Goal: Task Accomplishment & Management: Use online tool/utility

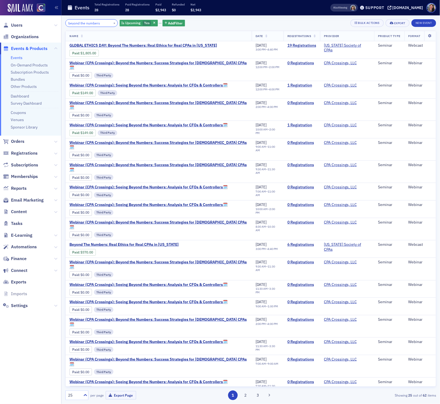
click at [96, 24] on input "beyond the numbers" at bounding box center [91, 23] width 52 height 8
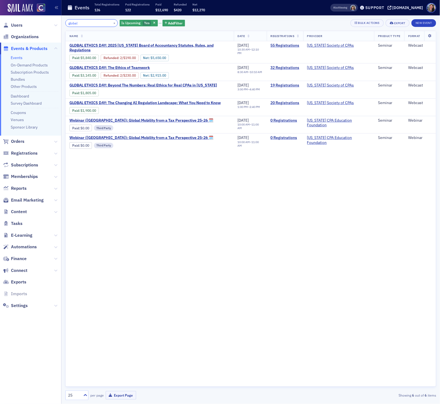
type input "global"
click at [213, 58] on link "Event Page" at bounding box center [205, 58] width 21 height 4
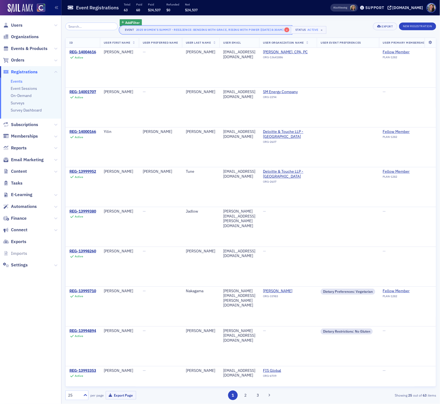
click at [288, 30] on span "×" at bounding box center [287, 29] width 5 height 5
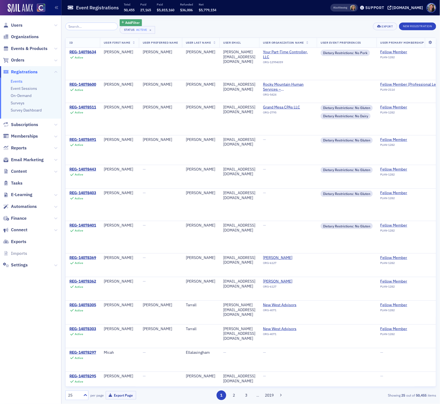
click at [125, 22] on span "Add Filter" at bounding box center [132, 22] width 15 height 5
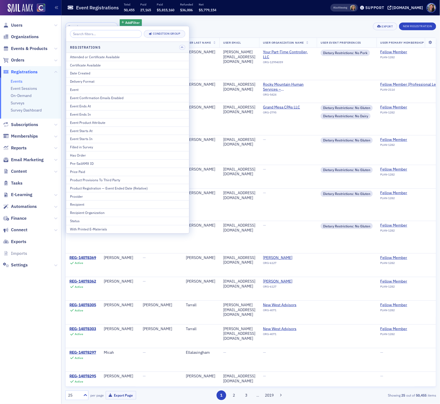
click at [220, 24] on div "Add Filter Status Active × Export New Registration" at bounding box center [250, 26] width 371 height 15
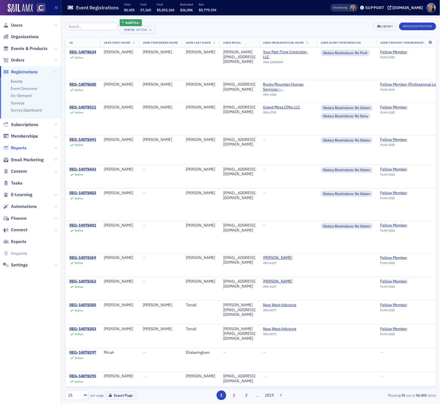
click at [23, 146] on span "Reports" at bounding box center [19, 148] width 16 height 6
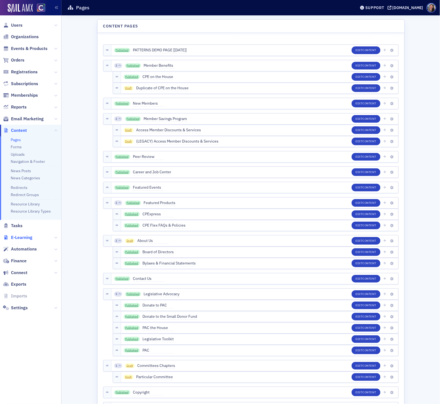
click at [21, 238] on span "E-Learning" at bounding box center [21, 238] width 21 height 6
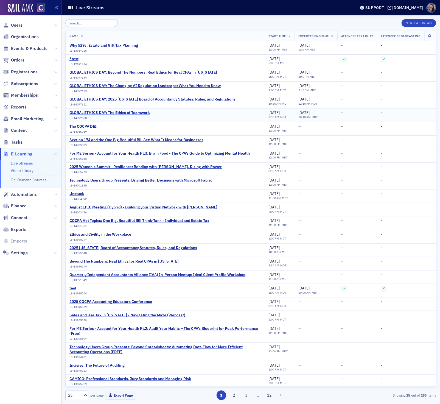
click at [136, 112] on div "GLOBAL ETHICS DAY: The Ethics of Teamwork" at bounding box center [110, 112] width 81 height 5
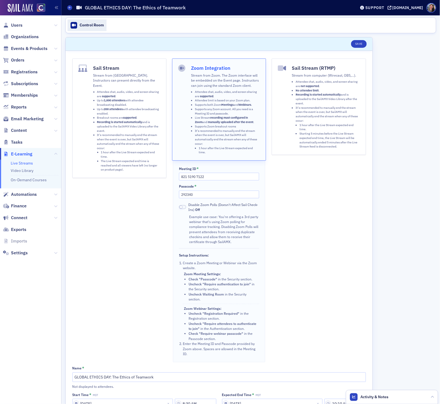
click at [107, 21] on link "Control Room" at bounding box center [87, 26] width 39 height 12
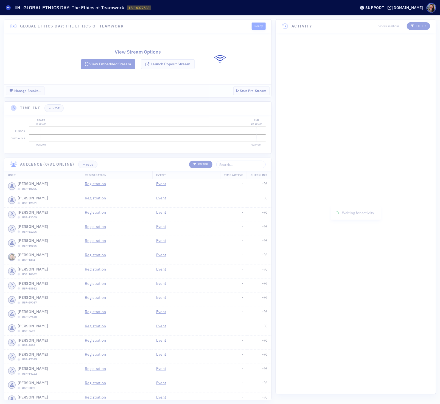
click at [171, 66] on div at bounding box center [220, 209] width 440 height 389
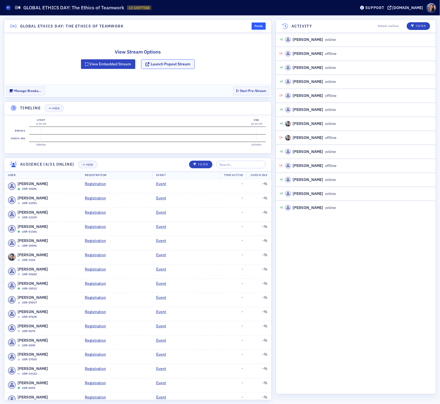
click at [166, 65] on button "Launch Popout Stream" at bounding box center [168, 64] width 54 height 10
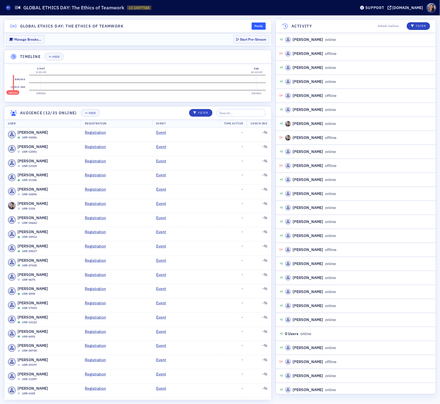
scroll to position [9, 0]
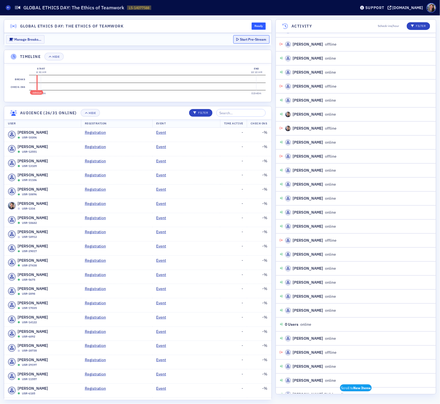
click at [260, 39] on button "Start Pre-Stream" at bounding box center [252, 39] width 36 height 9
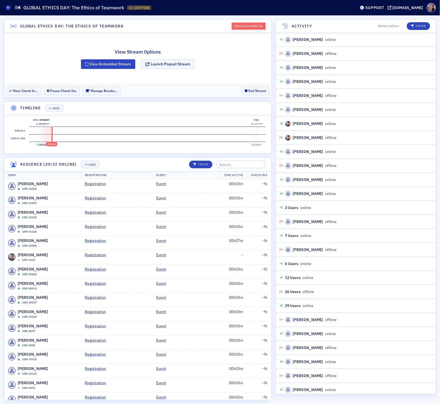
scroll to position [9, 0]
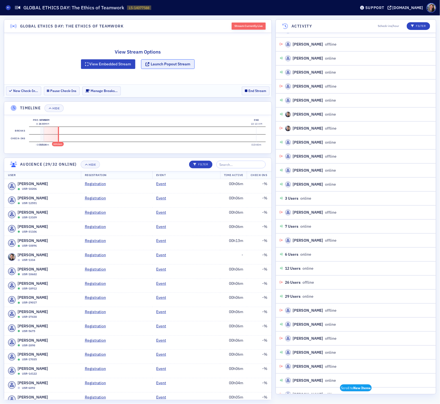
click at [163, 64] on button "Launch Popout Stream" at bounding box center [168, 64] width 54 height 10
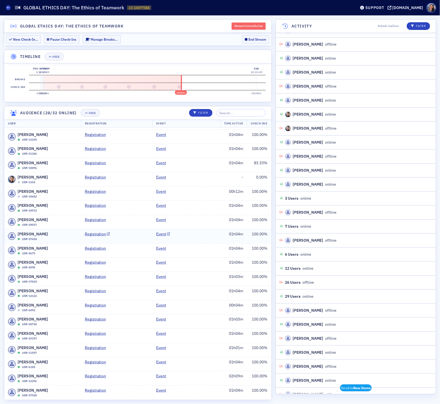
scroll to position [0, 0]
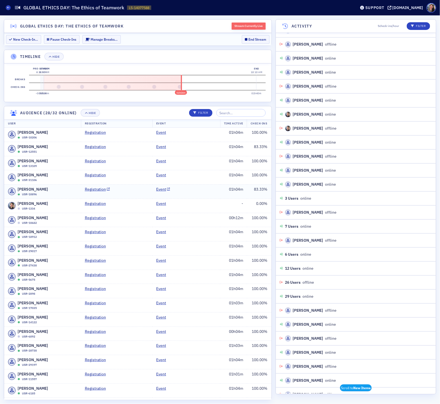
click at [256, 193] on td "83.33 %" at bounding box center [259, 192] width 24 height 14
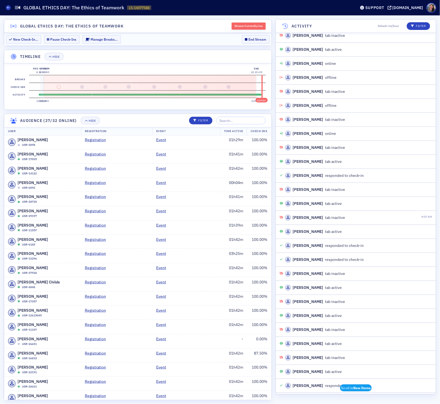
scroll to position [195, 0]
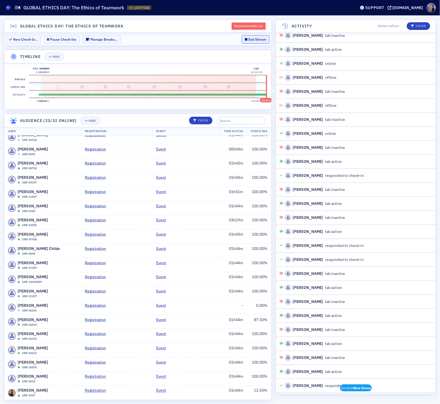
click at [249, 40] on button "End Stream" at bounding box center [256, 39] width 28 height 9
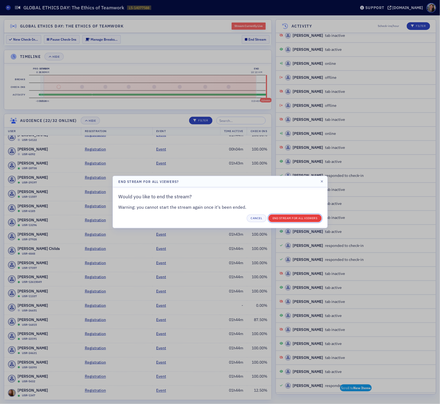
click at [293, 218] on button "End Stream for all Viewers" at bounding box center [295, 219] width 53 height 8
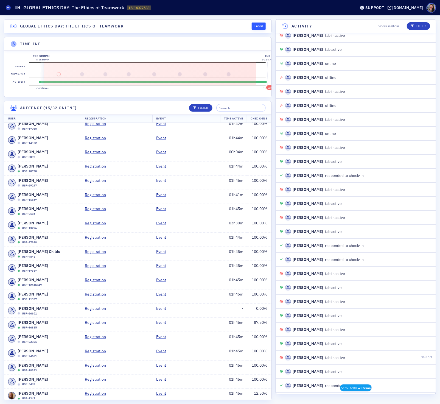
scroll to position [394, 0]
click at [8, 8] on icon at bounding box center [8, 7] width 2 height 2
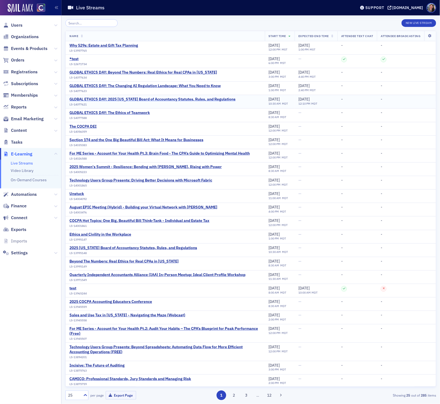
click at [112, 99] on div "GLOBAL ETHICS DAY: 2025 [US_STATE] Board of Accountancy Statutes, Rules, and Re…" at bounding box center [153, 99] width 166 height 5
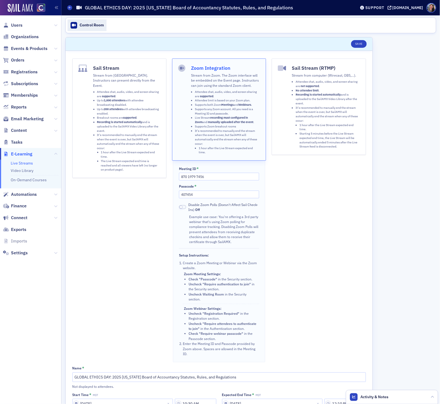
click at [98, 25] on div "Control Room" at bounding box center [92, 25] width 24 height 5
click at [23, 48] on span "Events & Products" at bounding box center [29, 49] width 37 height 6
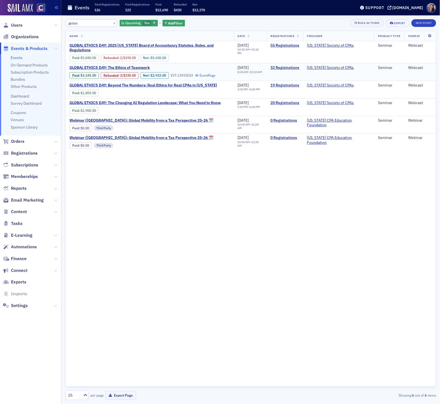
type input "global"
click at [214, 77] on link "Event Page" at bounding box center [205, 75] width 21 height 4
click at [210, 76] on link "Event Page" at bounding box center [205, 75] width 21 height 4
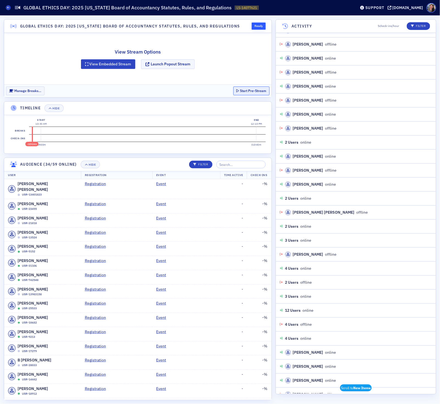
click at [249, 90] on button "Start Pre-Stream" at bounding box center [252, 91] width 36 height 9
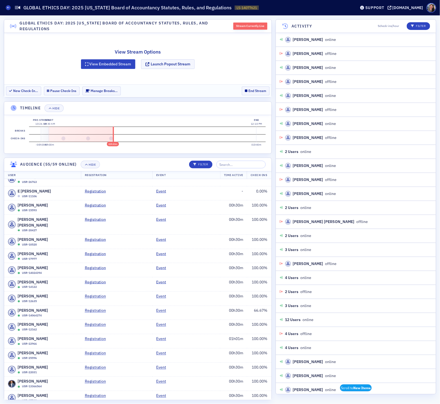
scroll to position [326, 0]
click at [240, 168] on input "search" at bounding box center [240, 165] width 49 height 8
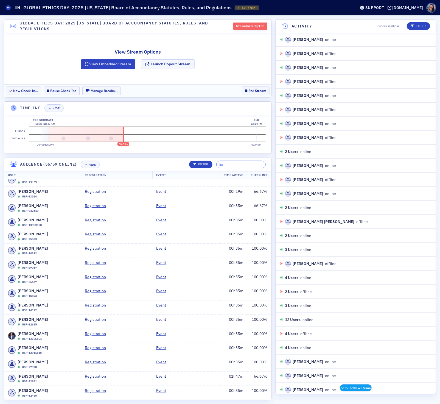
scroll to position [0, 0]
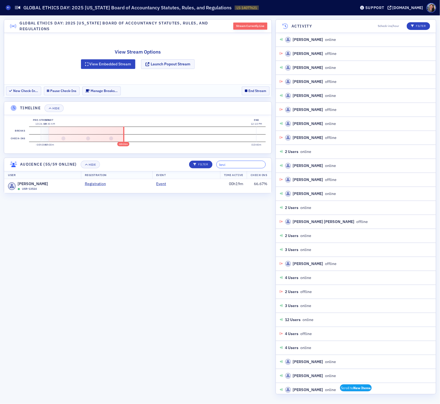
type input "kevin"
drag, startPoint x: 240, startPoint y: 165, endPoint x: 176, endPoint y: 164, distance: 63.7
click at [181, 165] on header "Audience (55/59 online) Hide Filter kevin" at bounding box center [138, 164] width 268 height 13
type input "kevin"
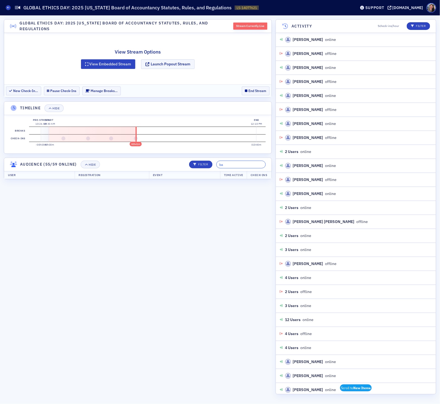
type input "b"
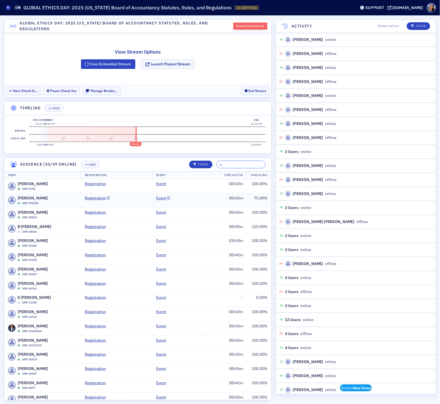
type input "m"
click at [184, 202] on td "Event" at bounding box center [186, 200] width 68 height 14
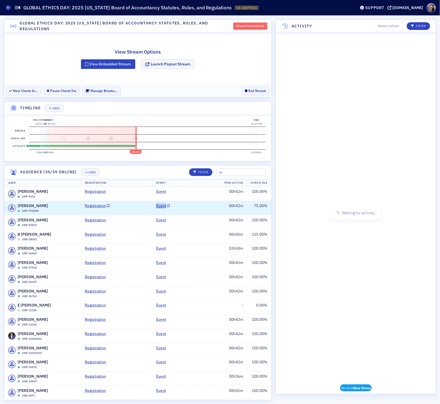
click at [184, 202] on td "Event" at bounding box center [186, 208] width 68 height 14
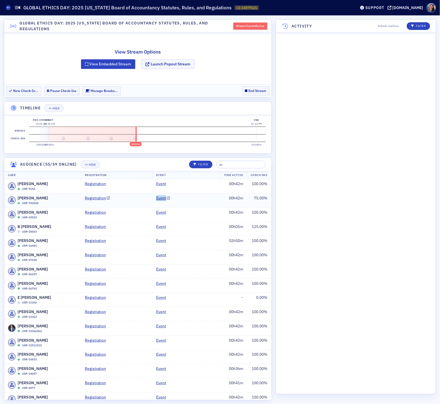
scroll to position [1688, 0]
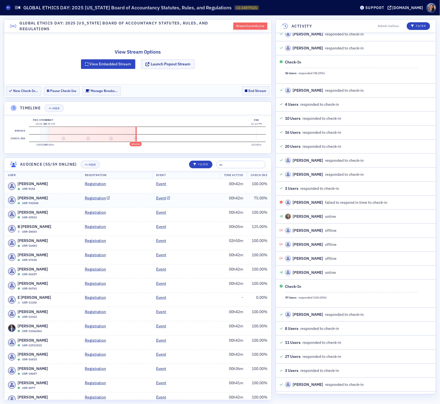
click at [215, 202] on td "Event" at bounding box center [186, 200] width 68 height 14
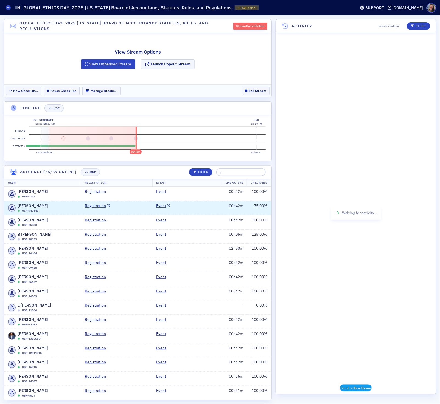
scroll to position [0, 0]
click at [215, 202] on td "Event" at bounding box center [186, 208] width 68 height 14
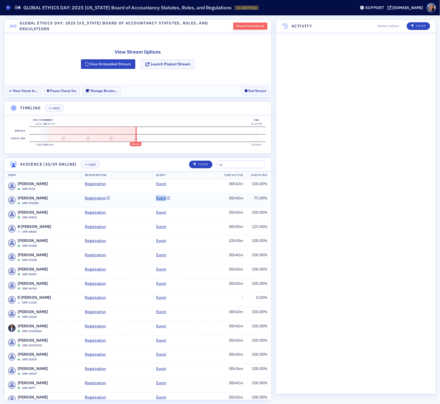
scroll to position [1688, 0]
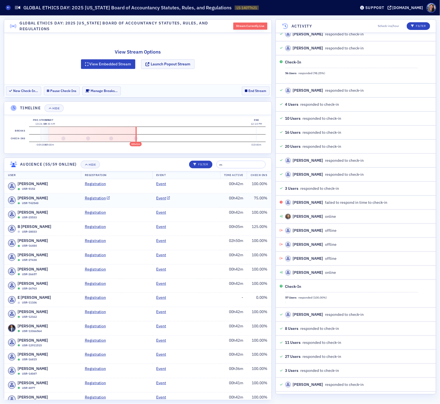
click at [215, 202] on td "Event" at bounding box center [186, 200] width 68 height 14
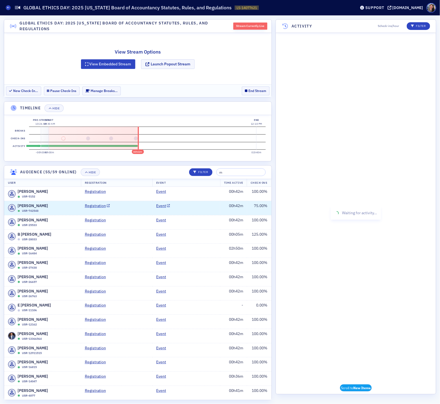
scroll to position [0, 0]
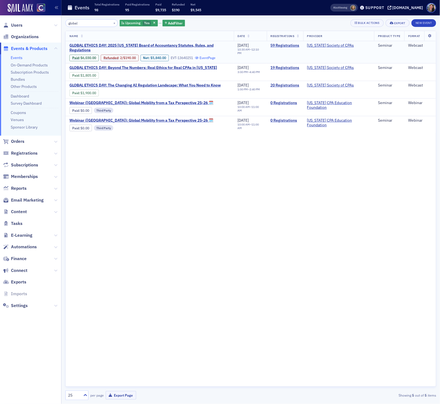
click at [209, 58] on link "Event Page" at bounding box center [205, 58] width 21 height 4
click at [144, 22] on span "Yes" at bounding box center [147, 23] width 9 height 5
click at [152, 23] on span "button" at bounding box center [154, 23] width 5 height 5
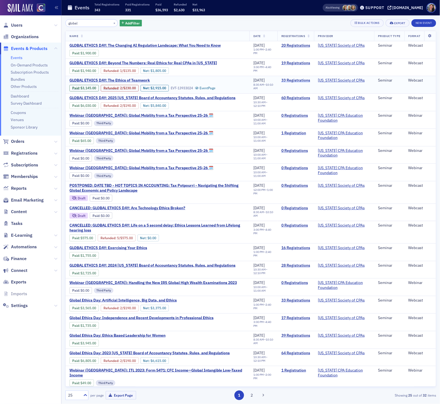
click at [295, 81] on link "33 Registrations" at bounding box center [296, 80] width 29 height 5
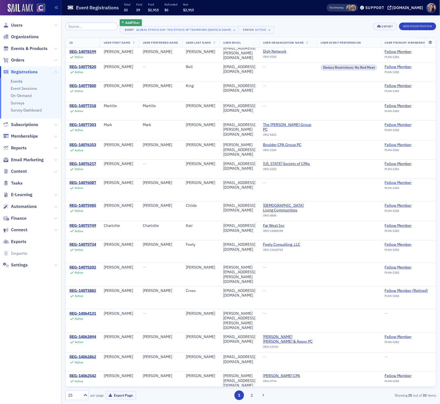
scroll to position [148, 0]
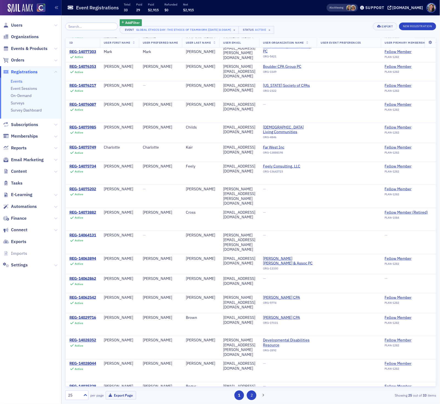
click at [250, 394] on button "2" at bounding box center [252, 396] width 10 height 10
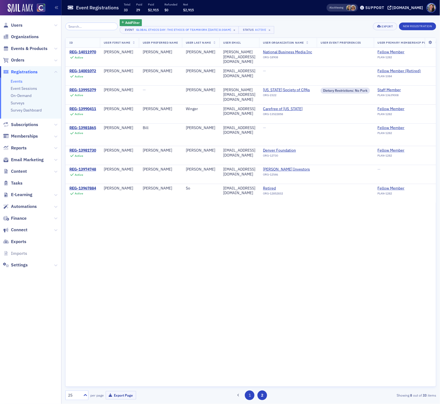
click at [252, 396] on button "1" at bounding box center [250, 396] width 10 height 10
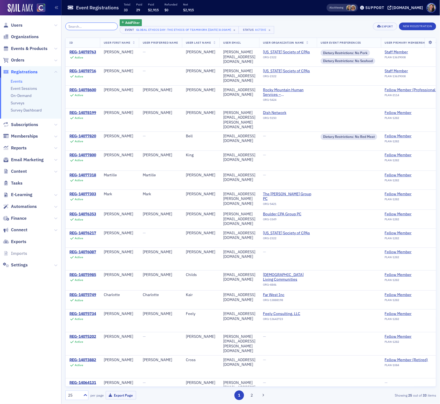
click at [84, 26] on input "search" at bounding box center [91, 27] width 52 height 8
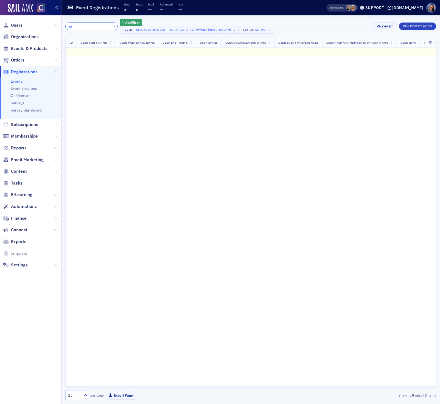
type input "k"
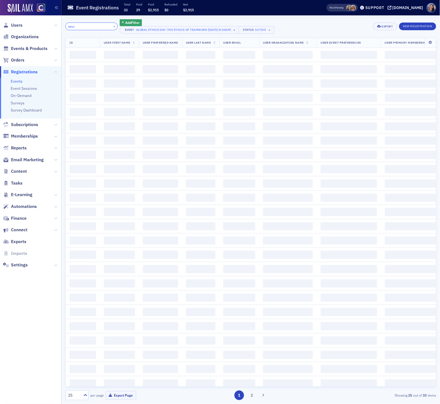
type input "kevin"
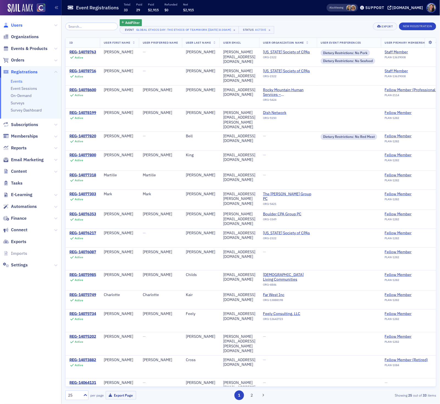
click at [20, 26] on span "Users" at bounding box center [17, 25] width 12 height 6
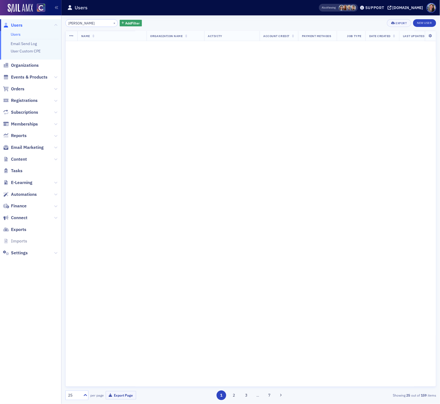
scroll to position [393, 0]
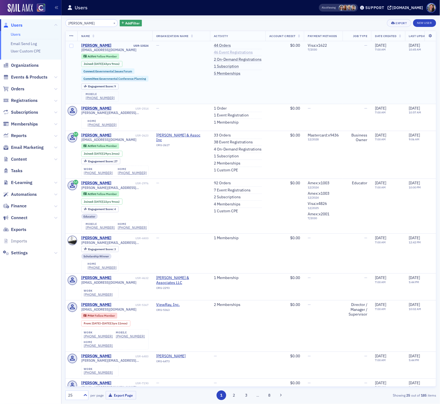
type input "kevin collins"
click at [227, 52] on link "46 Event Registrations" at bounding box center [233, 52] width 39 height 5
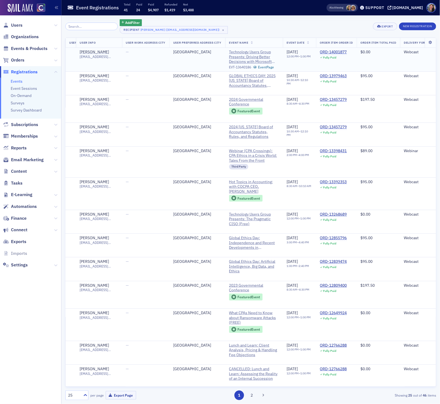
scroll to position [0, 364]
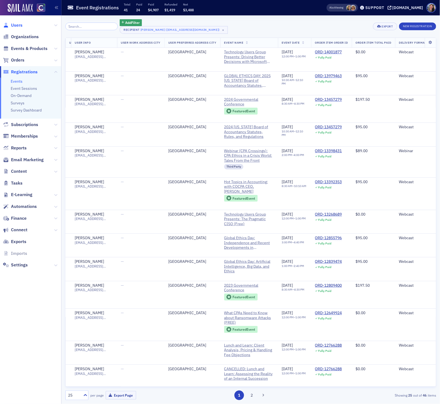
click at [17, 23] on span "Users" at bounding box center [17, 25] width 12 height 6
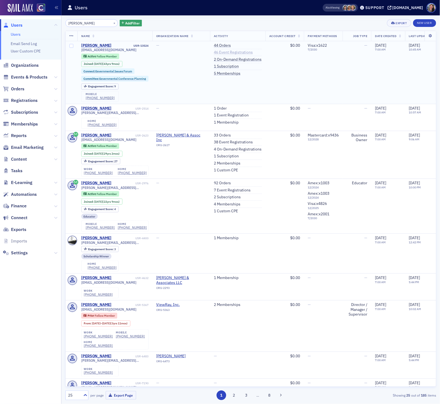
click at [231, 53] on link "46 Event Registrations" at bounding box center [233, 52] width 39 height 5
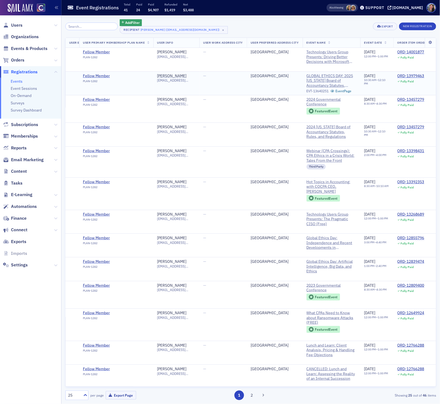
scroll to position [0, 281]
click at [344, 81] on span "GLOBAL ETHICS DAY: 2025 [US_STATE] Board of Accountancy Statutes, Rules, and Re…" at bounding box center [333, 81] width 50 height 15
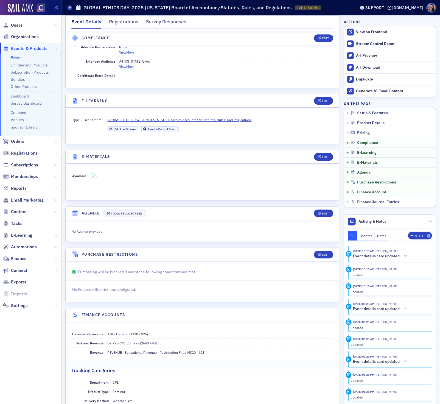
scroll to position [720, 0]
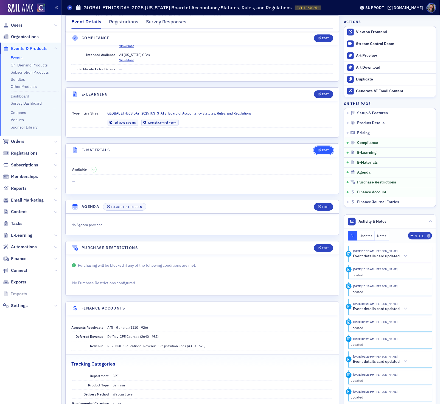
click at [320, 154] on button "Edit" at bounding box center [323, 150] width 19 height 8
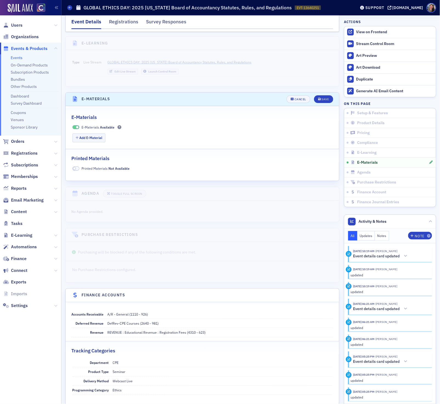
scroll to position [775, 0]
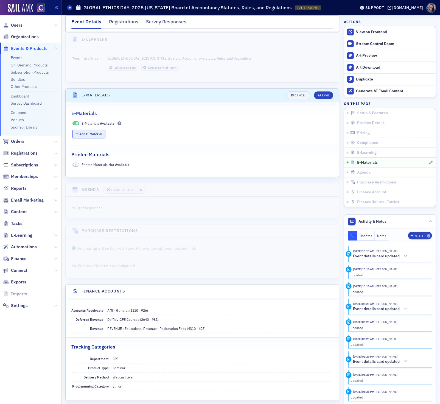
click at [82, 138] on button "Add E-Material" at bounding box center [89, 134] width 33 height 9
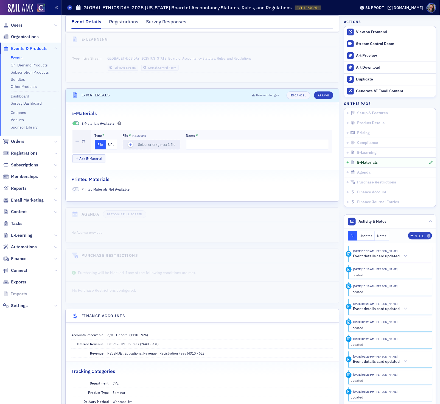
click at [110, 149] on button "URL" at bounding box center [111, 145] width 11 height 10
click at [206, 148] on input "Name *" at bounding box center [258, 145] width 141 height 10
paste input "https://drive.google.com/file/d/1z1NgvKnVOsFgVvfv_WZgrkCK9U3h8kcs/view?usp=shar…"
type input "https://drive.google.com/file/d/1z1NgvKnVOsFgVvfv_WZgrkCK9U3h8kcs/view?usp=shar…"
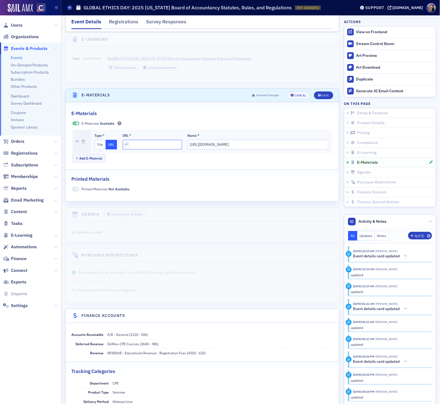
scroll to position [0, 0]
click at [145, 149] on input "url" at bounding box center [152, 145] width 59 height 10
paste input "https://drive.google.com/file/d/1z1NgvKnVOsFgVvfv_WZgrkCK9U3h8kcs/view?usp=shar…"
type input "https://drive.google.com/file/d/1z1NgvKnVOsFgVvfv_WZgrkCK9U3h8kcs/view?usp=shar…"
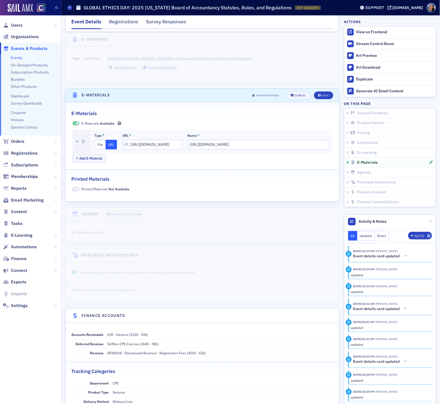
click at [182, 11] on h1 "GLOBAL ETHICS DAY: 2025 Colorado Board of Accountancy Statutes, Rules, and Regu…" at bounding box center [188, 7] width 209 height 7
click at [182, 11] on h1 "GLOBAL ETHICS DAY: 2025 [US_STATE] Board of Accountancy Statutes, Rules, and Re…" at bounding box center [188, 7] width 209 height 7
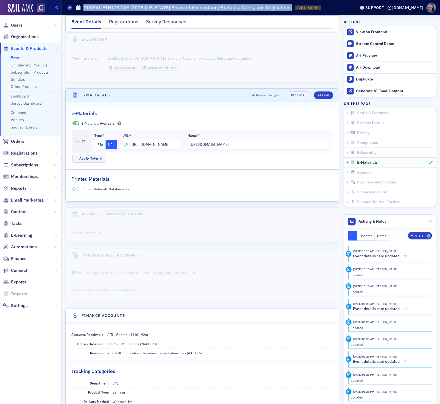
click at [182, 11] on h1 "GLOBAL ETHICS DAY: 2025 [US_STATE] Board of Accountancy Statutes, Rules, and Re…" at bounding box center [188, 7] width 209 height 7
copy h1 "GLOBAL ETHICS DAY: 2025 [US_STATE] Board of Accountancy Statutes, Rules, and Re…"
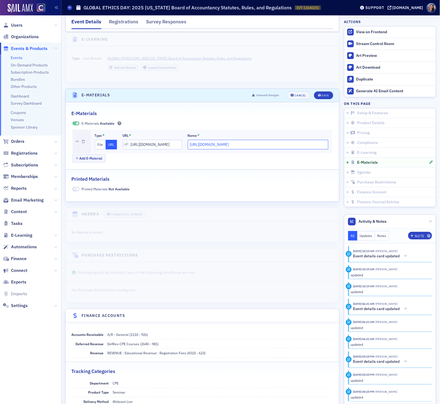
click at [213, 149] on input "https://drive.google.com/file/d/1z1NgvKnVOsFgVvfv_WZgrkCK9U3h8kcs/view?usp=shar…" at bounding box center [258, 145] width 141 height 10
paste input "GLOBAL ETHICS DAY: 2025 [US_STATE] Board of Accountancy Statutes, Rules, and Re…"
type input "2025 Colorado Board of Accountancy Statutes, Rules, and Regulations"
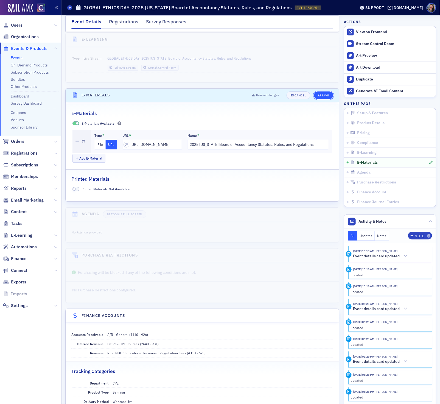
click at [327, 97] on div "Save" at bounding box center [325, 95] width 7 height 3
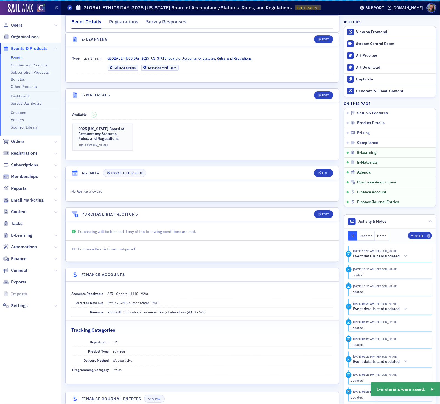
scroll to position [796, 0]
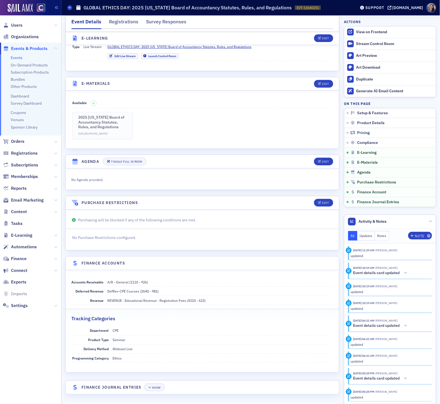
click at [109, 124] on h3 "2025 Colorado Board of Accountancy Statutes, Rules, and Regulations" at bounding box center [103, 122] width 49 height 15
click at [322, 82] on div "Edit" at bounding box center [325, 83] width 7 height 3
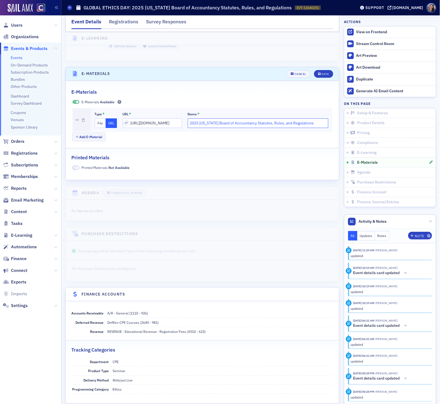
click at [271, 128] on input "2025 Colorado Board of Accountancy Statutes, Rules, and Regulations" at bounding box center [258, 123] width 141 height 10
click at [164, 128] on input "https://drive.google.com/file/d/1z1NgvKnVOsFgVvfv_WZgrkCK9U3h8kcs/view?usp=shar…" at bounding box center [152, 123] width 59 height 10
click at [278, 142] on div "Add E-Material" at bounding box center [203, 138] width 260 height 10
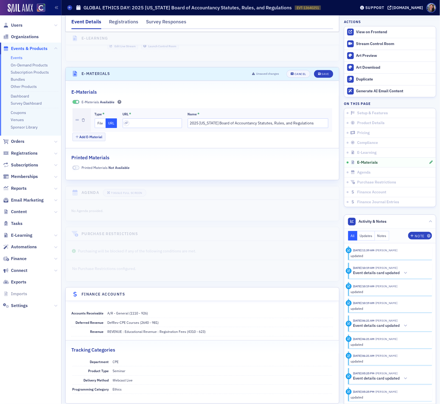
click at [99, 128] on button "File" at bounding box center [100, 123] width 11 height 10
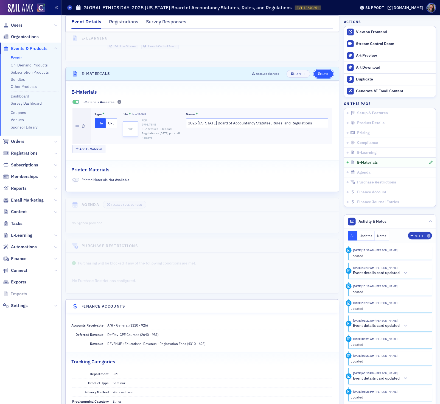
click at [322, 76] on div "Save" at bounding box center [325, 74] width 7 height 3
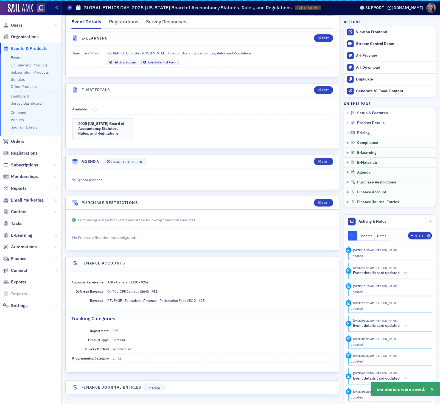
scroll to position [790, 0]
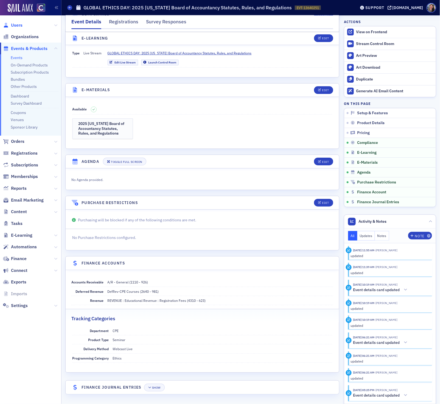
click at [18, 26] on span "Users" at bounding box center [17, 25] width 12 height 6
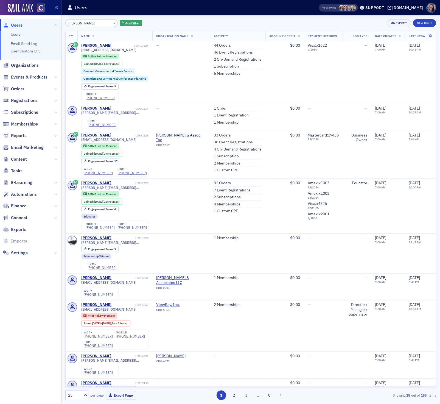
drag, startPoint x: 89, startPoint y: 23, endPoint x: 47, endPoint y: 22, distance: 41.8
click at [47, 22] on div "Users Users Email Send Log User Custom CPE Organizations Events & Products Orde…" at bounding box center [220, 202] width 440 height 404
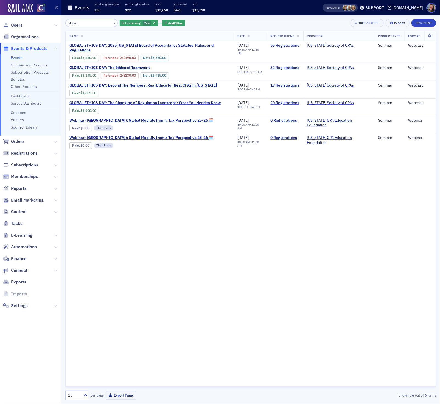
click at [14, 58] on link "Events" at bounding box center [17, 57] width 12 height 5
click at [16, 26] on span "Users" at bounding box center [17, 25] width 12 height 6
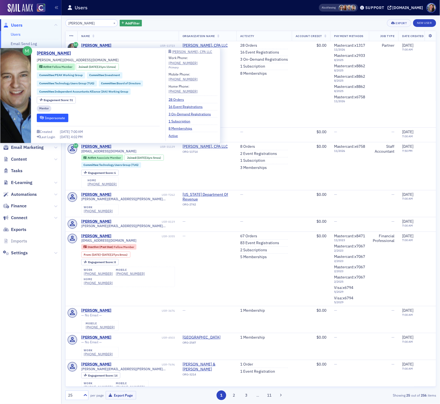
type input "jim gilbert"
click at [58, 115] on button "Impersonate" at bounding box center [53, 118] width 32 height 9
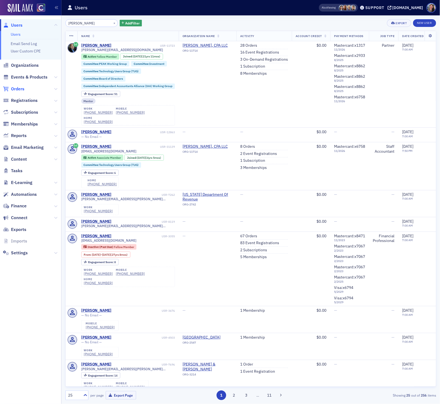
click at [18, 89] on span "Orders" at bounding box center [17, 89] width 13 height 6
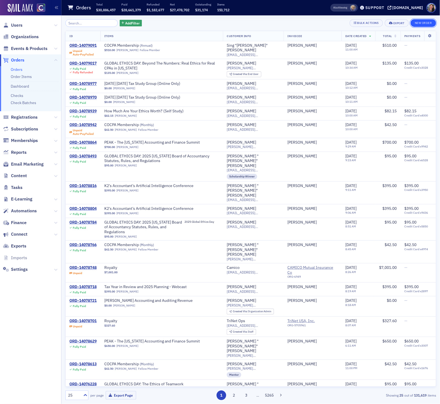
click at [421, 21] on button "New Order" at bounding box center [424, 23] width 26 height 8
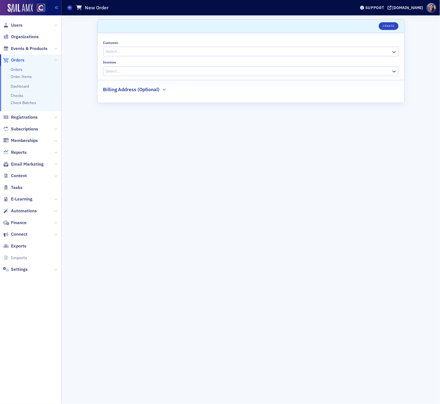
click at [203, 51] on div at bounding box center [249, 51] width 286 height 7
type input "jim gilbert"
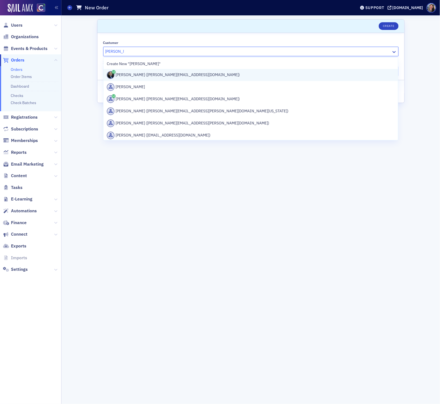
click at [202, 76] on div "Jim Gilbert (jim@jimgilbertcpa.com)" at bounding box center [251, 75] width 288 height 8
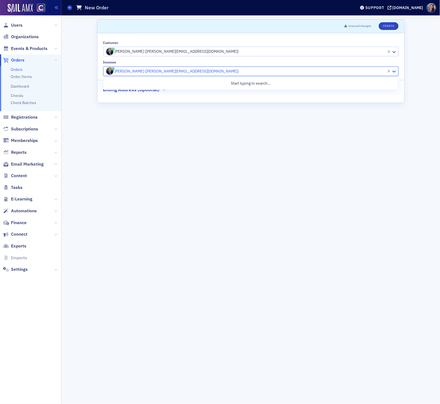
click at [194, 71] on div at bounding box center [246, 71] width 281 height 7
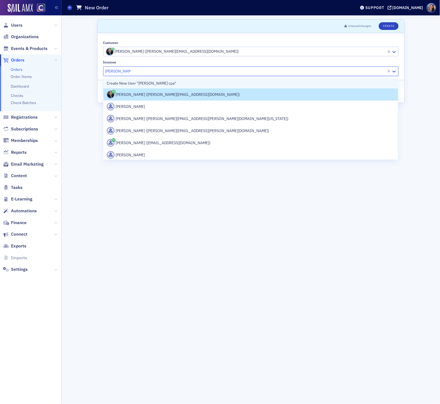
type input "jim gilbert cpas"
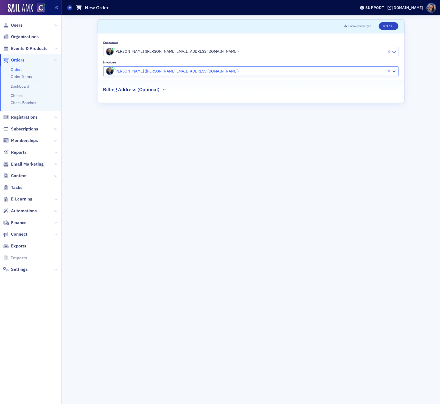
drag, startPoint x: 138, startPoint y: 71, endPoint x: 62, endPoint y: 66, distance: 76.0
click at [62, 66] on div "Scroll to Unsaved changes Create Customer Jim Gilbert (jim@jimgilbertcpa.com) I…" at bounding box center [251, 209] width 379 height 389
click at [390, 25] on button "Create" at bounding box center [389, 26] width 20 height 8
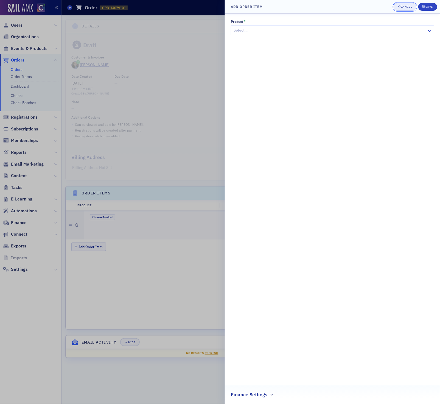
click at [404, 7] on div "Cancel" at bounding box center [407, 6] width 12 height 3
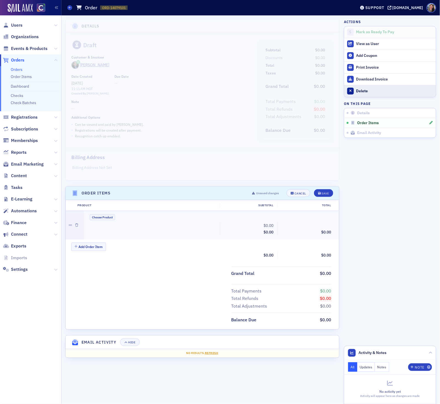
click at [360, 91] on div "Delete" at bounding box center [395, 91] width 77 height 5
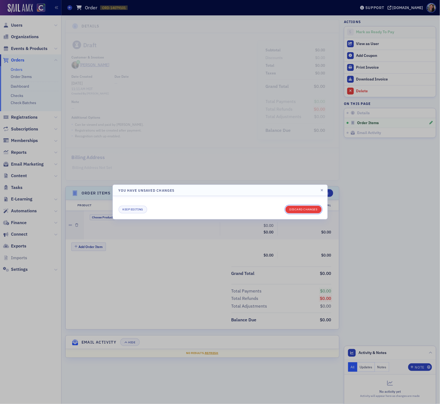
click at [299, 208] on button "Discard changes" at bounding box center [304, 210] width 36 height 8
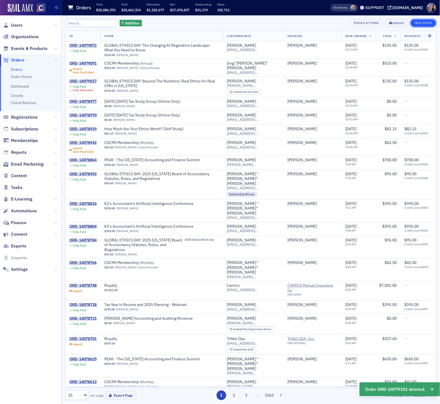
click at [422, 24] on button "New Order" at bounding box center [424, 23] width 26 height 8
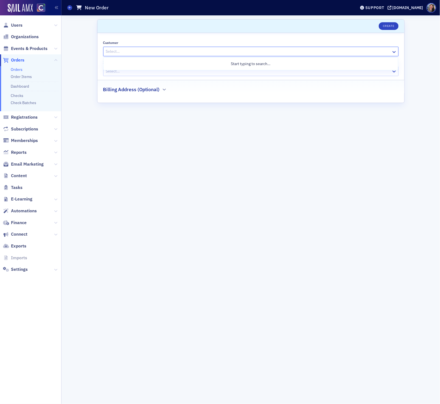
click at [132, 54] on div at bounding box center [249, 51] width 286 height 7
type input "jim"
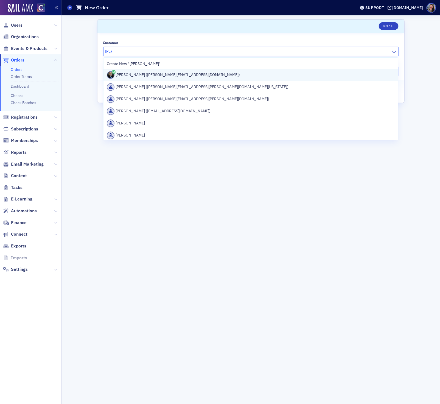
click at [132, 76] on div "Jim Gilbert (jim@jimgilbertcpa.com)" at bounding box center [251, 75] width 288 height 8
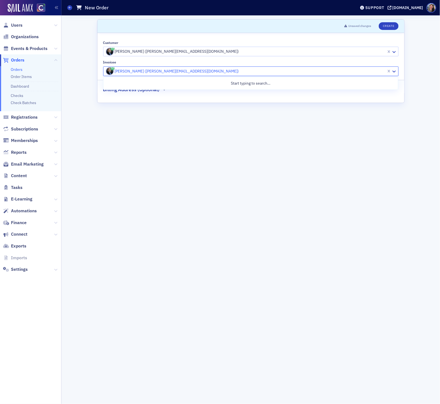
click at [128, 71] on div at bounding box center [246, 71] width 281 height 7
paste input "Jim Gilbert, CPA LLC"
type input "Jim Gilbert, CPA LLC"
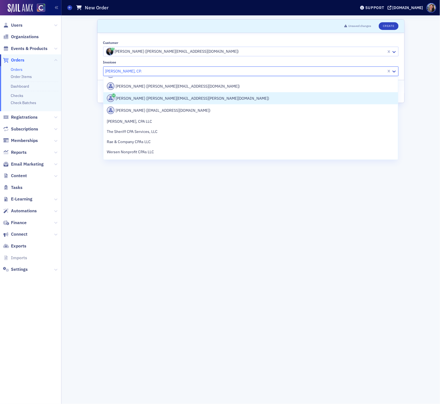
scroll to position [336, 0]
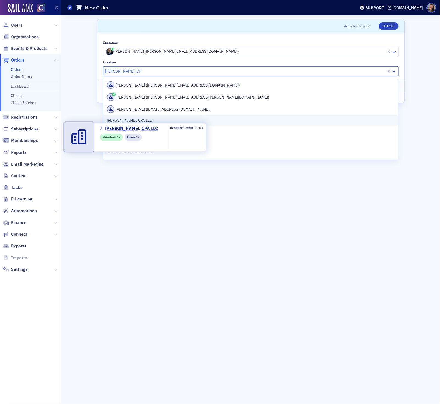
click at [130, 120] on span "Jim Gilbert, CPA LLC" at bounding box center [132, 121] width 50 height 6
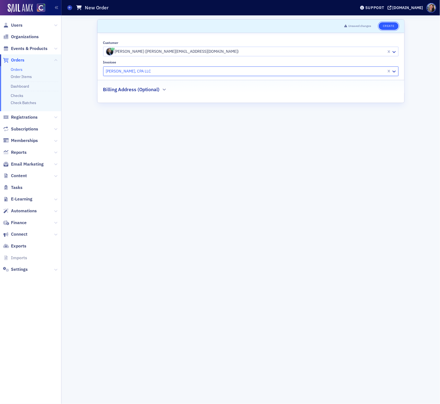
click at [387, 26] on button "Create" at bounding box center [389, 26] width 20 height 8
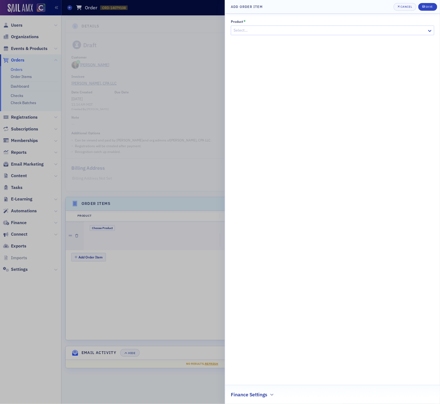
click at [256, 32] on div at bounding box center [330, 30] width 194 height 7
type input "peak"
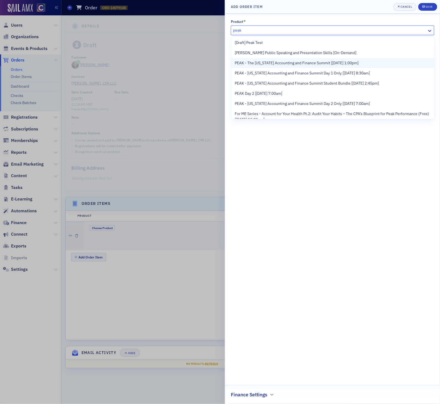
click at [250, 61] on span "PEAK - The Colorado Accounting and Finance Summit [11/11/2025 1:00pm]" at bounding box center [297, 63] width 124 height 6
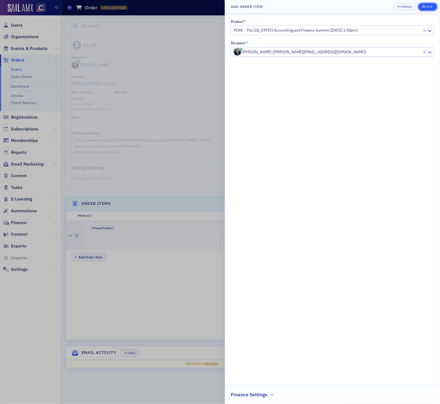
click at [423, 6] on icon "submit" at bounding box center [424, 6] width 2 height 2
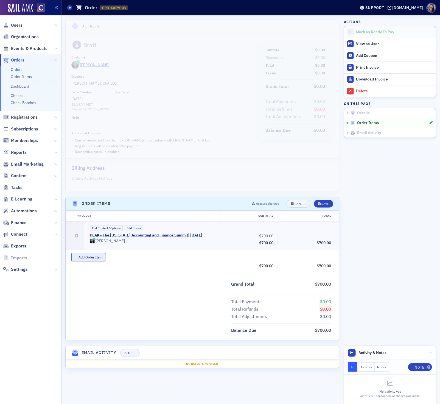
click at [92, 259] on button "Add Order Item" at bounding box center [88, 257] width 35 height 9
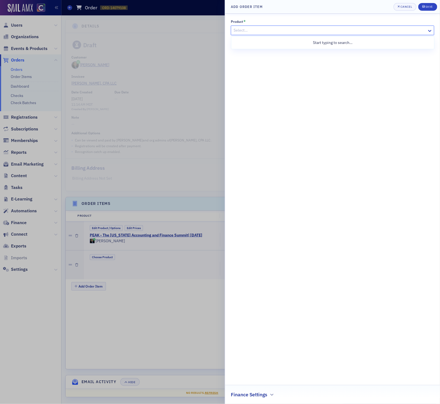
click at [267, 28] on div at bounding box center [330, 30] width 194 height 7
type input "peak"
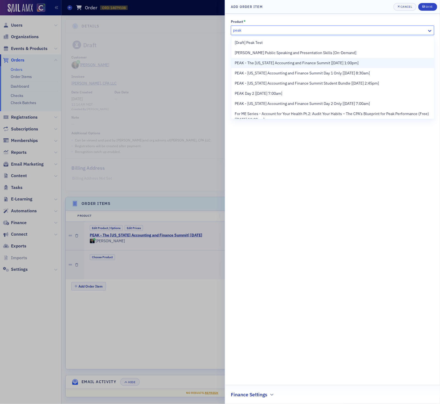
click at [272, 64] on span "PEAK - The Colorado Accounting and Finance Summit [11/11/2025 1:00pm]" at bounding box center [297, 63] width 124 height 6
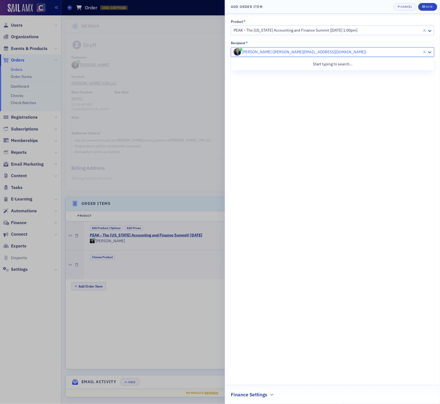
click at [266, 52] on div at bounding box center [327, 52] width 189 height 7
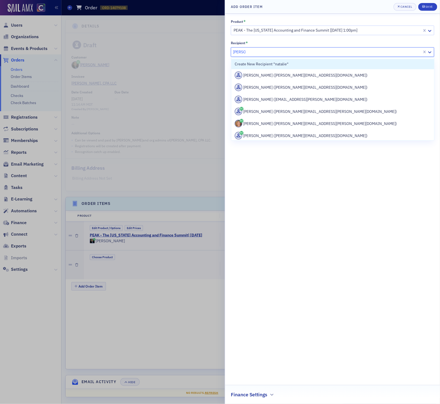
type input "natalie"
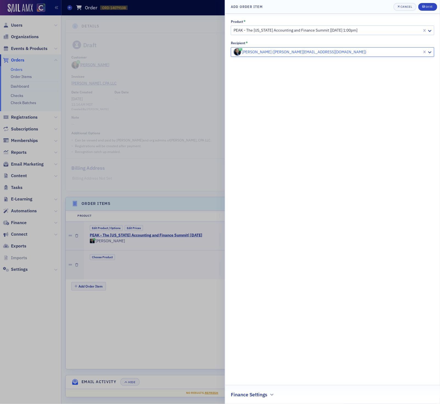
paste input "Natalee’s"
type input "Natalee"
click at [430, 7] on div "Save" at bounding box center [429, 6] width 7 height 3
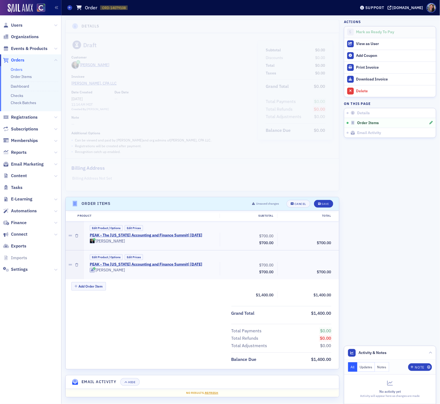
click at [273, 241] on span "$700.00" at bounding box center [267, 242] width 14 height 5
click at [260, 238] on span "$700.00" at bounding box center [267, 236] width 14 height 5
click at [134, 228] on button "Edit Prices" at bounding box center [134, 228] width 18 height 6
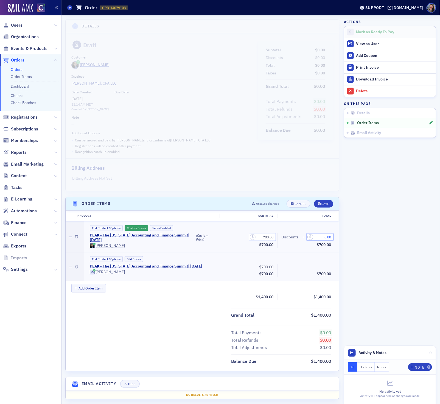
click at [317, 238] on input "0.00" at bounding box center [320, 237] width 27 height 8
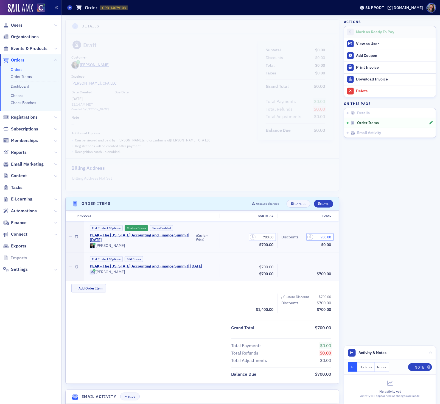
type input "700.00"
click at [371, 290] on aside "Actions Mark as Ready To Pay View as User Add Coupon Print Invoice Download Inv…" at bounding box center [390, 218] width 92 height 407
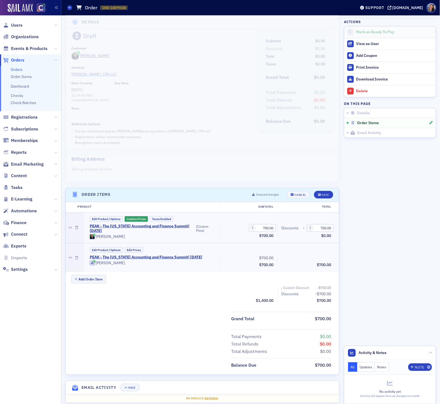
scroll to position [13, 0]
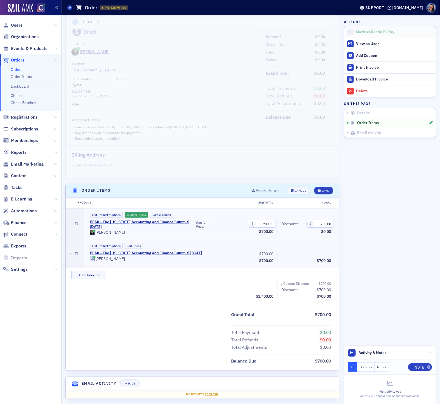
click at [159, 284] on div "Subtotal $1,400.00 ┌ Custom Discount -$700.00 Discounts -$700.00 Total $700.00" at bounding box center [203, 291] width 274 height 20
click at [372, 56] on div "Add Coupon" at bounding box center [395, 55] width 77 height 5
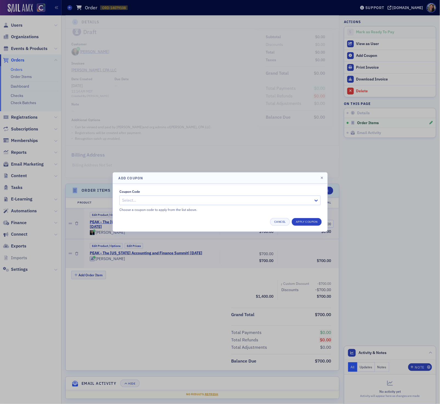
click at [169, 201] on div at bounding box center [217, 200] width 191 height 7
type input "jim"
click at [310, 221] on button "Apply Coupon" at bounding box center [307, 222] width 30 height 8
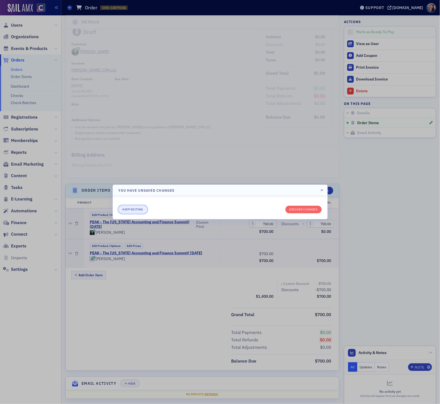
click at [138, 210] on button "Keep editing" at bounding box center [133, 210] width 29 height 8
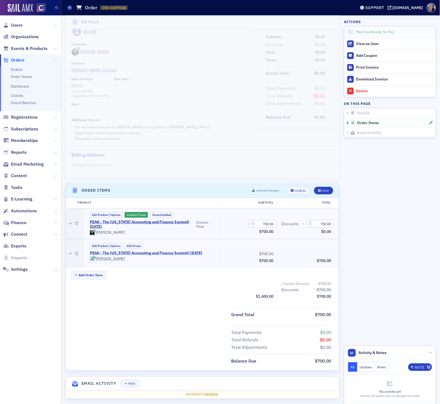
scroll to position [19, 0]
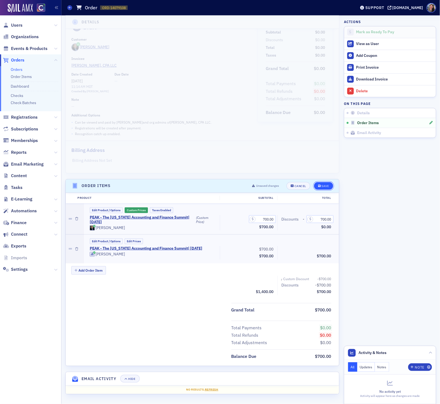
click at [323, 182] on button "Save" at bounding box center [323, 186] width 19 height 8
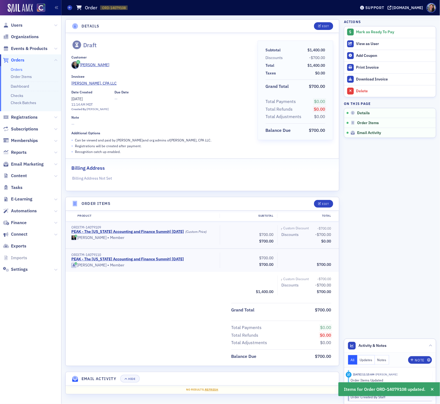
scroll to position [1, 0]
click at [372, 56] on div "Add Coupon" at bounding box center [395, 55] width 77 height 5
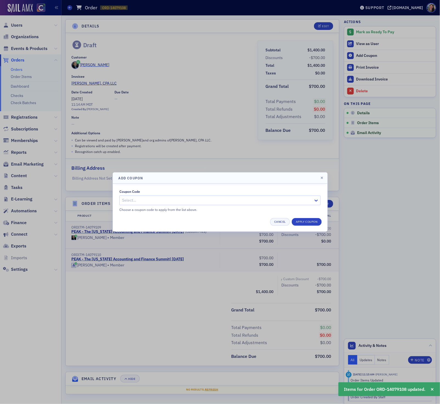
click at [232, 201] on div at bounding box center [217, 200] width 191 height 7
type input "jim"
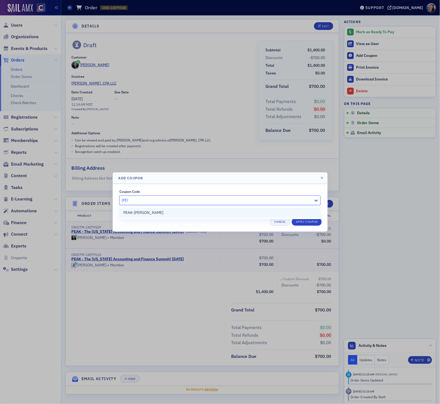
click at [228, 210] on div "PEAK-Jim" at bounding box center [220, 213] width 194 height 6
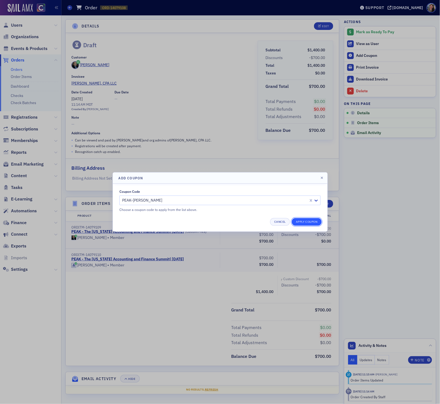
click at [303, 220] on button "Apply Coupon" at bounding box center [307, 222] width 30 height 8
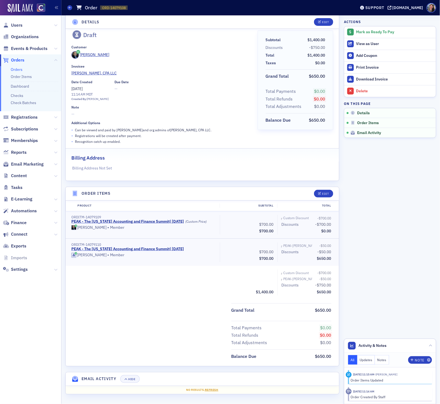
scroll to position [0, 0]
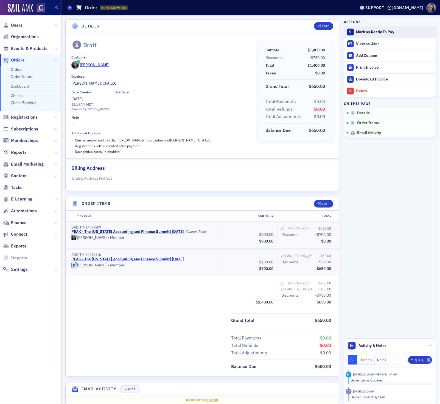
click at [370, 34] on div "Mark as Ready To Pay" at bounding box center [395, 32] width 77 height 5
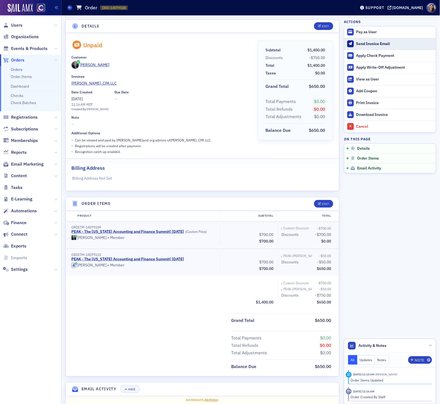
click at [367, 44] on div "Send Invoice Email" at bounding box center [395, 43] width 77 height 5
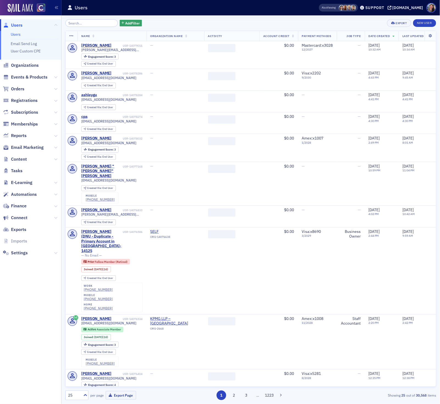
click at [90, 24] on input "search" at bounding box center [91, 23] width 52 height 8
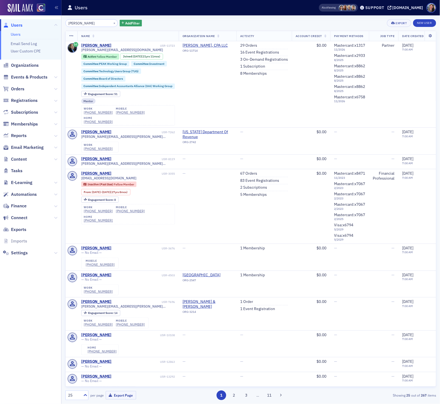
type input "[PERSON_NAME]"
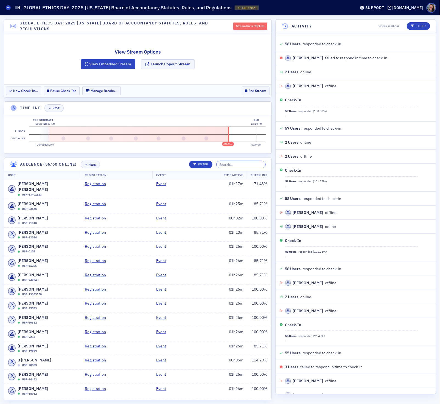
click at [243, 165] on input "search" at bounding box center [240, 165] width 49 height 8
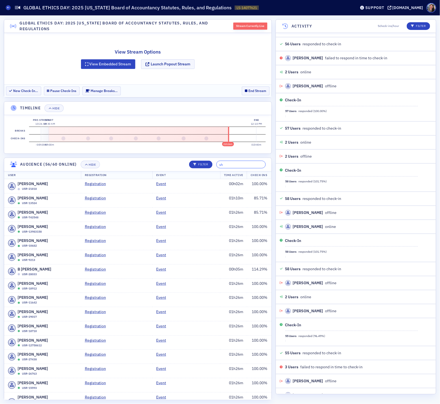
type input "sha"
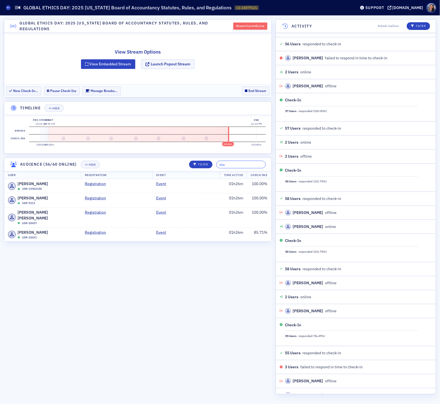
drag, startPoint x: 235, startPoint y: 165, endPoint x: 146, endPoint y: 140, distance: 92.5
click at [146, 140] on section "GLOBAL ETHICS DAY: 2025 [US_STATE] Board of Accountancy Statutes, Rules, and Re…" at bounding box center [138, 209] width 268 height 381
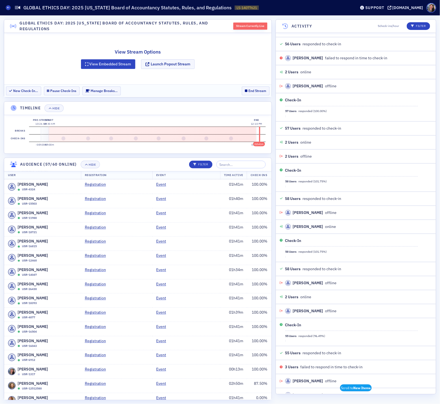
scroll to position [640, 0]
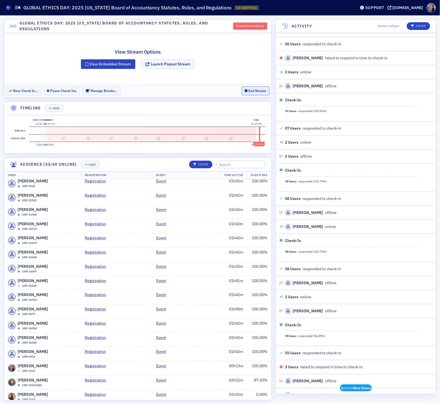
click at [251, 91] on button "End Stream" at bounding box center [256, 91] width 28 height 9
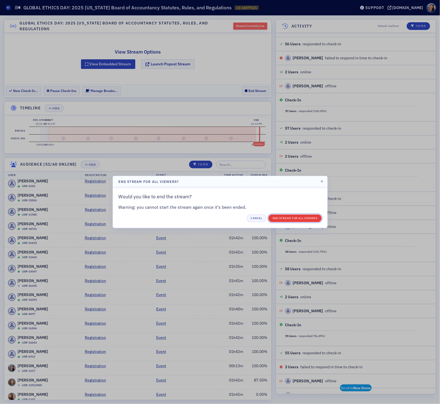
click at [284, 219] on button "End Stream for all Viewers" at bounding box center [295, 219] width 53 height 8
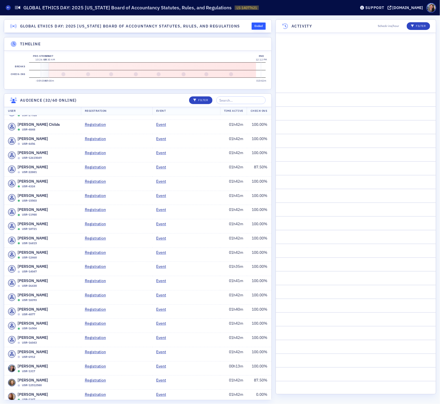
scroll to position [0, 0]
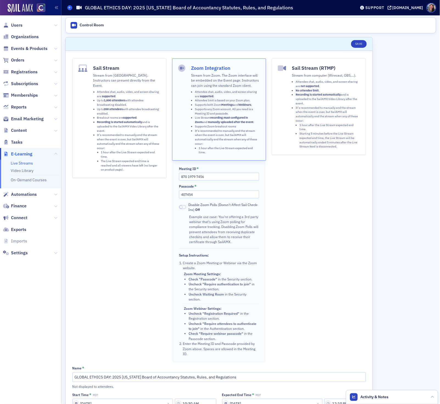
click at [70, 9] on span at bounding box center [69, 7] width 5 height 5
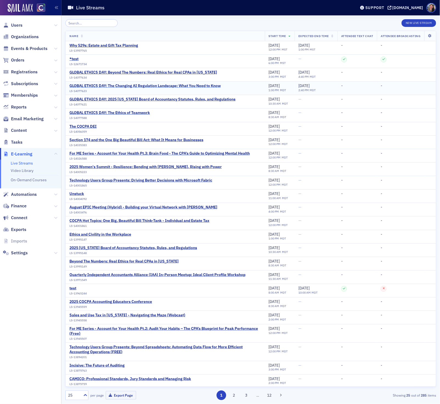
click at [140, 87] on div "GLOBAL ETHICS DAY: The Changing AI Regulation Landscape: What You Need to Know" at bounding box center [145, 86] width 151 height 5
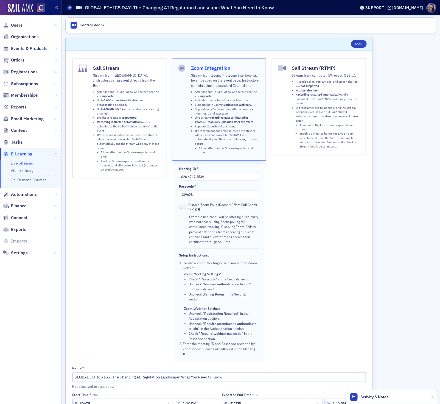
scroll to position [140, 0]
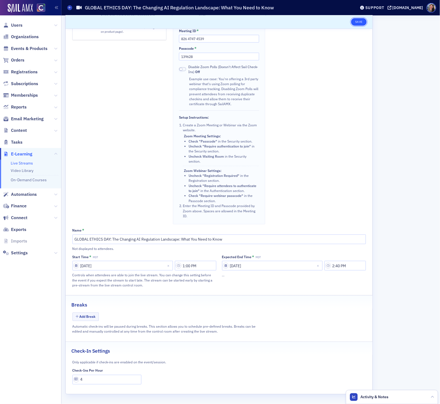
click at [359, 18] on button "Save" at bounding box center [359, 22] width 16 height 8
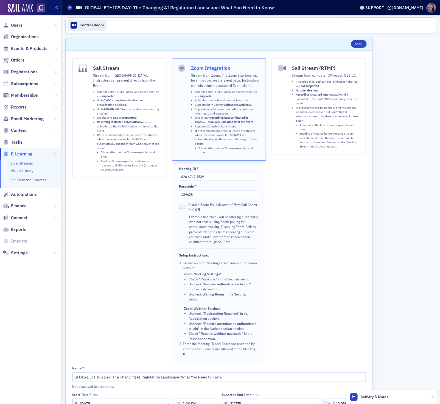
click at [100, 22] on link "Control Room" at bounding box center [87, 26] width 39 height 12
click at [171, 26] on div "Control Room" at bounding box center [250, 25] width 371 height 16
click at [92, 23] on div "Control Room" at bounding box center [92, 25] width 24 height 5
click at [88, 24] on div "Control Room" at bounding box center [92, 25] width 24 height 5
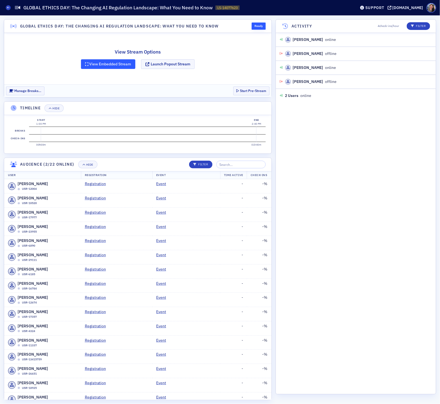
click at [120, 66] on button "View Embedded Stream" at bounding box center [108, 64] width 54 height 10
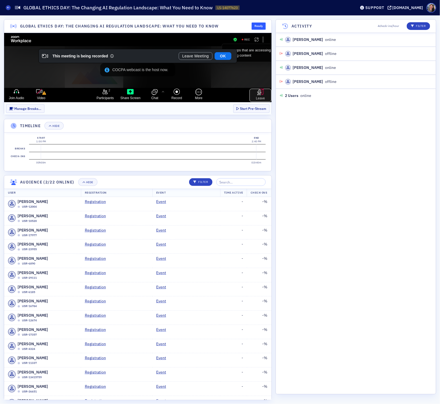
click at [261, 90] on icon "Leave" at bounding box center [260, 91] width 7 height 7
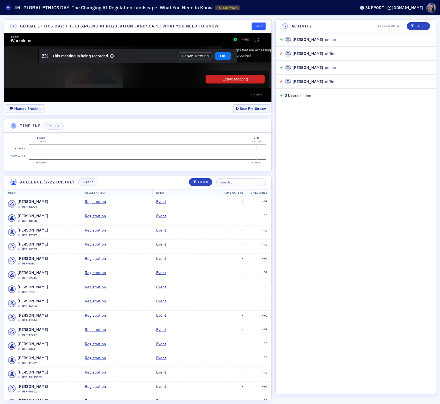
click at [256, 78] on button "Leave Meeting" at bounding box center [235, 78] width 59 height 9
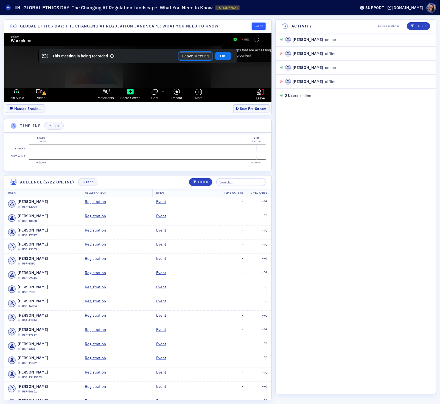
click at [196, 55] on button "Leave Meeting" at bounding box center [196, 56] width 34 height 8
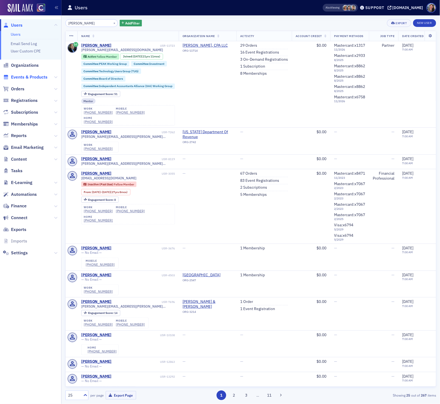
click at [21, 78] on span "Events & Products" at bounding box center [29, 77] width 37 height 6
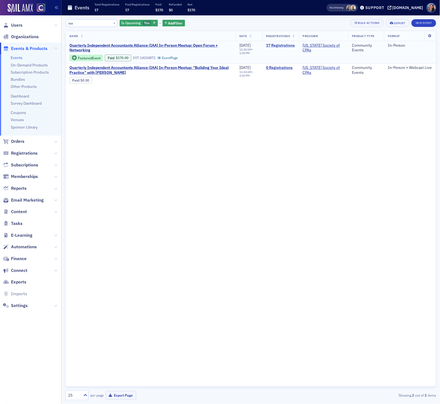
type input "iaa"
click at [276, 43] on link "17 Registrations" at bounding box center [281, 45] width 29 height 5
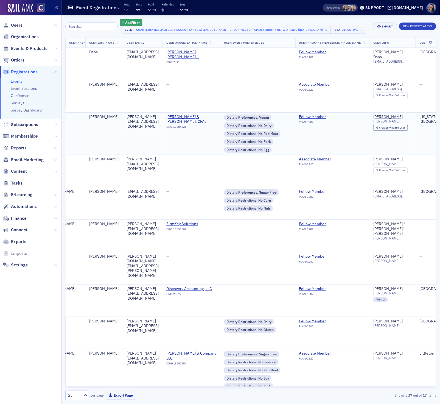
scroll to position [0, 78]
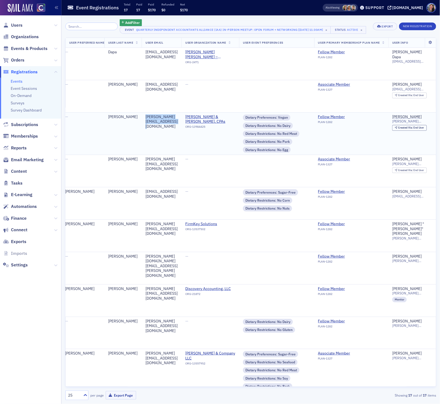
drag, startPoint x: 208, startPoint y: 126, endPoint x: 149, endPoint y: 127, distance: 59.6
click at [149, 127] on div "brandon@lockhartandpowell.com" at bounding box center [162, 122] width 32 height 15
copy div "brandon@lockhartandpowell.com"
click at [17, 79] on link "Events" at bounding box center [17, 81] width 12 height 5
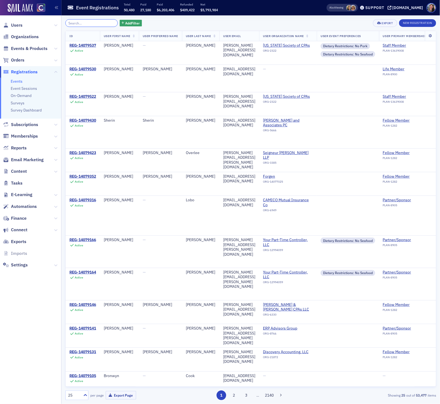
click at [78, 23] on input "search" at bounding box center [91, 23] width 52 height 8
paste input "[EMAIL_ADDRESS][DOMAIN_NAME]"
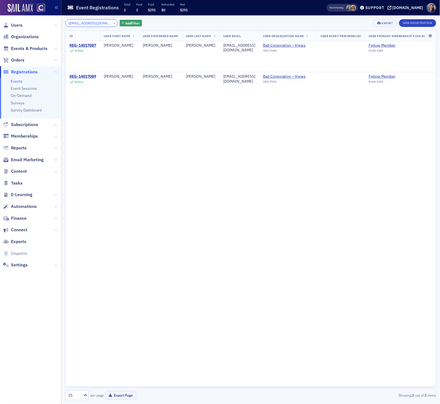
type input "[EMAIL_ADDRESS][DOMAIN_NAME]"
click at [214, 214] on div "ID User First Name User Preferred Name User Last Name User Email User Organizat…" at bounding box center [250, 209] width 371 height 356
click at [88, 46] on div "REG-14017087" at bounding box center [83, 45] width 27 height 5
click at [91, 77] on div "REG-14017089" at bounding box center [83, 76] width 27 height 5
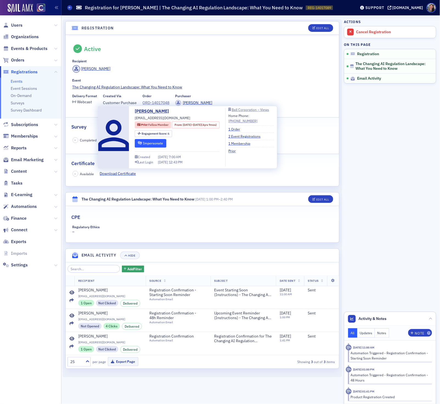
click at [161, 145] on button "Impersonate" at bounding box center [151, 143] width 32 height 9
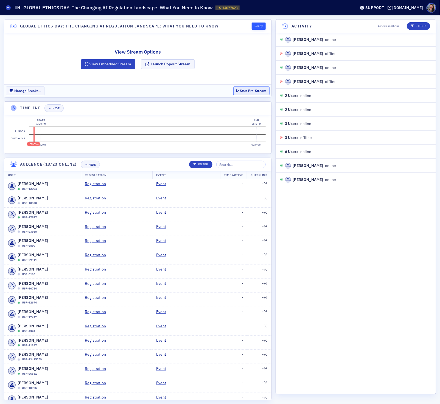
click at [250, 90] on button "Start Pre-Stream" at bounding box center [252, 91] width 36 height 9
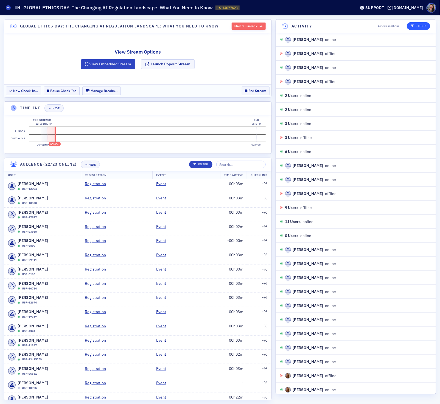
scroll to position [9, 0]
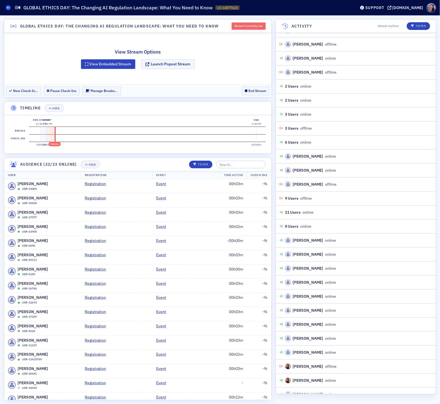
click at [8, 7] on icon at bounding box center [8, 7] width 2 height 2
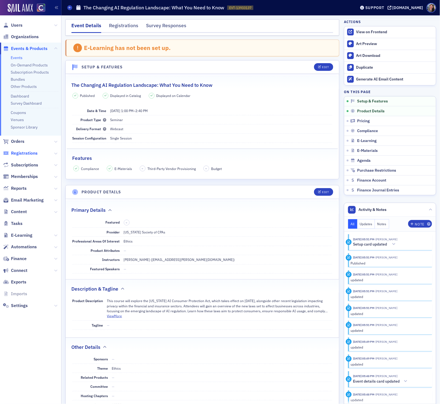
click at [19, 153] on span "Registrations" at bounding box center [24, 153] width 27 height 6
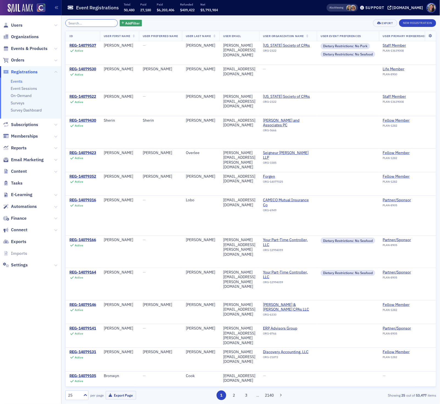
paste input "[EMAIL_ADDRESS][DOMAIN_NAME]"
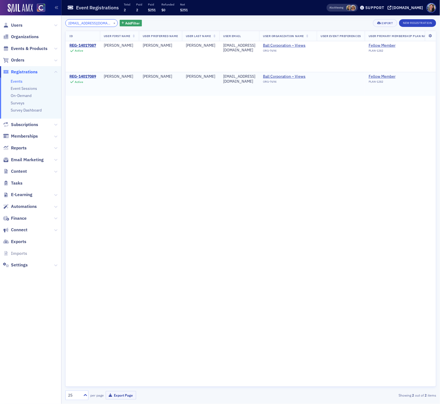
type input "[EMAIL_ADDRESS][DOMAIN_NAME]"
click at [85, 75] on div "REG-14017089" at bounding box center [83, 76] width 27 height 5
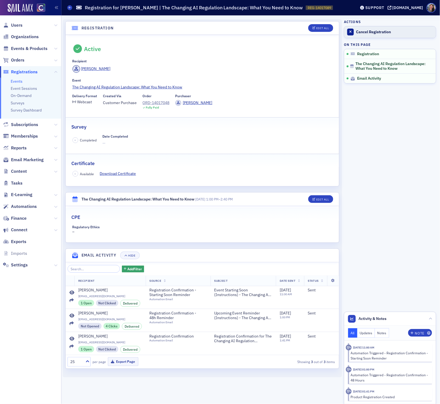
click at [360, 34] on div "Cancel Registration" at bounding box center [395, 32] width 77 height 5
click at [360, 33] on div "Reactivate Registration" at bounding box center [395, 32] width 77 height 5
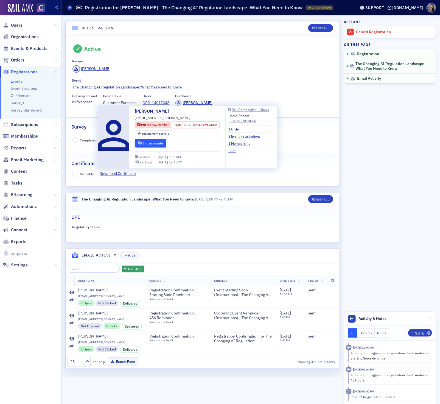
click at [154, 145] on button "Impersonate" at bounding box center [151, 143] width 32 height 9
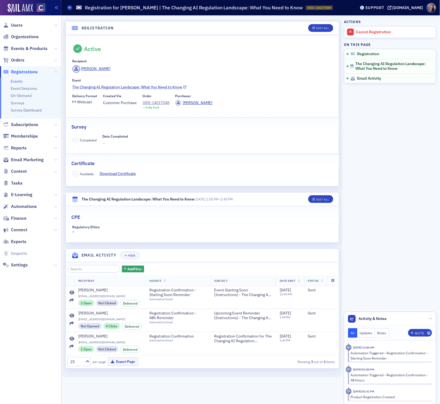
click at [132, 88] on link "The Changing AI Regulation Landscape: What You Need to Know" at bounding box center [203, 87] width 260 height 6
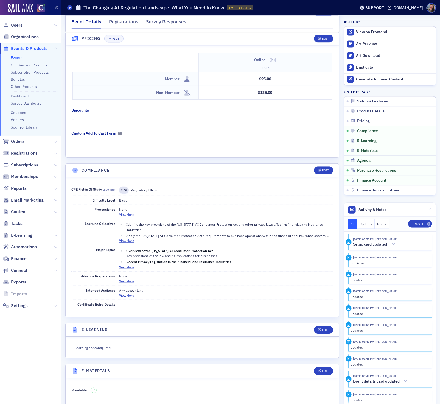
scroll to position [709, 0]
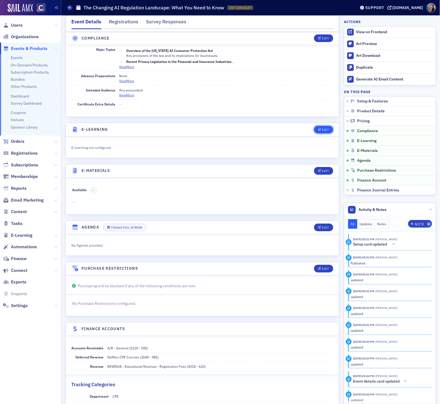
click at [324, 131] on div "Edit" at bounding box center [325, 129] width 7 height 3
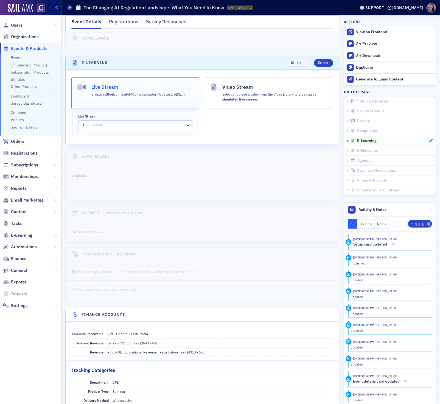
scroll to position [785, 0]
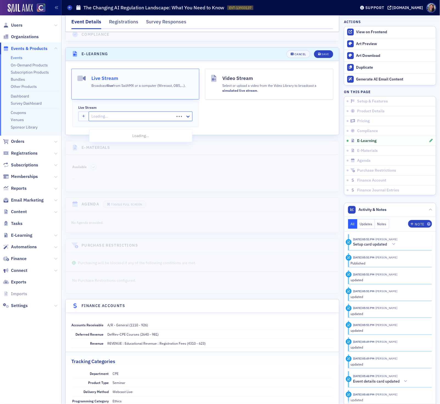
click at [100, 120] on div at bounding box center [132, 116] width 83 height 7
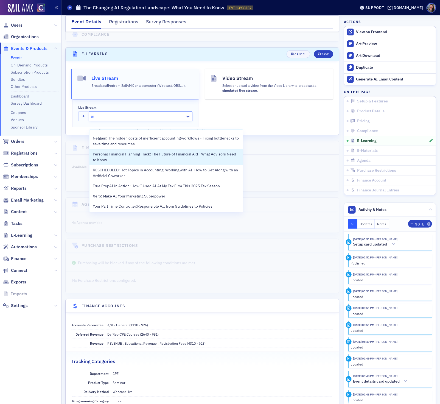
scroll to position [0, 0]
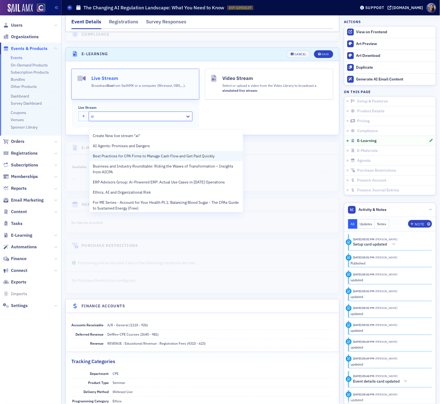
type input "a"
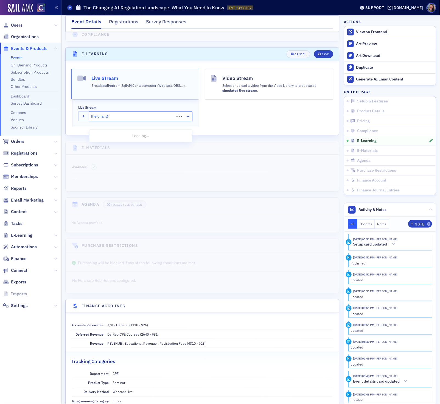
type input "the changing"
click at [149, 147] on span "GLOBAL ETHICS DAY: The Changing AI Regulation Landscape: What You Need to Know" at bounding box center [166, 149] width 147 height 12
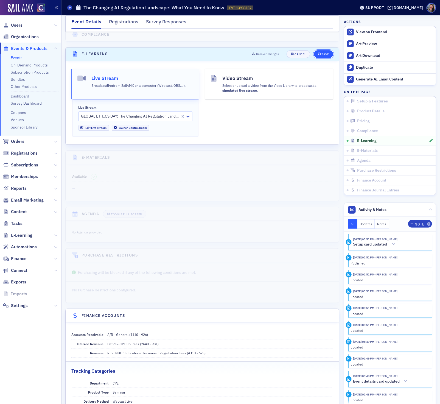
click at [323, 56] on div "Save" at bounding box center [325, 54] width 7 height 3
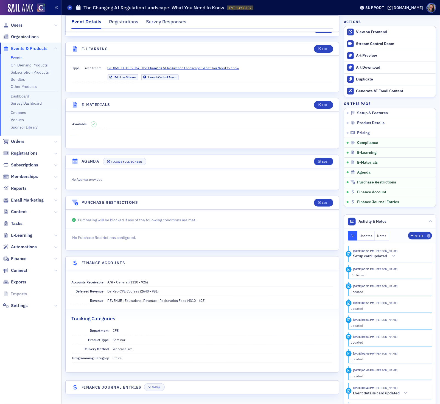
scroll to position [773, 0]
click at [154, 79] on link "Launch Control Room" at bounding box center [159, 77] width 37 height 6
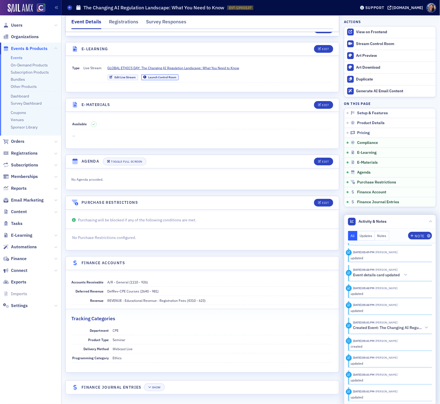
scroll to position [0, 0]
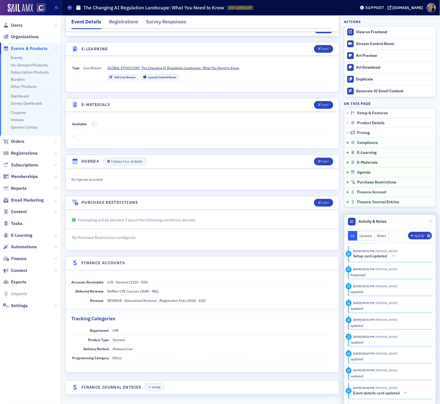
click at [367, 235] on button "Updates" at bounding box center [367, 236] width 18 height 10
click at [381, 234] on button "Notes" at bounding box center [382, 236] width 14 height 10
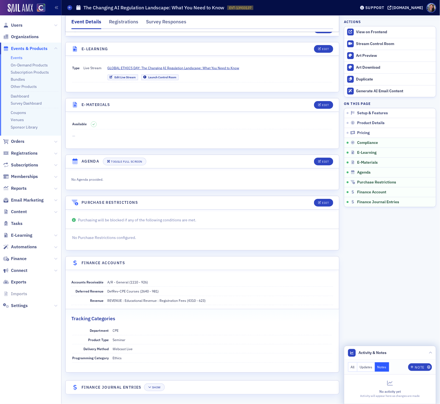
click at [356, 367] on button "All" at bounding box center [352, 367] width 9 height 10
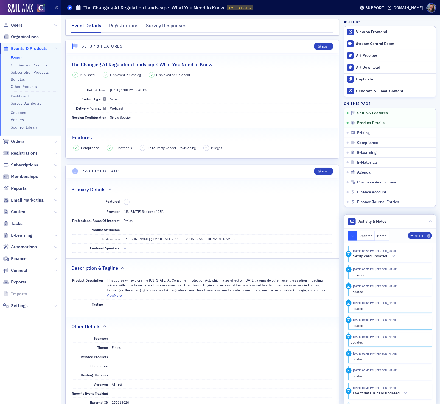
click at [70, 7] on icon at bounding box center [70, 7] width 2 height 2
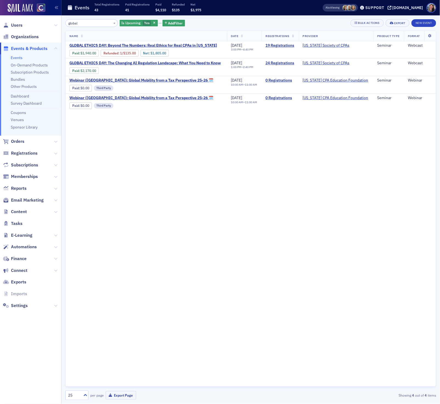
drag, startPoint x: 83, startPoint y: 24, endPoint x: 4, endPoint y: 18, distance: 79.1
click at [4, 18] on div "Users Organizations Events & Products Events On-Demand Products Subscription Pr…" at bounding box center [220, 202] width 440 height 404
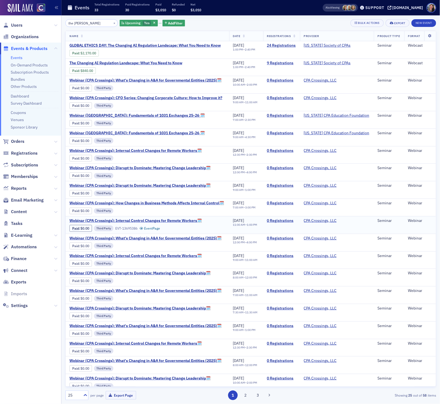
type input "the chang"
click at [167, 62] on span "The Changing AI Regulation Landscape: What You Need to Know" at bounding box center [126, 63] width 113 height 5
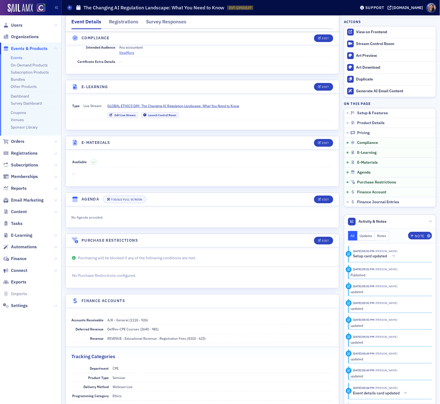
scroll to position [713, 0]
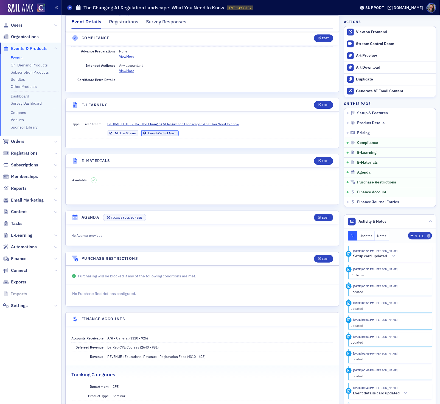
click at [173, 136] on link "Launch Control Room" at bounding box center [159, 134] width 37 height 6
click at [24, 237] on span "E-Learning" at bounding box center [21, 235] width 21 height 6
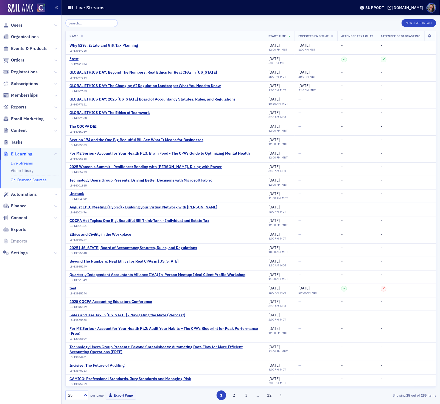
click at [21, 178] on link "On-Demand Courses" at bounding box center [29, 179] width 36 height 5
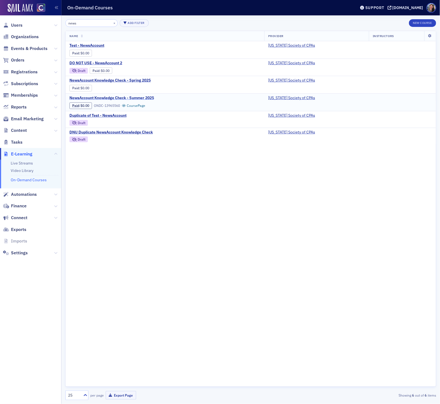
type input "news"
click at [428, 24] on button "New Course" at bounding box center [422, 23] width 27 height 8
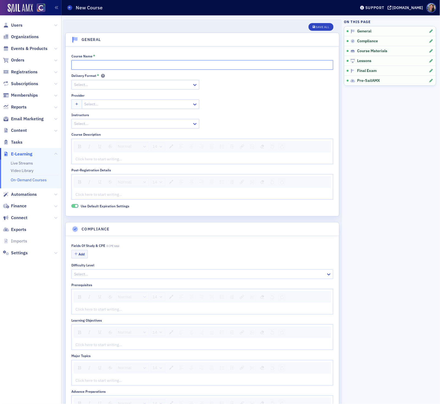
click at [106, 62] on input "Course Name *" at bounding box center [202, 65] width 262 height 10
paste input "NewsAccount Knowledge Check - Summer 2025"
type input "NewsAccount Knowledge Check - Summer 2025"
click at [108, 84] on div at bounding box center [133, 84] width 118 height 7
click at [101, 106] on div "On-Demand" at bounding box center [135, 107] width 121 height 6
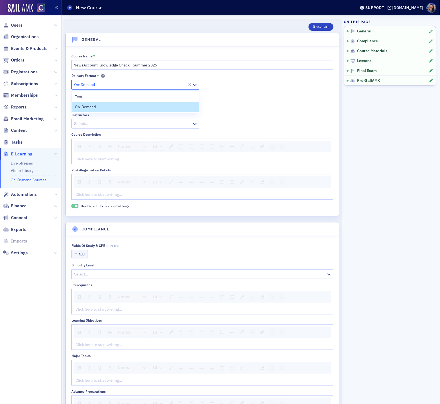
click at [96, 84] on div at bounding box center [130, 84] width 113 height 7
click at [94, 94] on div "Text" at bounding box center [135, 97] width 121 height 6
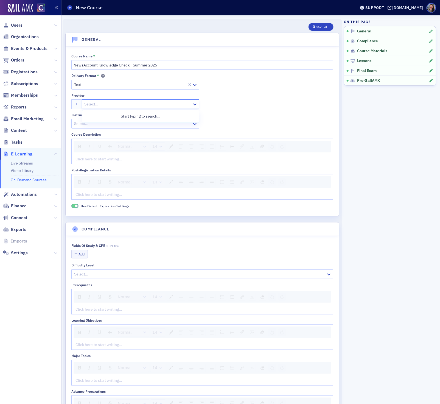
click at [94, 105] on div at bounding box center [138, 104] width 108 height 7
type input "colorado"
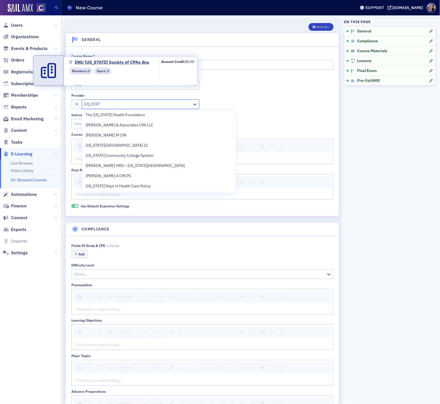
scroll to position [75, 0]
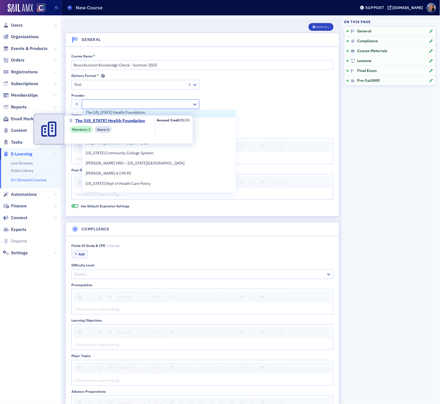
click at [133, 104] on div at bounding box center [138, 104] width 108 height 7
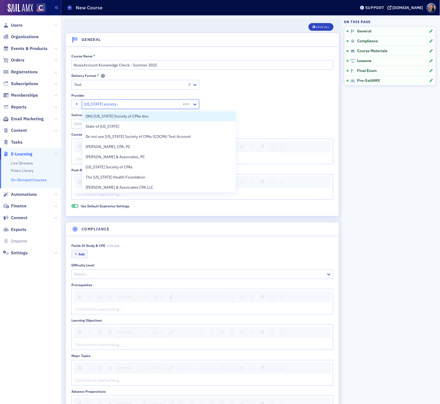
type input "colorado society of"
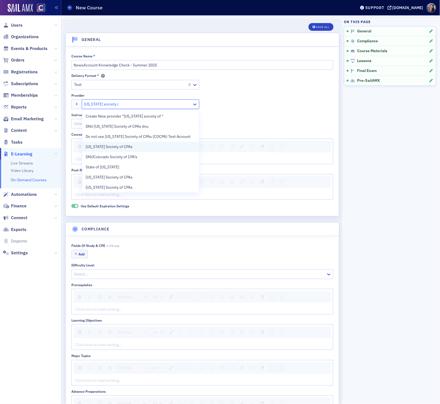
click at [129, 145] on span "[US_STATE] Society of CPAs" at bounding box center [111, 147] width 50 height 6
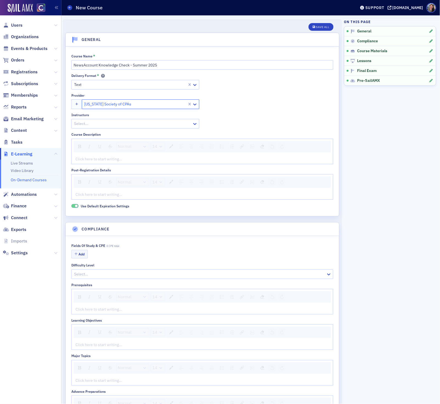
click at [287, 115] on div "Delivery Format * Text Provider option Colorado Society of CPAs, selected. Colo…" at bounding box center [202, 101] width 262 height 55
click at [165, 124] on div at bounding box center [133, 123] width 118 height 7
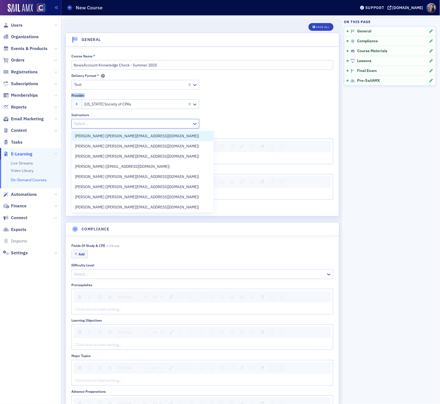
click at [251, 93] on div "Delivery Format * Text Provider Colorado Society of CPAs Instructors Ruben Van …" at bounding box center [202, 101] width 262 height 55
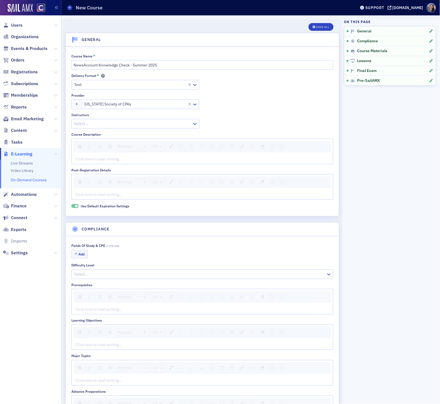
click at [169, 162] on div "rdw-editor" at bounding box center [203, 159] width 254 height 6
click at [245, 103] on div "Delivery Format * Text Provider Colorado Society of CPAs Instructors Select..." at bounding box center [202, 101] width 262 height 55
click at [323, 26] on div "Save All" at bounding box center [322, 27] width 13 height 3
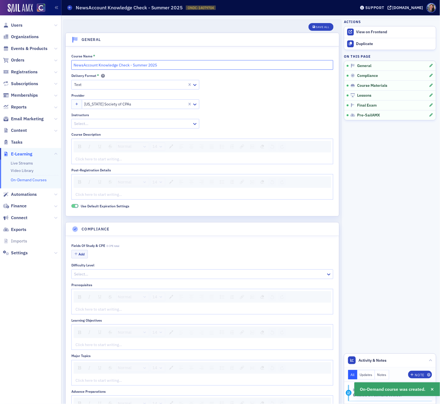
click at [139, 65] on input "NewsAccount Knowledge Check - Summer 2025" at bounding box center [202, 65] width 262 height 10
type input "NewsAccount Knowledge Check - Fall 2025"
click at [327, 29] on button "Save All" at bounding box center [321, 27] width 25 height 8
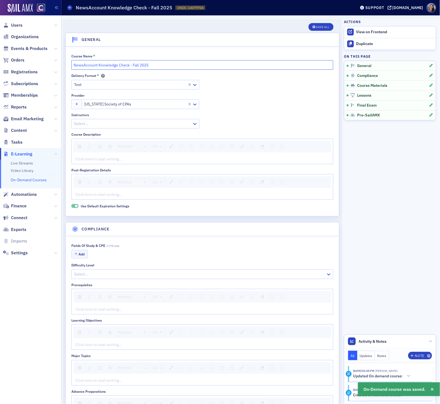
drag, startPoint x: 163, startPoint y: 69, endPoint x: 31, endPoint y: 53, distance: 133.0
click at [31, 53] on div "Users Organizations Events & Products Orders Registrations Subscriptions Member…" at bounding box center [220, 202] width 440 height 404
click at [23, 49] on span "Events & Products" at bounding box center [29, 49] width 37 height 6
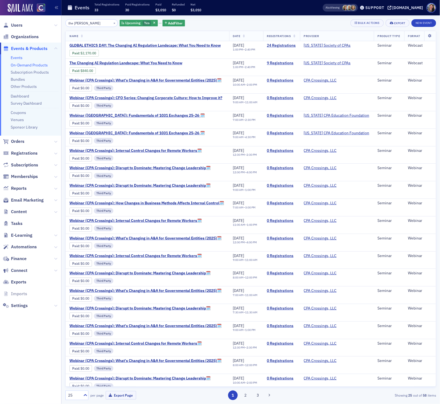
click at [23, 65] on link "On-Demand Products" at bounding box center [29, 65] width 37 height 5
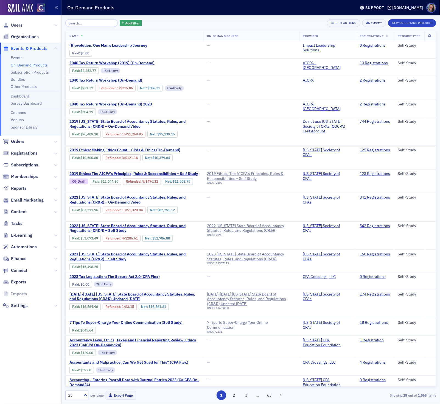
click at [91, 23] on input "search" at bounding box center [91, 23] width 52 height 8
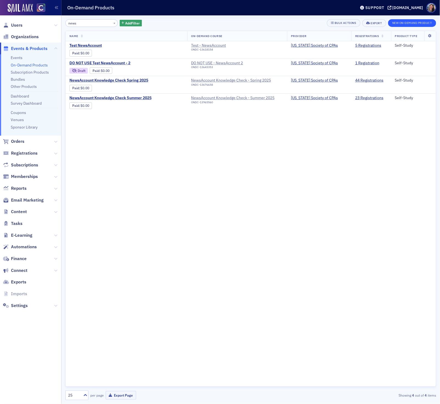
type input "news"
click at [405, 24] on button "New On-Demand Product" at bounding box center [412, 23] width 48 height 8
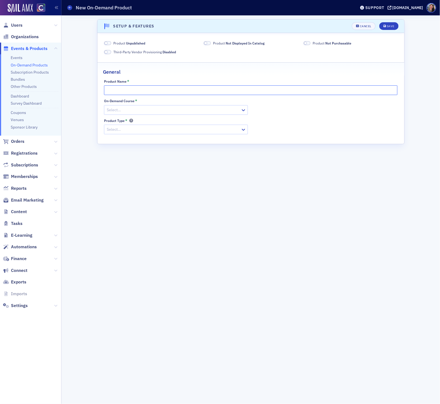
click at [139, 91] on input "Product Name *" at bounding box center [251, 90] width 294 height 10
paste input "NewsAccount Knowledge Check - Fall 2025"
type input "NewsAccount Knowledge Check - Fall 2025"
click at [122, 108] on div at bounding box center [173, 110] width 134 height 7
paste input "NewsAccount Knowledge Check - Fall 2025"
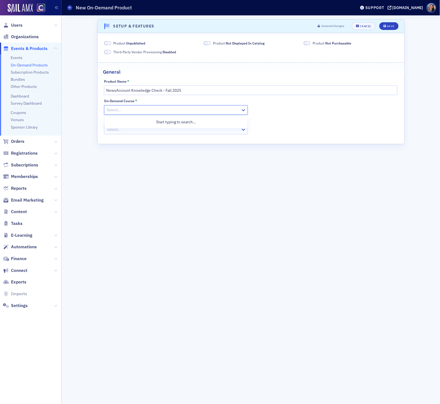
type input "NewsAccount Knowledge Check - Fall 2025"
click at [121, 121] on span "NewsAccount Knowledge Check - Fall 2025" at bounding box center [145, 122] width 75 height 6
click at [119, 129] on div at bounding box center [173, 129] width 134 height 7
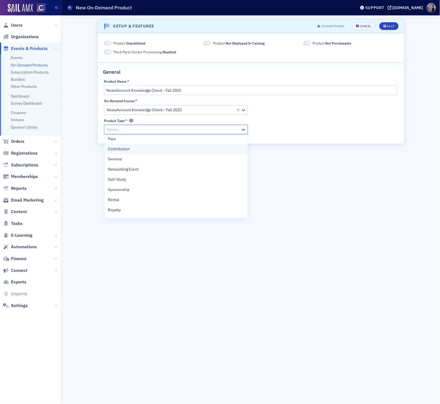
scroll to position [26, 0]
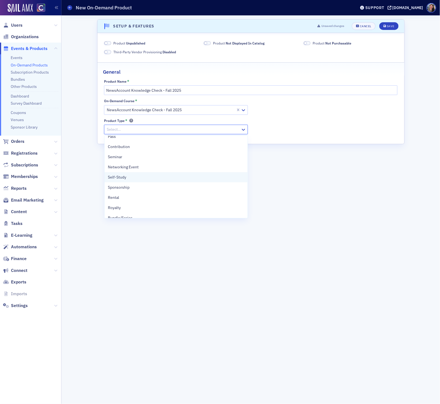
click at [122, 176] on span "Self-Study" at bounding box center [117, 177] width 18 height 6
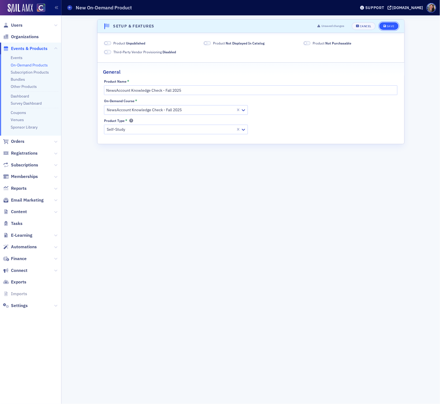
click at [387, 26] on span "Save" at bounding box center [389, 26] width 11 height 3
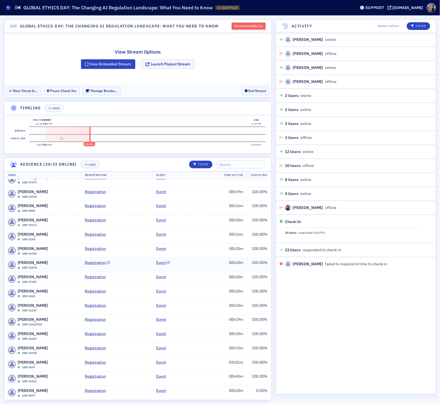
scroll to position [32, 0]
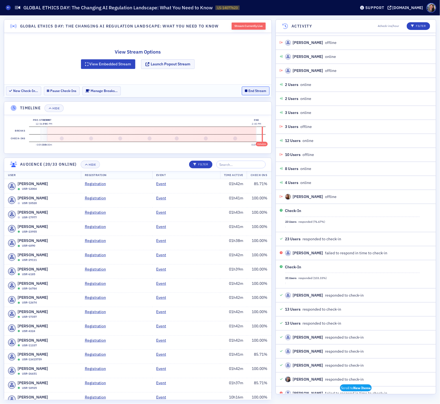
click at [254, 90] on button "End Stream" at bounding box center [256, 91] width 28 height 9
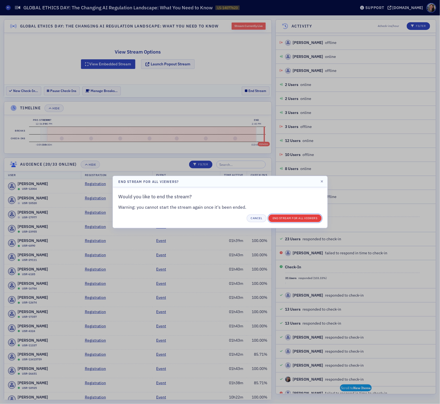
click at [284, 218] on button "End Stream for all Viewers" at bounding box center [295, 219] width 53 height 8
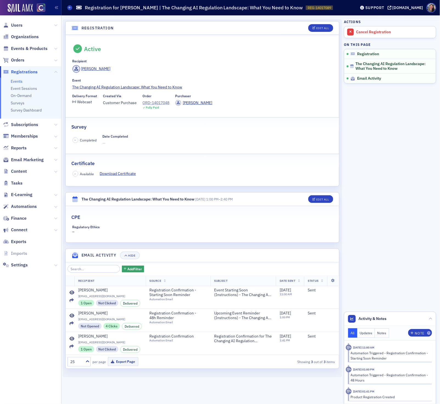
click at [17, 80] on link "Events" at bounding box center [17, 81] width 12 height 5
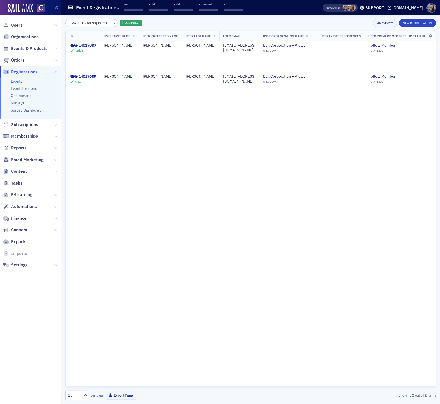
drag, startPoint x: 97, startPoint y: 24, endPoint x: 28, endPoint y: 20, distance: 69.4
click at [28, 20] on div "Users Organizations Events & Products Orders Registrations Events Event Session…" at bounding box center [220, 202] width 440 height 404
click at [17, 50] on span "Events & Products" at bounding box center [29, 49] width 37 height 6
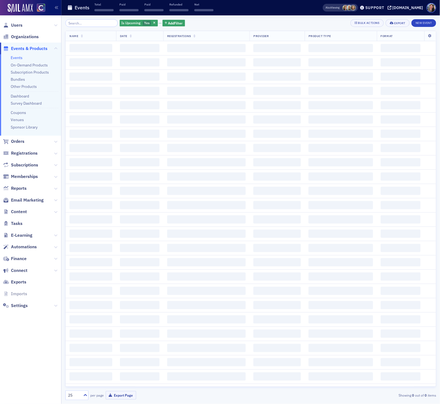
click at [74, 23] on input "search" at bounding box center [91, 23] width 52 height 8
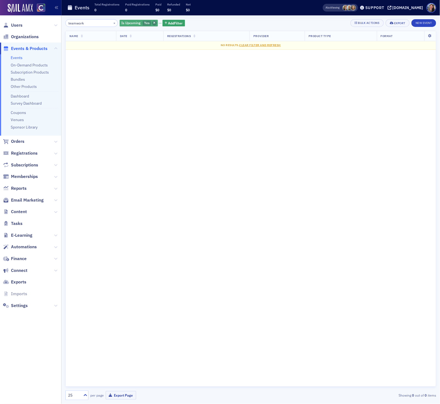
type input "teamwork"
click at [153, 23] on icon "button" at bounding box center [154, 23] width 2 height 3
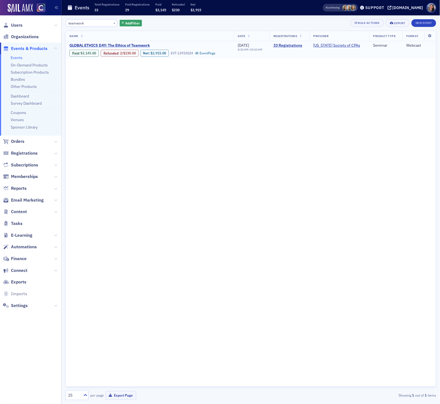
click at [115, 44] on span "GLOBAL ETHICS DAY: The Ethics of Teamwork" at bounding box center [116, 45] width 92 height 5
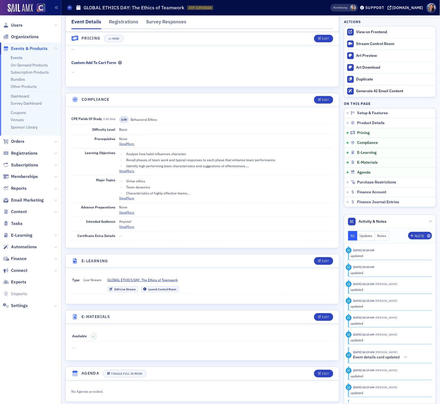
scroll to position [559, 0]
click at [319, 318] on icon "button" at bounding box center [319, 316] width 3 height 3
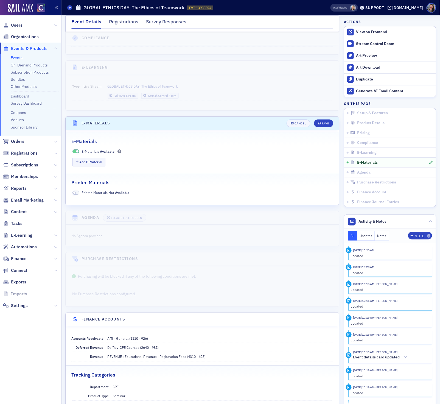
scroll to position [780, 0]
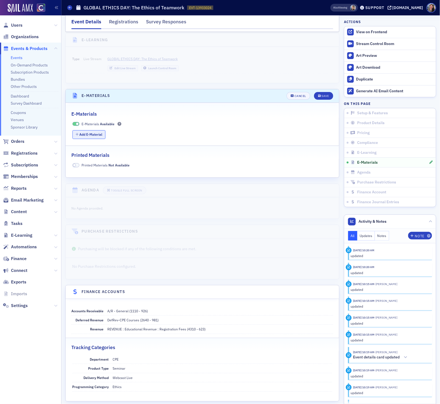
click at [93, 139] on button "Add E-Material" at bounding box center [89, 134] width 33 height 9
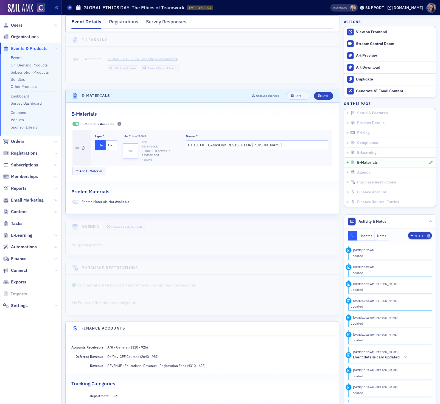
click at [148, 162] on button "Remove" at bounding box center [147, 160] width 11 height 4
click at [277, 150] on input "ETHIC OF TEAMWORK REVISED FOR [PERSON_NAME]" at bounding box center [257, 145] width 143 height 10
type input "Ethic of Teamwork Materials_10152025"
click at [322, 98] on div "Save" at bounding box center [325, 96] width 7 height 3
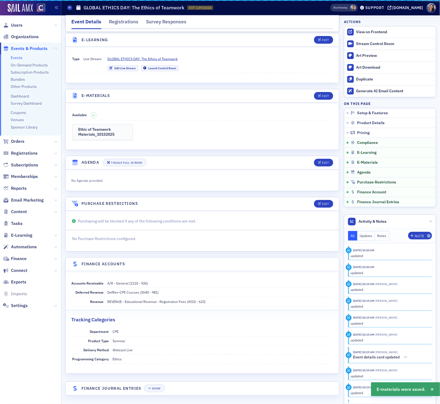
scroll to position [791, 0]
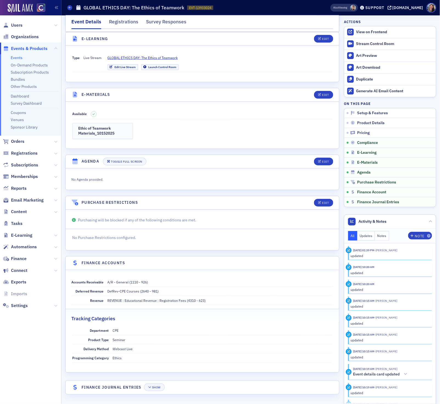
click at [17, 59] on link "Events" at bounding box center [17, 57] width 12 height 5
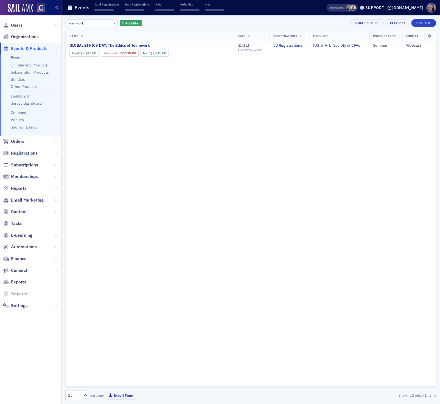
drag, startPoint x: 89, startPoint y: 23, endPoint x: 27, endPoint y: 20, distance: 62.2
click at [27, 20] on div "Users Organizations Events & Products Events On-Demand Products Subscription Pr…" at bounding box center [220, 202] width 440 height 404
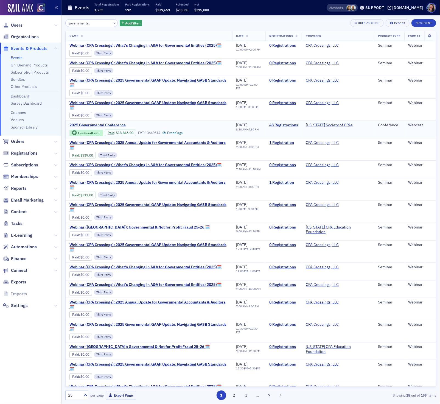
type input "governmental"
click at [116, 125] on span "2025 Governmental Conference" at bounding box center [116, 125] width 92 height 5
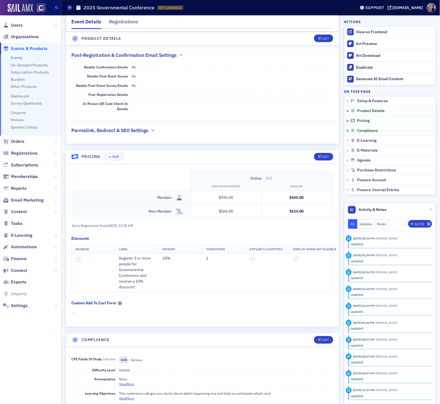
scroll to position [407, 0]
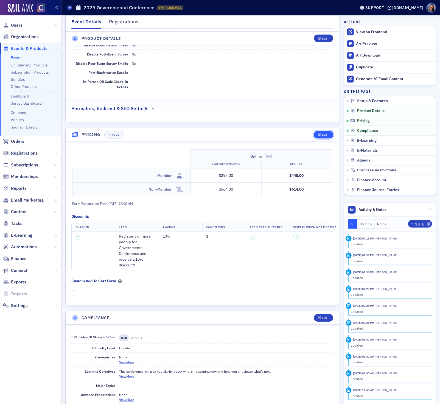
click at [326, 137] on div "Edit" at bounding box center [325, 135] width 7 height 3
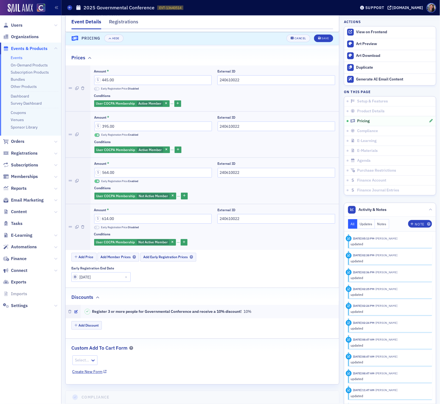
scroll to position [509, 0]
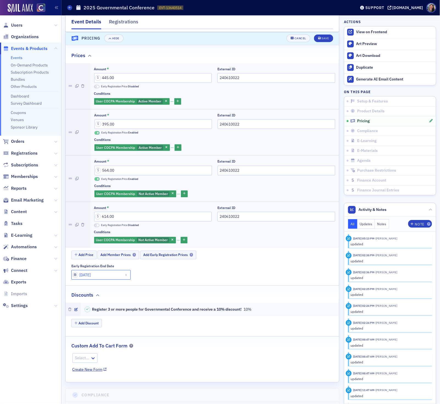
click at [90, 280] on input "[DATE]" at bounding box center [100, 275] width 59 height 10
select select "9"
select select "2025"
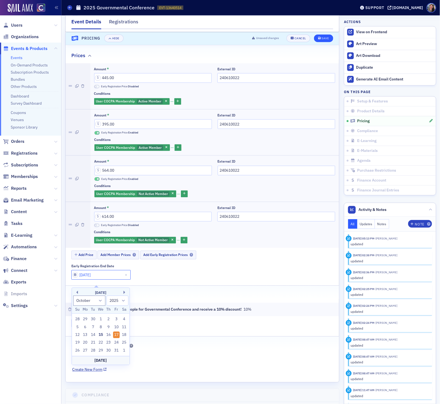
type input "[DATE]"
click at [324, 39] on div "Save" at bounding box center [325, 38] width 7 height 3
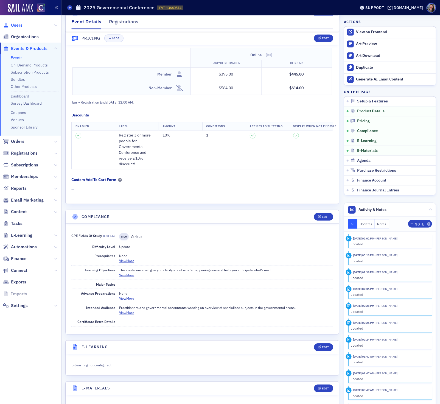
click at [19, 25] on span "Users" at bounding box center [17, 25] width 12 height 6
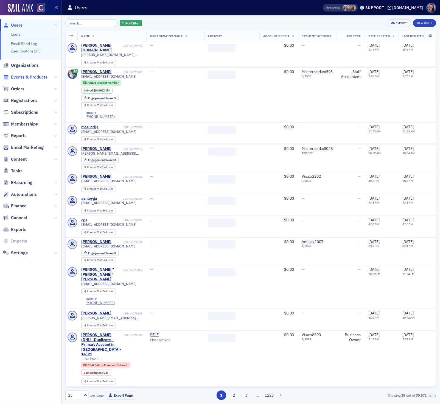
click at [19, 76] on span "Events & Products" at bounding box center [29, 77] width 37 height 6
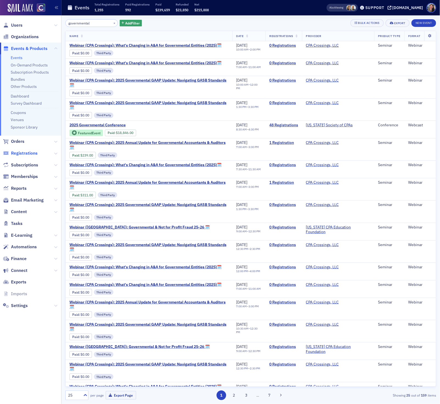
click at [20, 152] on span "Registrations" at bounding box center [24, 153] width 27 height 6
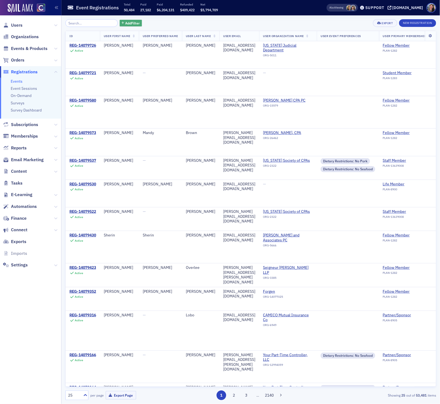
click at [129, 23] on span "Add Filter" at bounding box center [132, 23] width 15 height 5
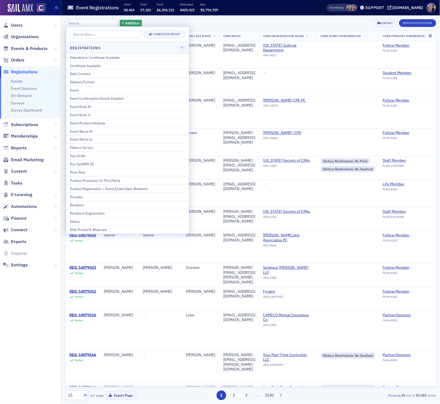
click at [224, 22] on div "Add Filter Export New Registration" at bounding box center [250, 23] width 371 height 8
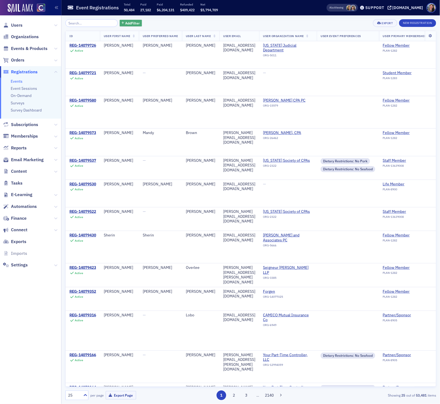
click at [127, 22] on span "Add Filter" at bounding box center [132, 23] width 15 height 5
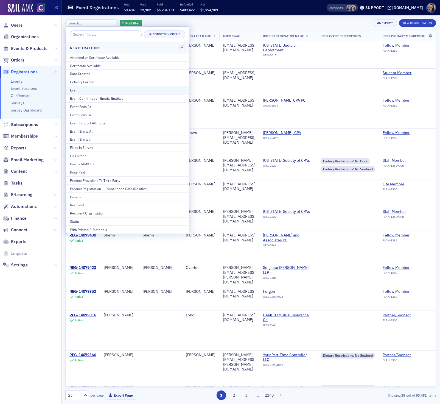
click at [115, 91] on div "Event" at bounding box center [127, 90] width 115 height 5
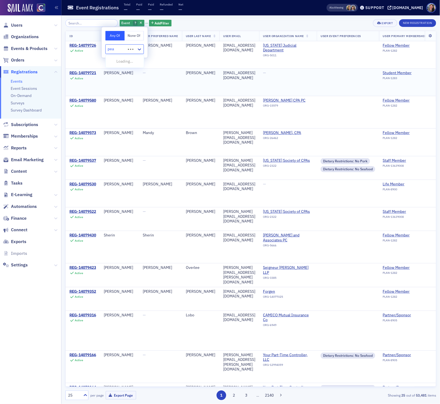
type input "peak"
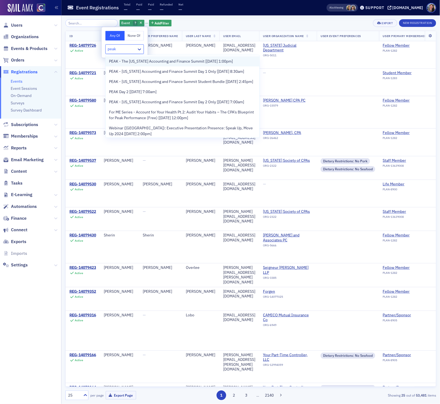
click at [153, 60] on span "PEAK - The Colorado Accounting and Finance Summit [11/11/2025 1:00pm]" at bounding box center [171, 62] width 124 height 6
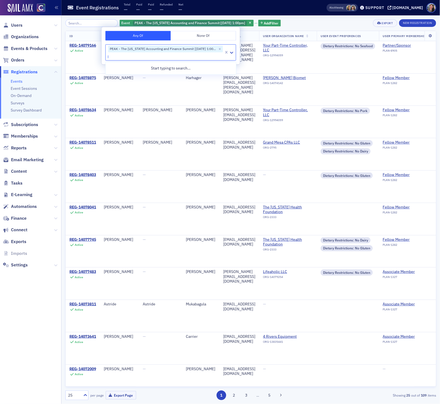
type input "peak"
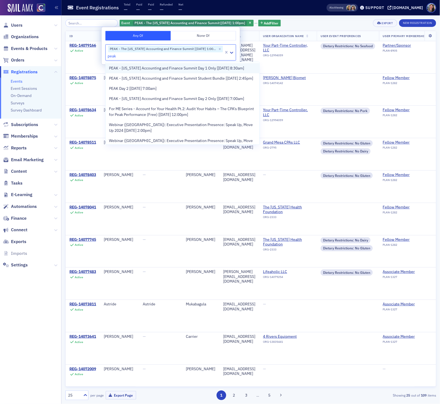
click at [155, 71] on div "PEAK - Colorado Accounting and Finance Summit Day 1 Only [11/12/2025 8:30am]" at bounding box center [183, 68] width 154 height 10
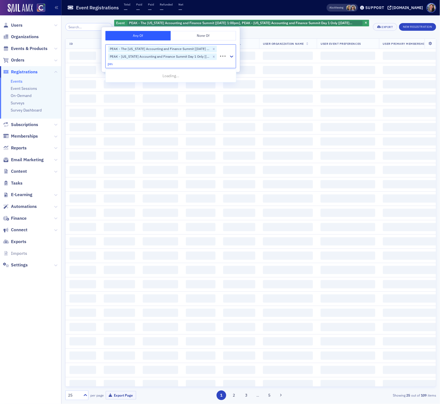
type input "peak"
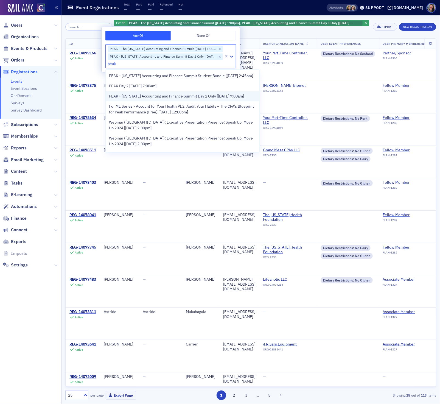
click at [156, 99] on span "PEAK - Colorado Accounting and Finance Summit Day 2 Only [11/13/2025 7:00am]" at bounding box center [176, 96] width 135 height 6
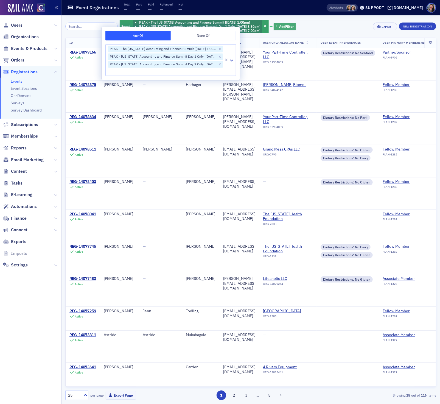
click at [290, 26] on span "Add Filter" at bounding box center [286, 26] width 15 height 5
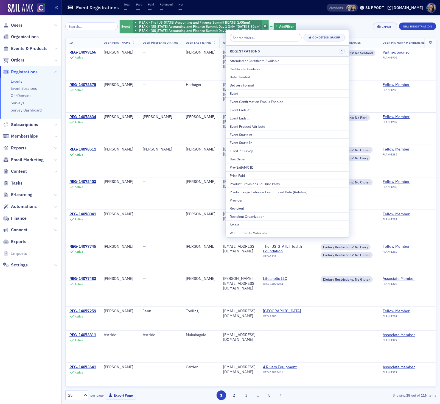
click at [265, 26] on icon "button" at bounding box center [266, 26] width 2 height 3
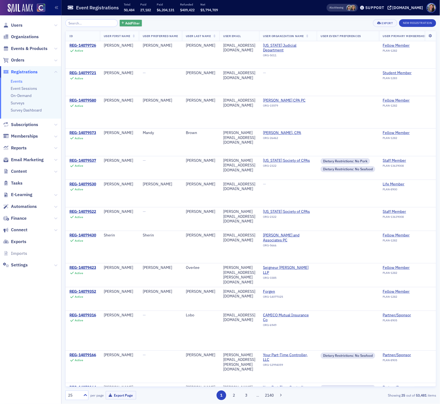
click at [131, 21] on span "Add Filter" at bounding box center [132, 23] width 15 height 5
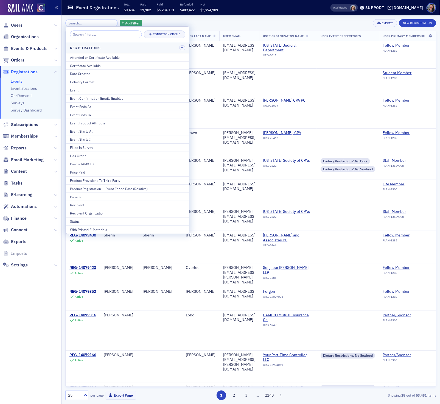
click at [28, 340] on nav "Users Organizations Events & Products Orders Registrations Events Event Session…" at bounding box center [31, 209] width 62 height 389
click at [39, 330] on nav "Users Organizations Events & Products Orders Registrations Events Event Session…" at bounding box center [31, 209] width 62 height 389
click at [184, 24] on div "Add Filter Export New Registration" at bounding box center [250, 23] width 371 height 8
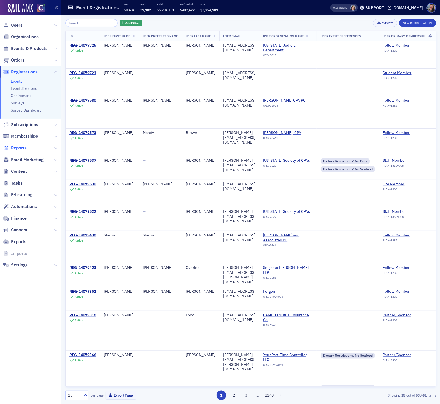
click at [21, 148] on span "Reports" at bounding box center [19, 148] width 16 height 6
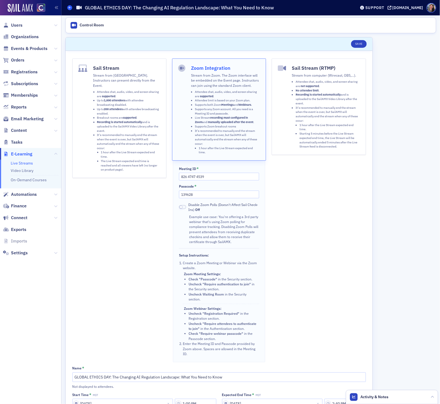
click at [69, 7] on icon at bounding box center [70, 7] width 2 height 2
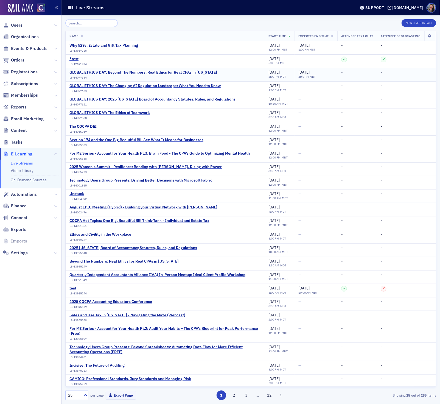
click at [136, 73] on div "GLOBAL ETHICS DAY: Beyond The Numbers: Real Ethics for Real CPAs in [US_STATE]" at bounding box center [144, 72] width 148 height 5
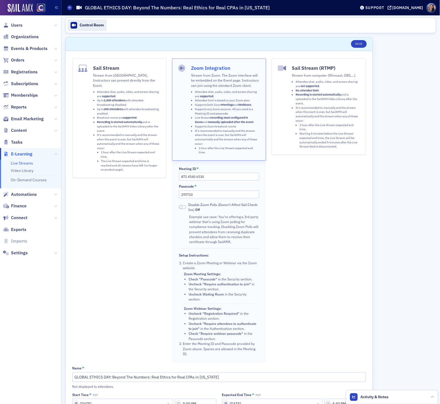
click at [89, 26] on div "Control Room" at bounding box center [92, 25] width 24 height 5
click at [360, 45] on button "Save" at bounding box center [359, 44] width 16 height 8
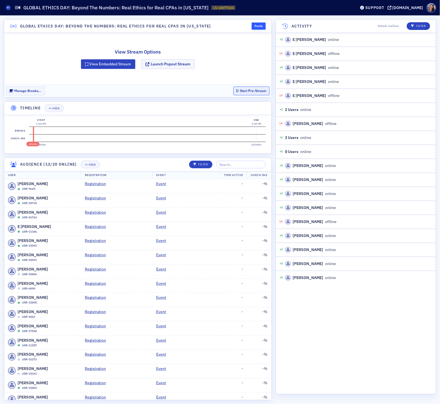
click at [254, 91] on button "Start Pre-Stream" at bounding box center [252, 91] width 36 height 9
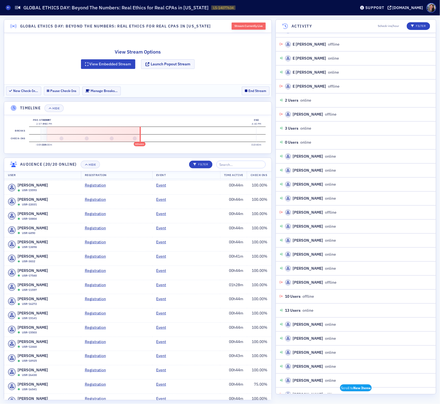
scroll to position [66, 0]
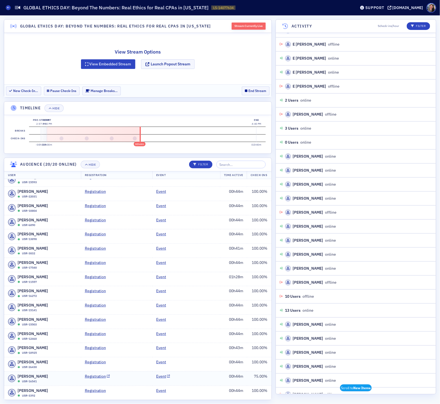
click at [206, 381] on td "Event" at bounding box center [186, 378] width 68 height 14
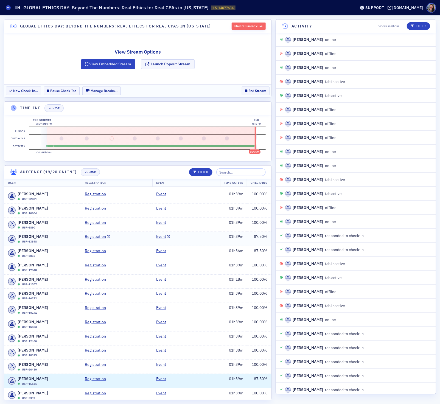
scroll to position [74, 0]
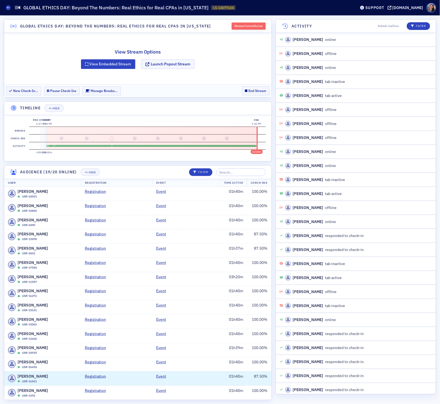
click at [194, 88] on section "New Check-In… Pause Check-Ins Manage Breaks… End Stream" at bounding box center [138, 90] width 268 height 13
click at [258, 91] on button "End Stream" at bounding box center [256, 91] width 28 height 9
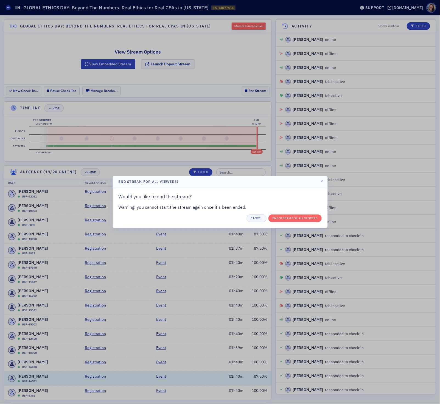
click at [296, 222] on div "Would you like to end the stream? Warning: you cannot start the stream again on…" at bounding box center [220, 207] width 215 height 41
click at [296, 216] on button "End Stream for all Viewers" at bounding box center [295, 219] width 53 height 8
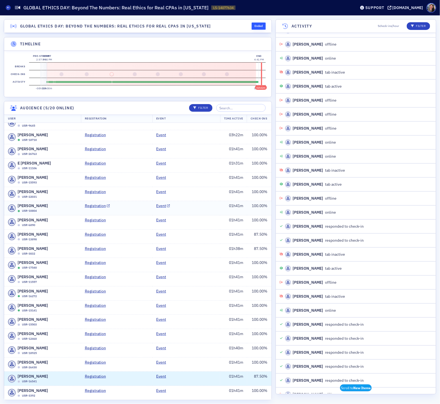
scroll to position [0, 0]
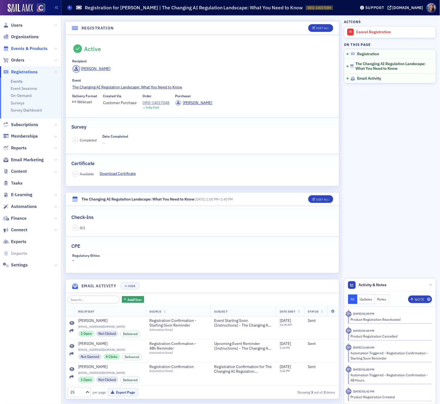
click at [23, 49] on span "Events & Products" at bounding box center [29, 49] width 37 height 6
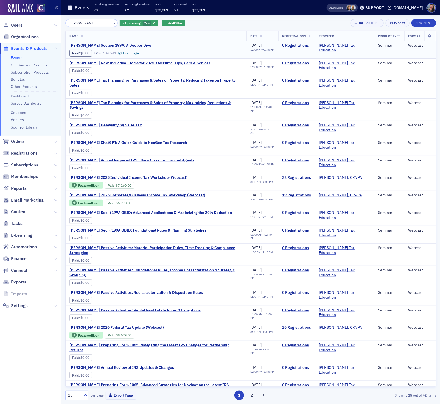
type input "[PERSON_NAME]"
click at [116, 47] on span "[PERSON_NAME] Section 199A: A Deeper Dive" at bounding box center [116, 45] width 92 height 5
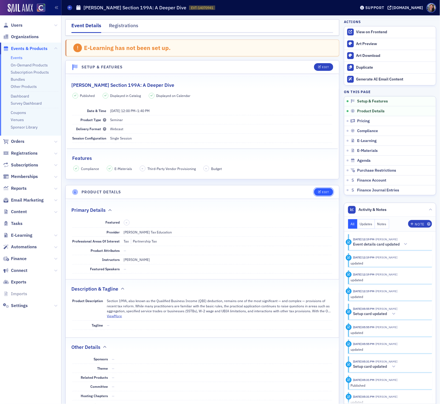
click at [324, 194] on div "Edit" at bounding box center [325, 192] width 7 height 3
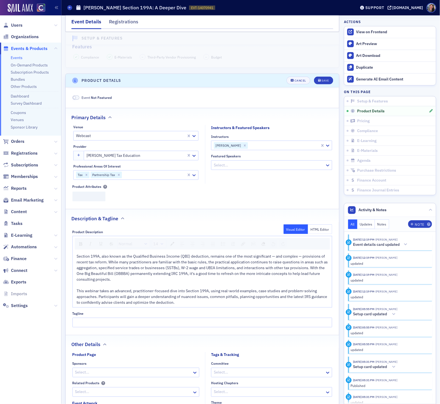
scroll to position [155, 0]
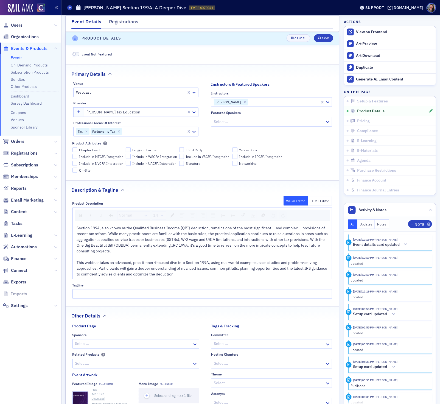
click at [131, 134] on div at bounding box center [154, 131] width 63 height 7
type input "enroll"
click at [119, 145] on span "Enrolled Agent - IRS Credit Eligible" at bounding box center [107, 146] width 60 height 6
click at [329, 39] on button "Save" at bounding box center [323, 39] width 19 height 8
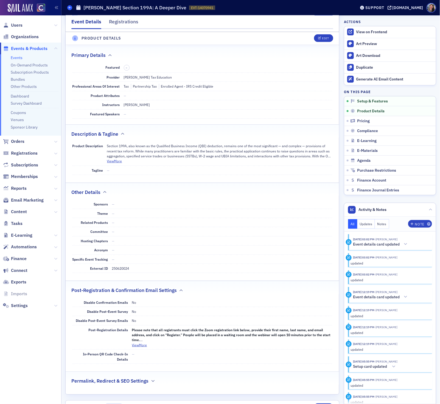
click at [71, 8] on span at bounding box center [69, 7] width 5 height 5
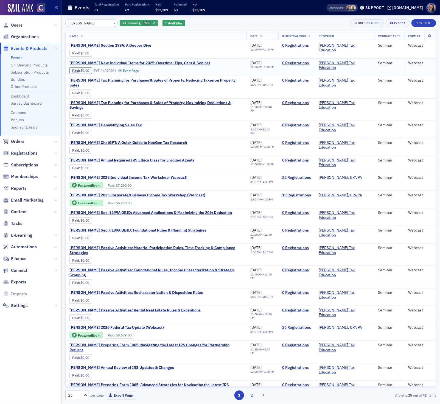
click at [150, 65] on span "[PERSON_NAME] New Individual Items for 2025: Overtime, Tips, Cars & Seniors" at bounding box center [140, 63] width 141 height 5
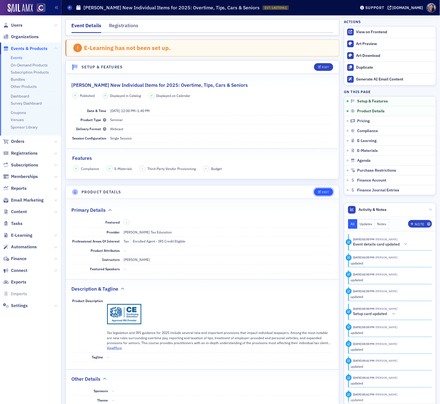
click at [326, 190] on button "Edit" at bounding box center [323, 192] width 19 height 8
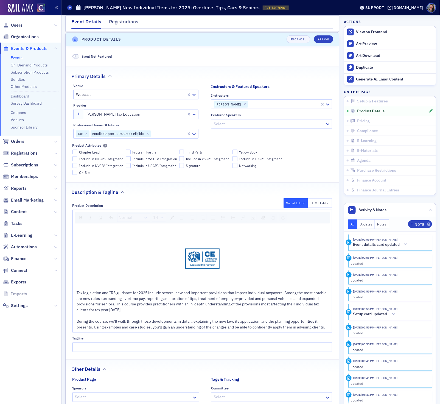
scroll to position [155, 0]
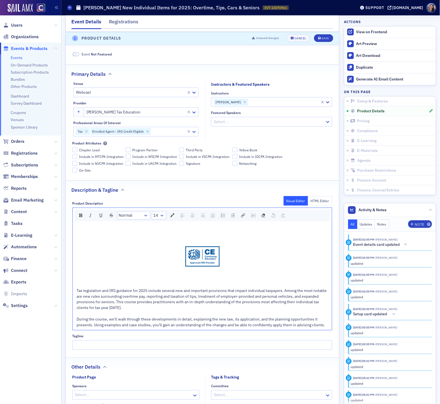
drag, startPoint x: 220, startPoint y: 255, endPoint x: 217, endPoint y: 255, distance: 3.6
click at [219, 255] on span "rdw-editor" at bounding box center [203, 257] width 252 height 36
drag, startPoint x: 243, startPoint y: 260, endPoint x: 174, endPoint y: 260, distance: 69.0
click at [173, 260] on span "rdw-editor" at bounding box center [203, 257] width 252 height 36
click at [298, 39] on div "Cancel" at bounding box center [301, 38] width 12 height 3
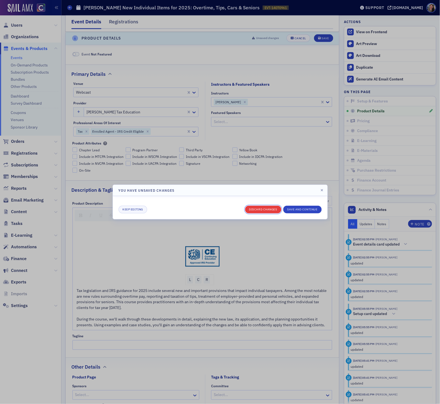
click at [280, 207] on button "Discard changes" at bounding box center [263, 210] width 36 height 8
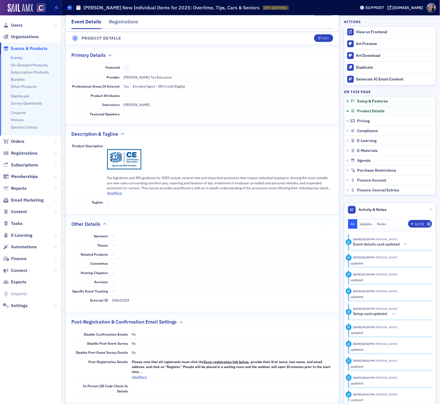
click at [70, 9] on span at bounding box center [69, 7] width 5 height 5
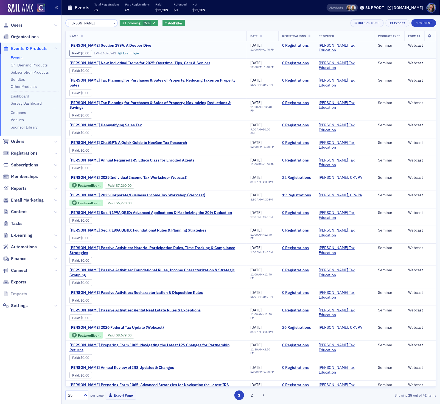
click at [108, 45] on span "[PERSON_NAME] Section 199A: A Deeper Dive" at bounding box center [116, 45] width 92 height 5
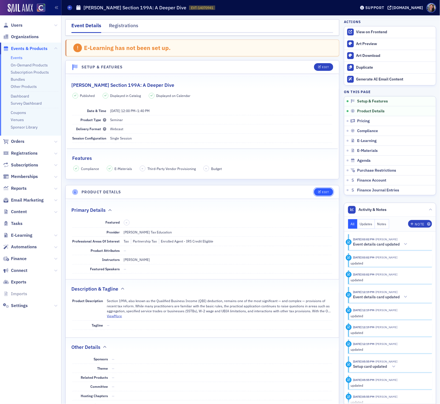
click at [326, 193] on div "Edit" at bounding box center [325, 192] width 7 height 3
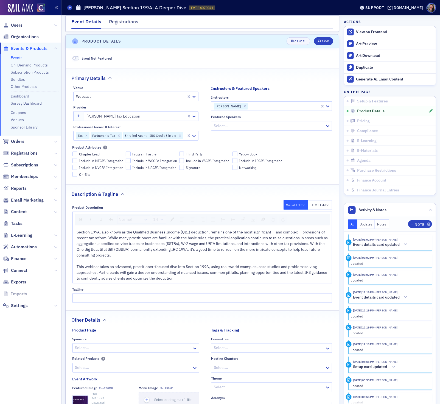
scroll to position [155, 0]
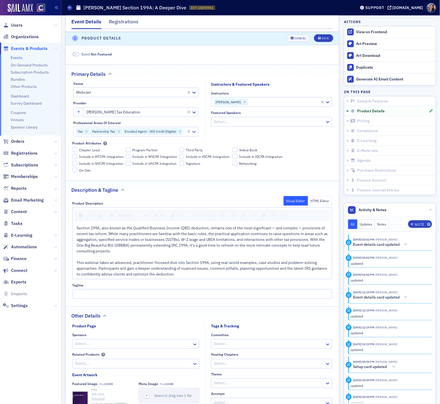
click at [77, 229] on span "Section 199A, also known as the Qualified Business Income (QBI) deduction, rema…" at bounding box center [203, 251] width 252 height 51
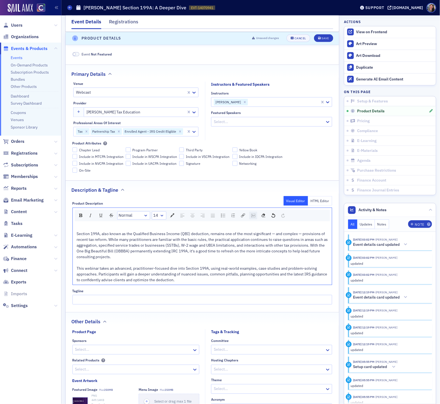
click at [251, 216] on div "rdw-image-control" at bounding box center [253, 216] width 8 height 8
click at [267, 240] on input "rdw-image-control" at bounding box center [282, 237] width 56 height 10
click at [309, 171] on div "Chapter Lead Program Partner Third Party Yellow Book Include in MTCPA Integrati…" at bounding box center [203, 160] width 260 height 25
click at [300, 41] on button "Cancel" at bounding box center [299, 39] width 24 height 8
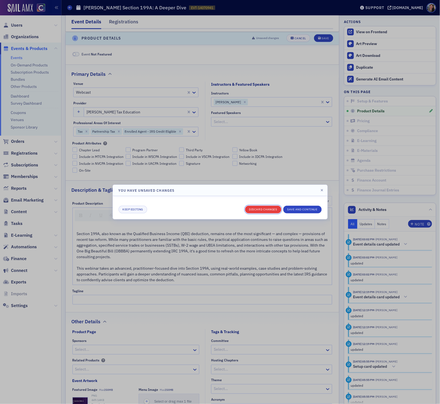
click at [268, 210] on button "Discard changes" at bounding box center [263, 210] width 36 height 8
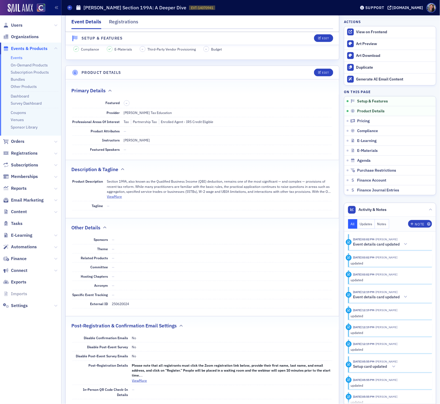
scroll to position [119, 0]
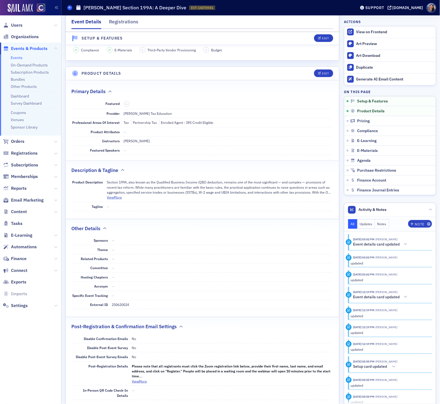
click at [70, 9] on span at bounding box center [69, 7] width 5 height 5
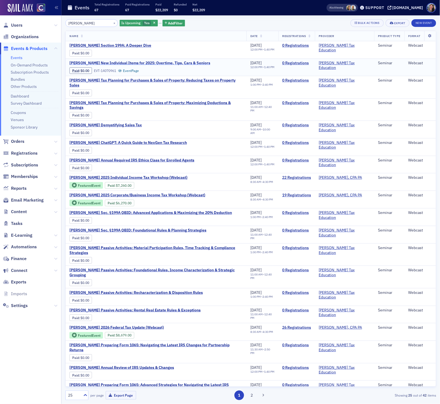
click at [115, 63] on span "Don Farmer's New Individual Items for 2025: Overtime, Tips, Cars & Seniors" at bounding box center [140, 63] width 141 height 5
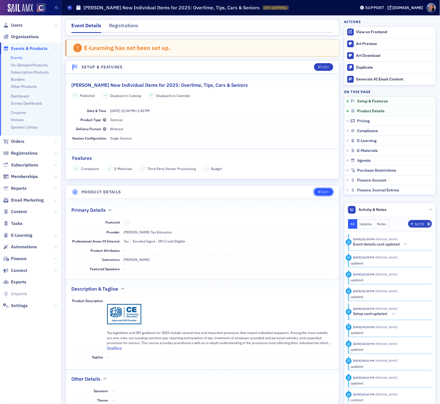
click at [321, 192] on icon "button" at bounding box center [319, 192] width 3 height 3
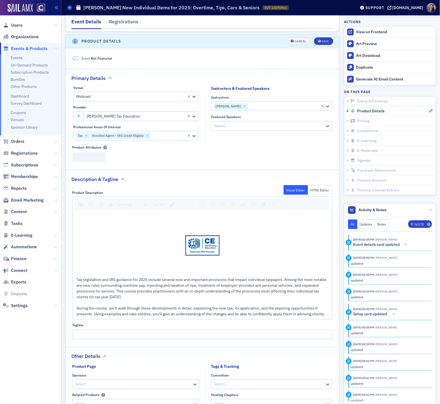
scroll to position [155, 0]
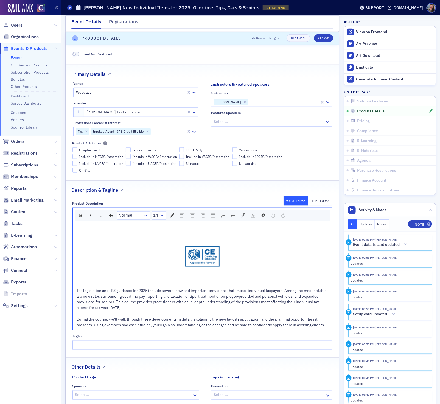
click at [203, 260] on img "rdw-editor" at bounding box center [202, 256] width 34 height 20
click at [245, 217] on img "rdw-link-control" at bounding box center [243, 215] width 4 height 4
click at [298, 35] on button "Cancel" at bounding box center [299, 39] width 24 height 8
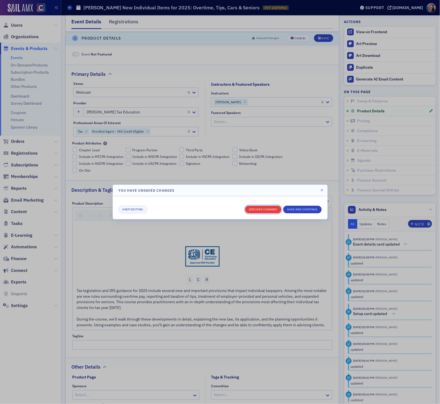
click at [259, 211] on button "Discard changes" at bounding box center [263, 210] width 36 height 8
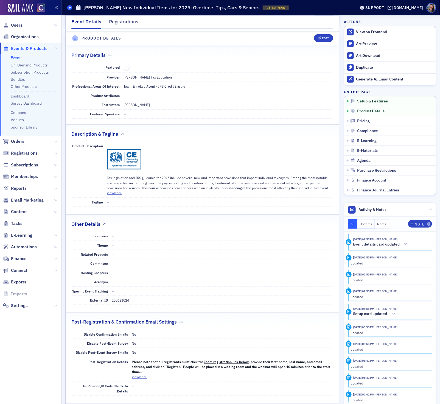
click at [69, 9] on icon at bounding box center [70, 7] width 2 height 2
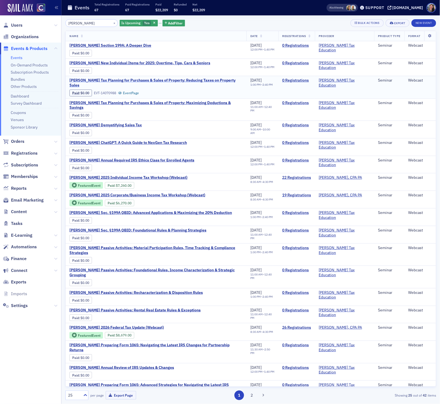
click at [120, 83] on span "Don Farmer's Tax Planning for Purchases & Sales of Property: Reducing Taxes on …" at bounding box center [156, 83] width 173 height 10
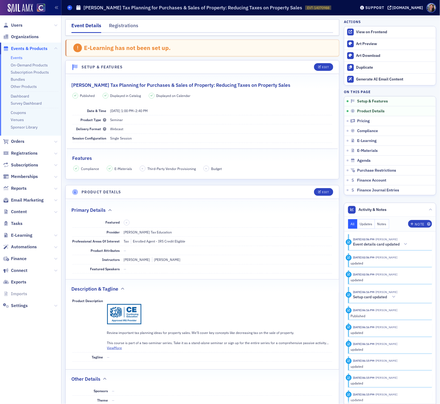
click at [69, 8] on icon at bounding box center [70, 7] width 2 height 2
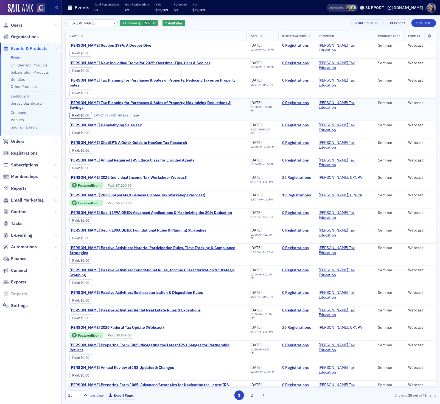
click at [104, 101] on span "Don Farmer's Tax Planning for Purchases & Sales of Property: Maximizing Deducti…" at bounding box center [156, 106] width 173 height 10
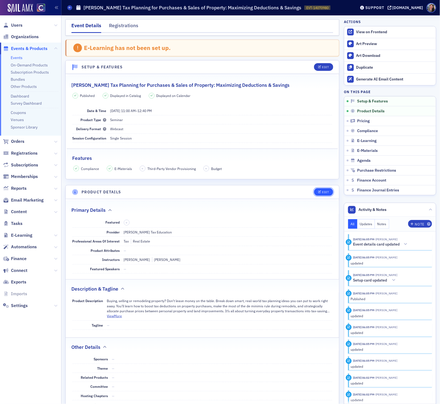
click at [328, 193] on div "Edit" at bounding box center [325, 192] width 7 height 3
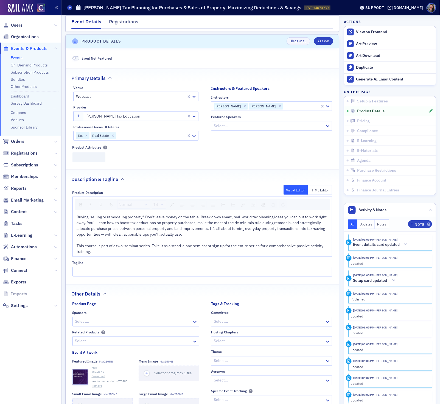
scroll to position [155, 0]
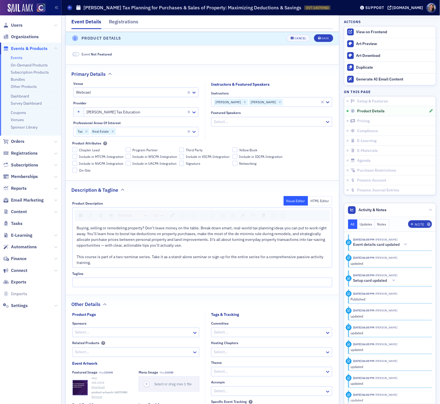
click at [151, 134] on div at bounding box center [151, 131] width 70 height 7
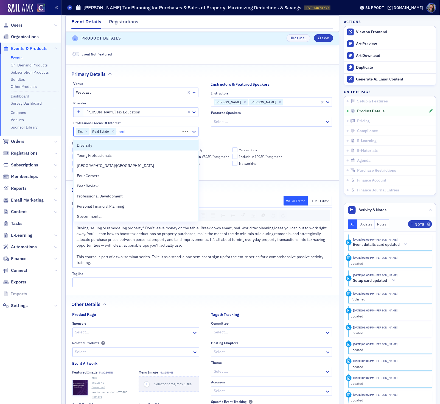
type input "enroll"
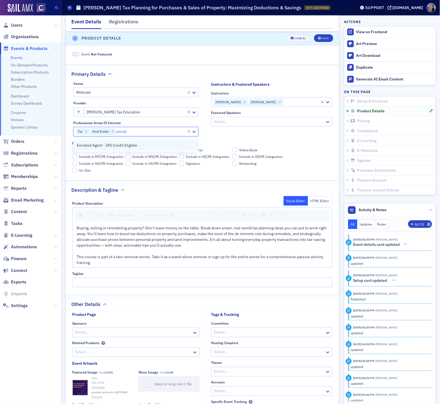
click at [140, 146] on div "Enrolled Agent - IRS Credit Eligible" at bounding box center [136, 146] width 118 height 6
click at [326, 35] on button "Save" at bounding box center [323, 39] width 19 height 8
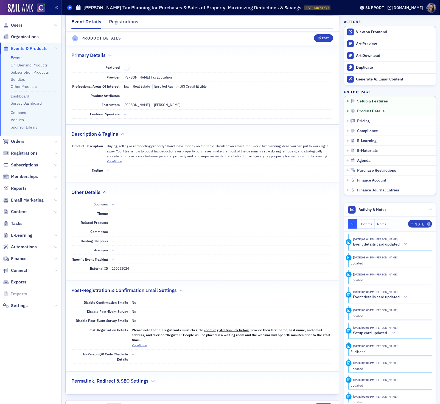
click at [71, 7] on icon at bounding box center [70, 7] width 2 height 2
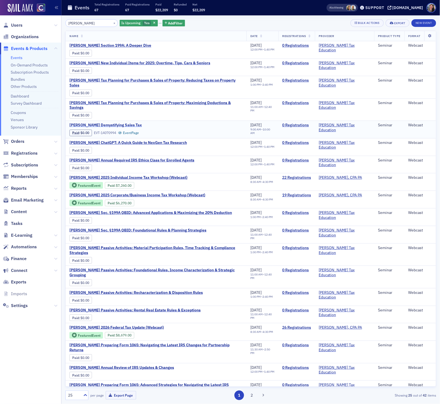
click at [85, 123] on span "Don Farmer's Demystifying Sales Tax" at bounding box center [116, 125] width 92 height 5
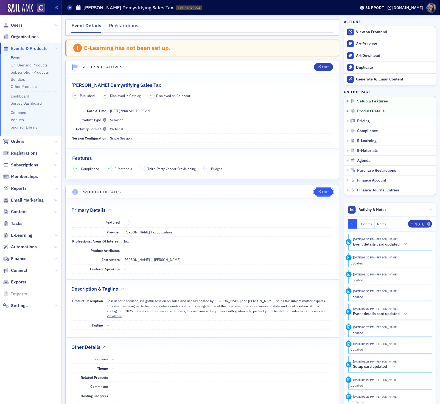
click at [323, 192] on div "Edit" at bounding box center [325, 192] width 7 height 3
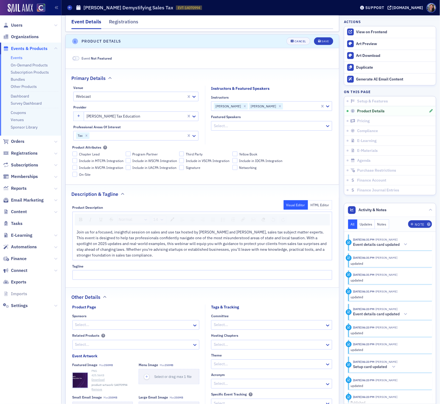
scroll to position [155, 0]
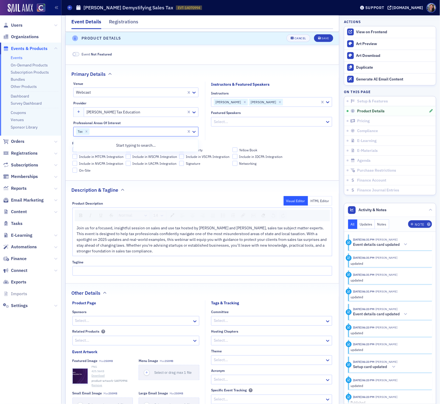
click at [126, 134] on div at bounding box center [138, 131] width 96 height 7
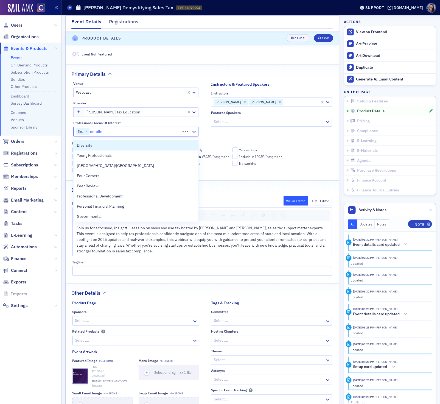
type input "enrolled"
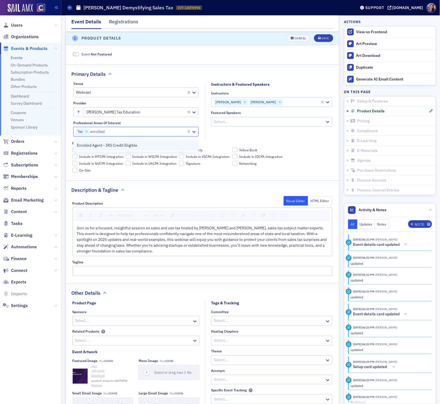
click at [105, 150] on div "Enrolled Agent - IRS Credit Eligible" at bounding box center [136, 145] width 125 height 10
click at [322, 37] on div "Save" at bounding box center [325, 38] width 7 height 3
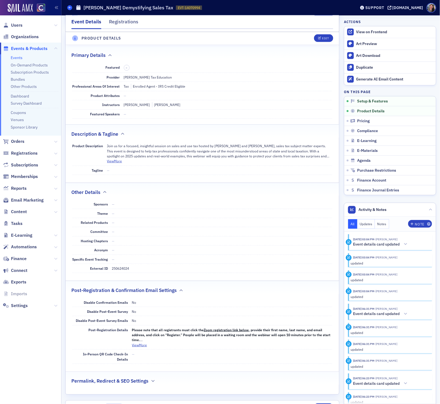
click at [70, 8] on icon at bounding box center [70, 7] width 2 height 2
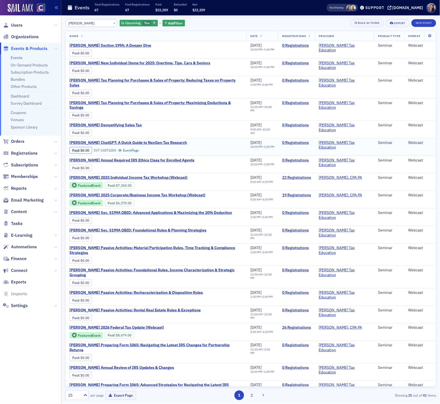
click at [133, 146] on div "Paid : $0.00 EVT-14071004 Event Page" at bounding box center [129, 150] width 118 height 8
click at [133, 140] on span "Don Farmer's ChatGPT: A Quick Guide to NexGen Tax Research" at bounding box center [129, 142] width 118 height 5
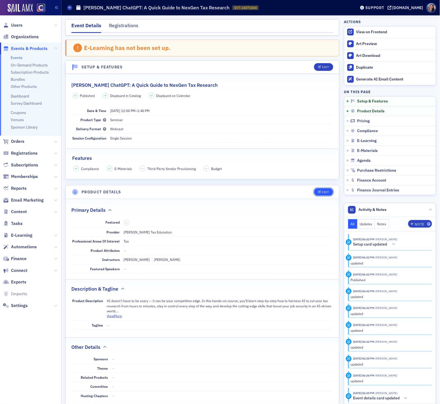
click at [321, 195] on button "Edit" at bounding box center [323, 192] width 19 height 8
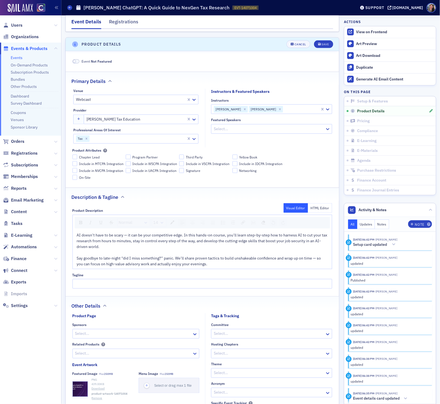
scroll to position [155, 0]
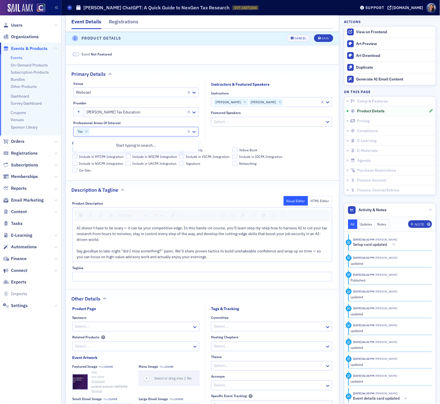
click at [124, 134] on div at bounding box center [138, 131] width 96 height 7
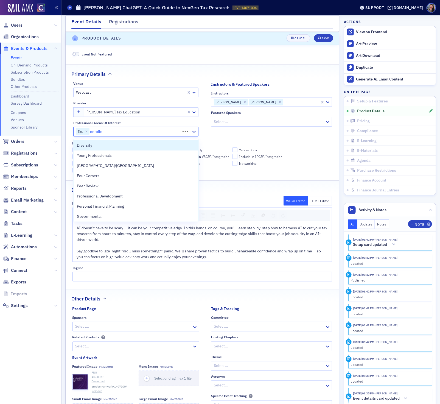
type input "enrolled"
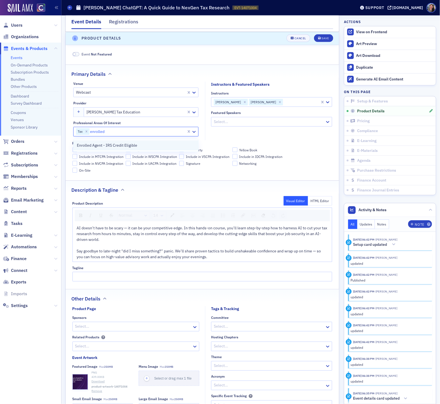
click at [121, 143] on span "Enrolled Agent - IRS Credit Eligible" at bounding box center [107, 146] width 60 height 6
click at [329, 38] on button "Save" at bounding box center [323, 39] width 19 height 8
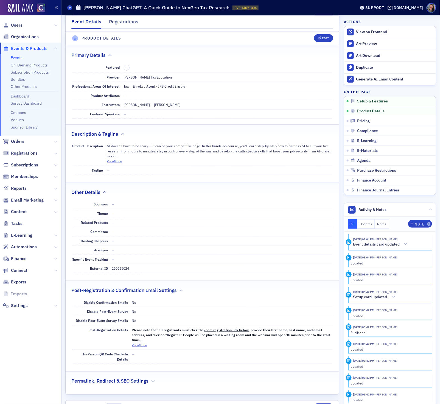
click at [70, 10] on div "Events Don Farmer's ChatGPT: A Quick Guide to NexGen Tax Research EVT-14071004 …" at bounding box center [207, 7] width 281 height 10
click at [70, 8] on icon at bounding box center [70, 7] width 2 height 2
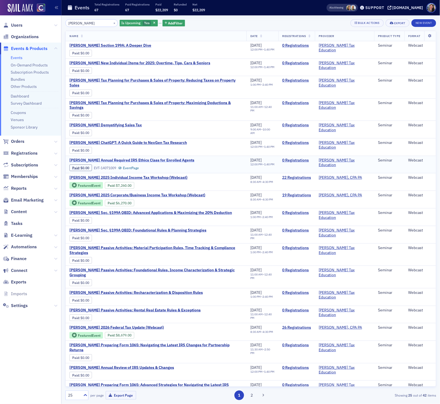
click at [114, 158] on span "Don Farmer's Annual Required IRS Ethics Class for Enrolled Agents" at bounding box center [132, 160] width 125 height 5
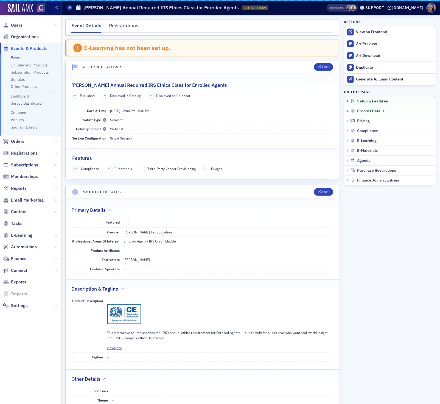
click at [114, 152] on div "Features" at bounding box center [203, 155] width 260 height 13
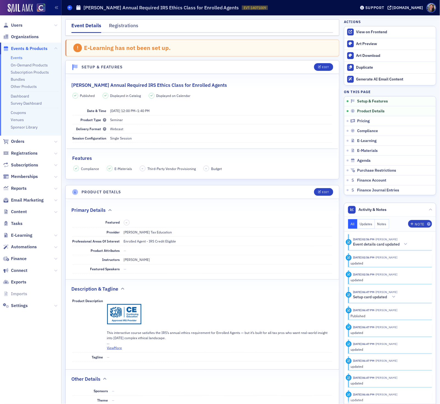
click at [71, 7] on span at bounding box center [69, 7] width 5 height 5
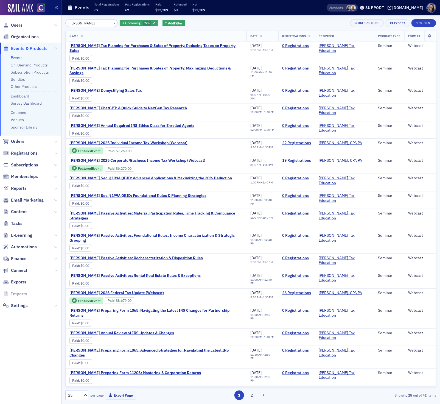
scroll to position [38, 0]
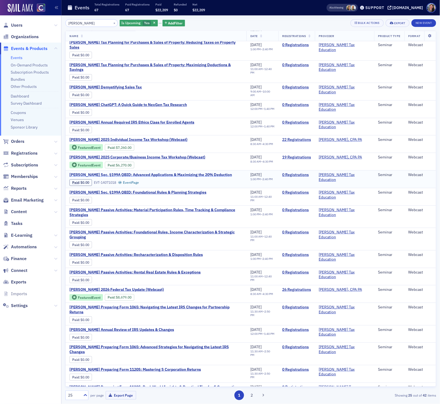
click at [92, 173] on span "Don Farmer's Sec. §199A QBID: Advanced Applications & Maximizing the 20% Deduct…" at bounding box center [151, 175] width 163 height 5
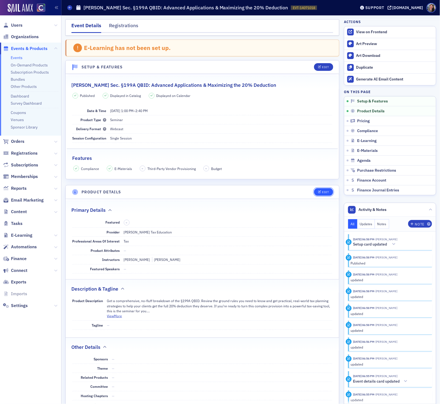
click at [320, 195] on button "Edit" at bounding box center [323, 192] width 19 height 8
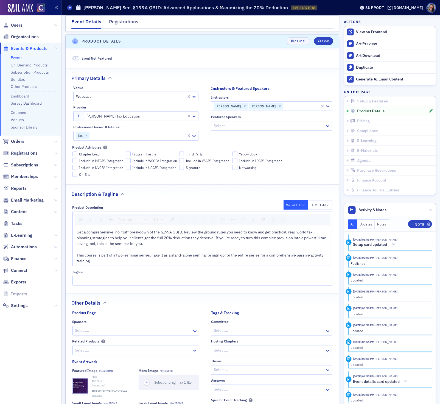
scroll to position [155, 0]
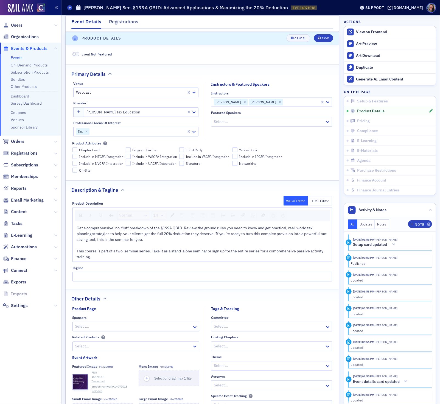
click at [132, 133] on div at bounding box center [138, 131] width 96 height 7
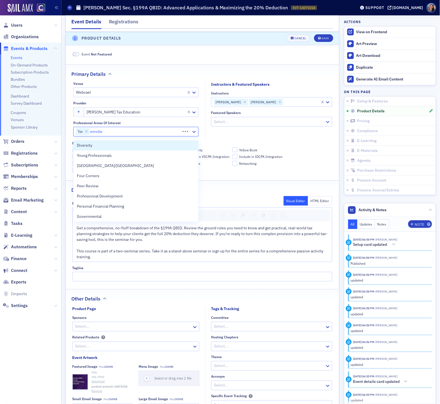
type input "enrolled"
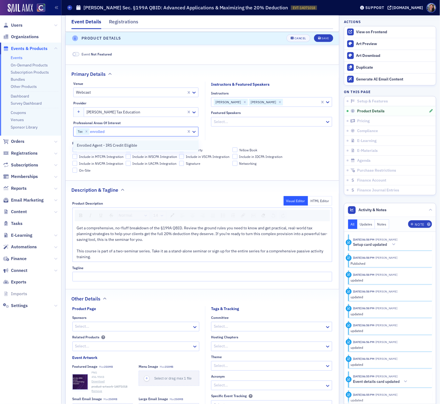
click at [127, 145] on span "Enrolled Agent - IRS Credit Eligible" at bounding box center [107, 146] width 60 height 6
click at [324, 38] on div "Save" at bounding box center [325, 38] width 7 height 3
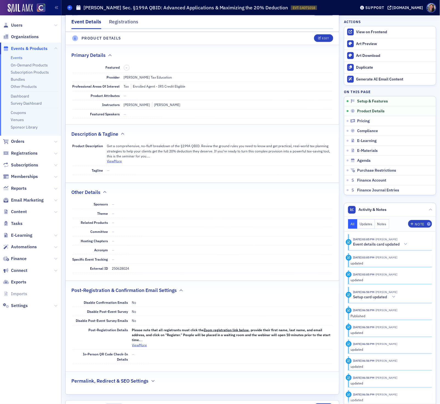
click at [71, 7] on span at bounding box center [69, 7] width 5 height 5
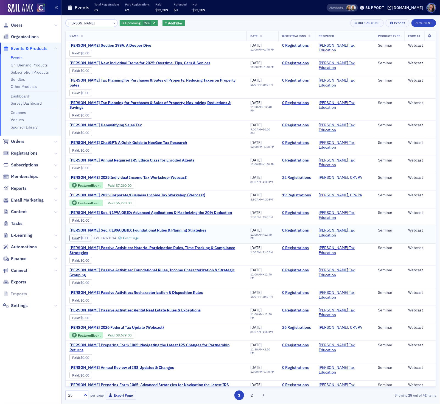
click at [140, 228] on span "Don Farmer's Sec. §199A QBID: Foundational Rules & Planning Strategies" at bounding box center [138, 230] width 137 height 5
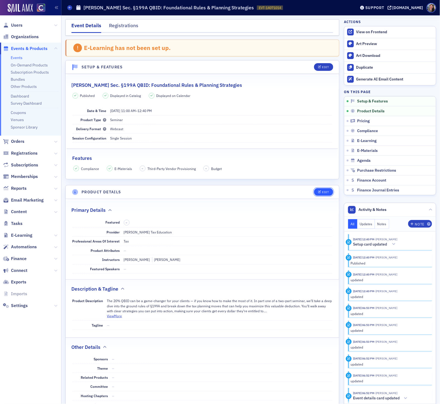
click at [321, 193] on span "Edit" at bounding box center [323, 192] width 11 height 3
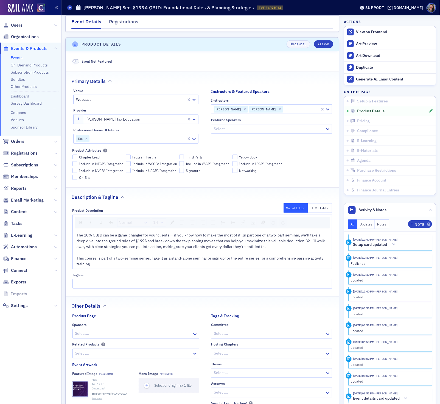
scroll to position [155, 0]
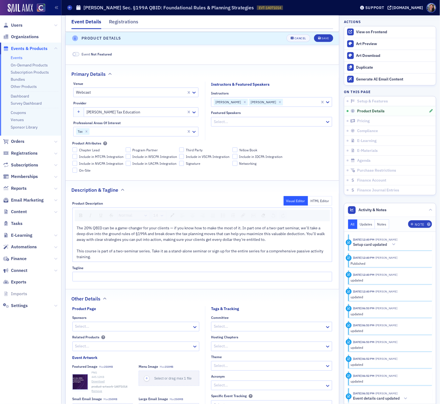
click at [140, 133] on div at bounding box center [138, 131] width 96 height 7
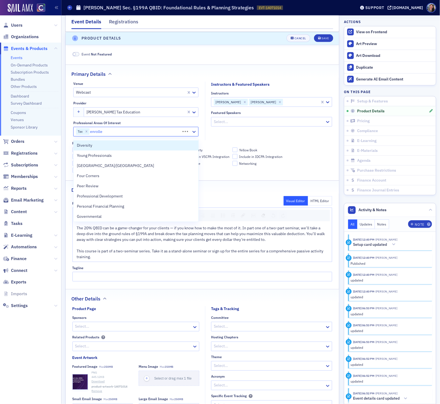
type input "enrolled"
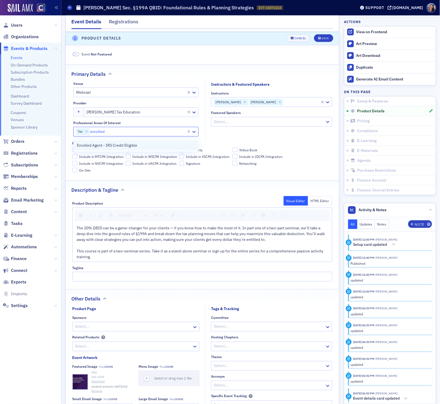
click at [140, 144] on div "Enrolled Agent - IRS Credit Eligible" at bounding box center [136, 146] width 118 height 6
click at [330, 35] on div "Unsaved changes Cancel Save" at bounding box center [290, 39] width 85 height 8
click at [326, 39] on div "Save" at bounding box center [325, 38] width 7 height 3
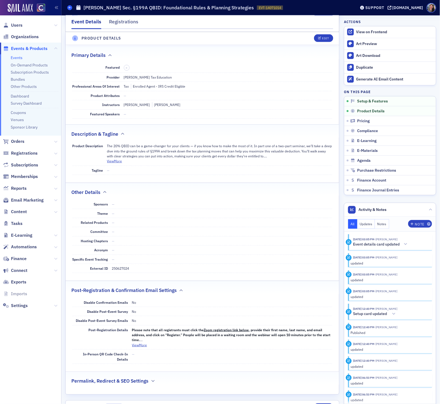
click at [71, 9] on icon at bounding box center [70, 7] width 2 height 2
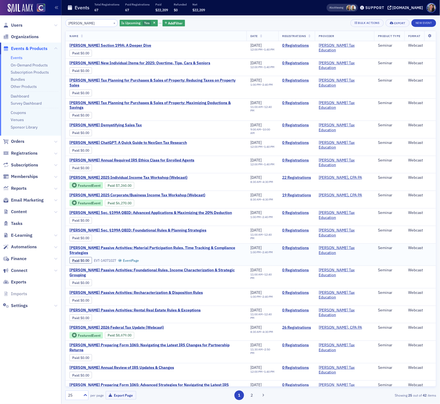
click at [100, 246] on span "Don Farmer’s Passive Activities: Material Participation Rules, Time Tracking & …" at bounding box center [156, 251] width 173 height 10
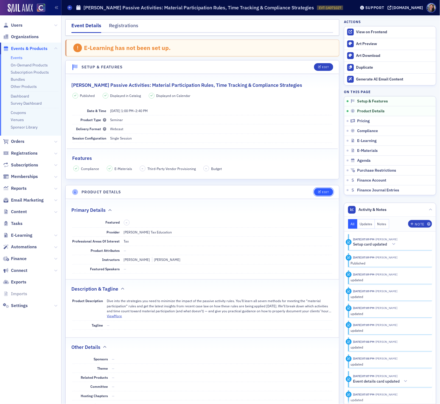
click at [321, 195] on button "Edit" at bounding box center [323, 192] width 19 height 8
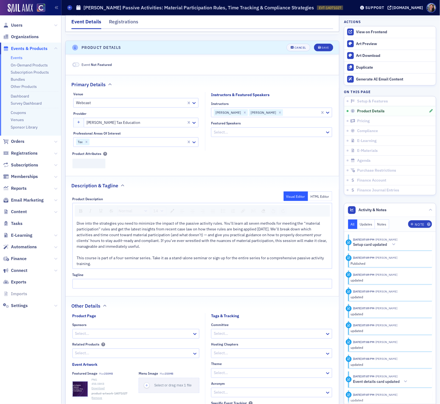
scroll to position [155, 0]
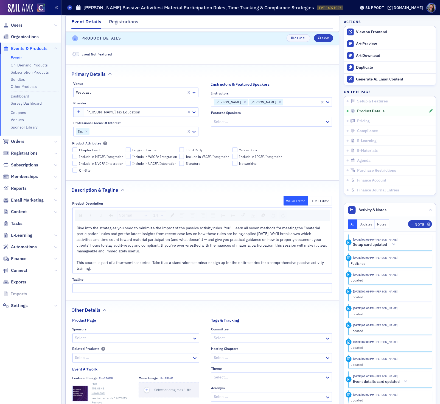
click at [148, 138] on fieldset "Venue Webcast Provider Don Farmer Tax Education Professional Areas of Interest …" at bounding box center [136, 108] width 139 height 65
click at [147, 131] on div at bounding box center [138, 131] width 96 height 7
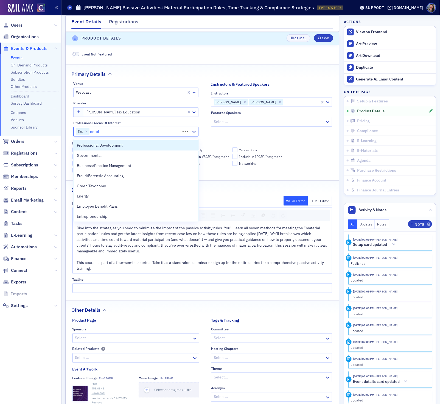
type input "enroll"
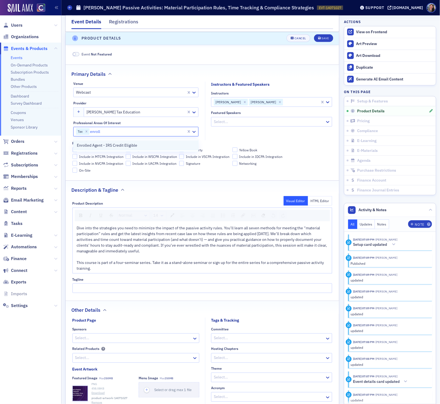
click at [146, 144] on div "Enrolled Agent - IRS Credit Eligible" at bounding box center [136, 146] width 118 height 6
click at [322, 37] on div "Save" at bounding box center [325, 38] width 7 height 3
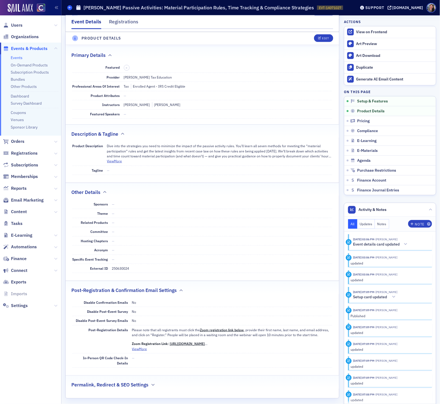
click at [69, 7] on icon at bounding box center [70, 7] width 2 height 2
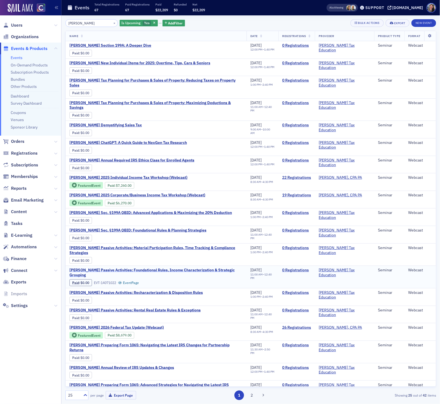
click at [114, 268] on span "Don Farmer’s Passive Activities: Foundational Rules, Income Characterization & …" at bounding box center [156, 273] width 173 height 10
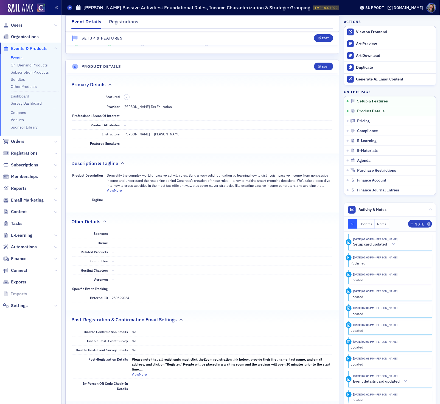
scroll to position [126, 0]
click at [324, 65] on div "Edit" at bounding box center [325, 65] width 7 height 3
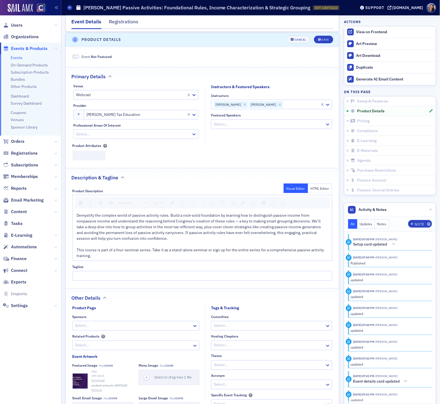
scroll to position [155, 0]
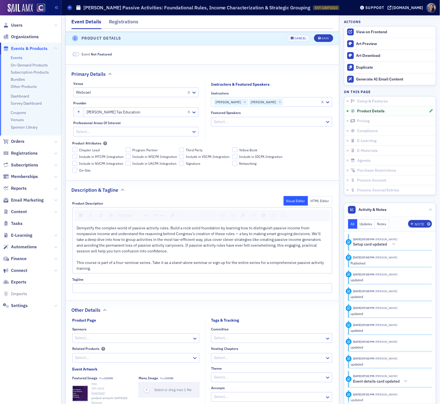
click at [106, 128] on div "Professional Areas of Interest Select..." at bounding box center [135, 129] width 125 height 16
click at [106, 131] on div "t" at bounding box center [133, 131] width 115 height 7
type input "tax"
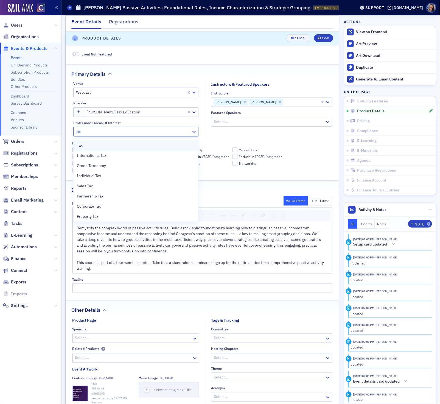
click at [101, 149] on div "Tax" at bounding box center [136, 145] width 125 height 10
type input "enrolle"
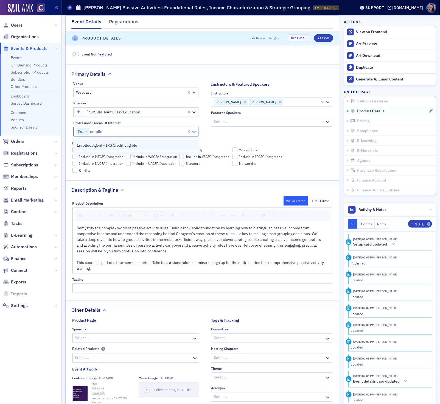
click at [98, 144] on span "Enrolled Agent - IRS Credit Eligible" at bounding box center [107, 146] width 60 height 6
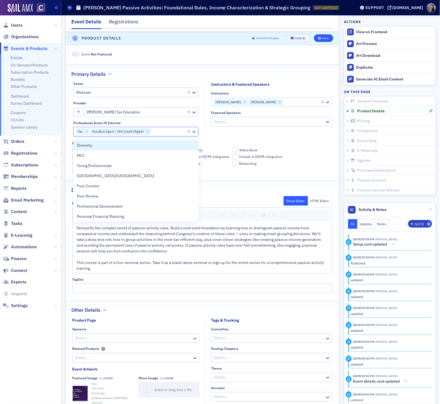
drag, startPoint x: 98, startPoint y: 144, endPoint x: 321, endPoint y: 39, distance: 246.8
click at [323, 38] on body "Users Organizations Events & Products Events On-Demand Products Subscription Pr…" at bounding box center [220, 202] width 440 height 404
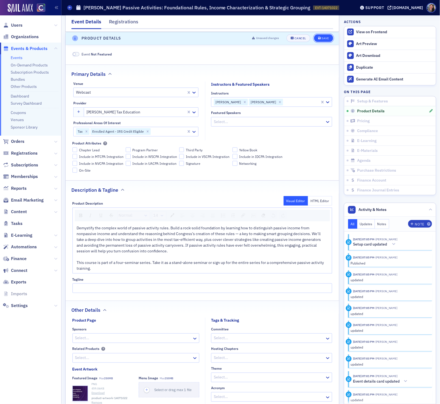
click at [320, 39] on icon "submit" at bounding box center [319, 38] width 3 height 3
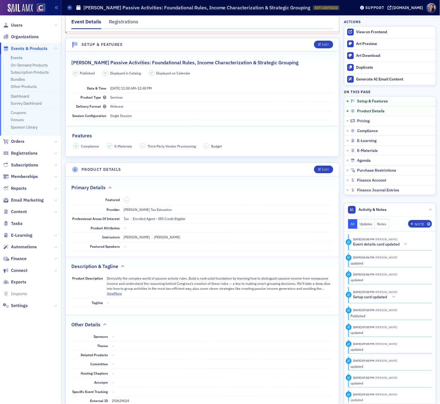
scroll to position [0, 0]
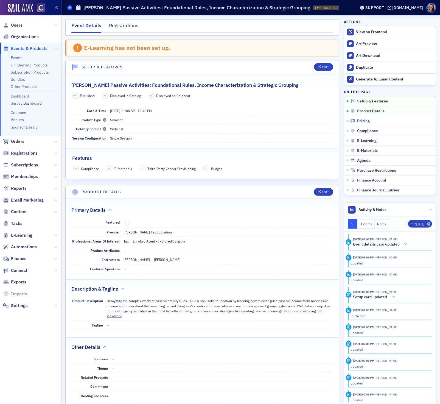
click at [68, 7] on span at bounding box center [69, 7] width 5 height 5
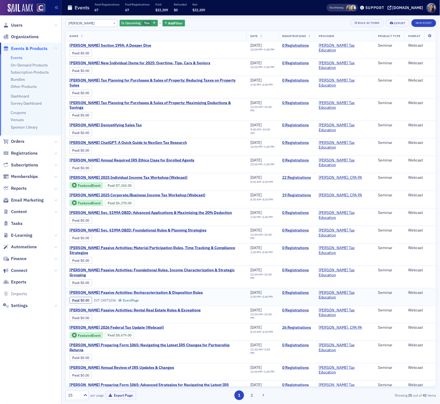
click at [134, 290] on span "Don Farmer’s Passive Activities: Recharacterization & Disposition Rules" at bounding box center [137, 292] width 134 height 5
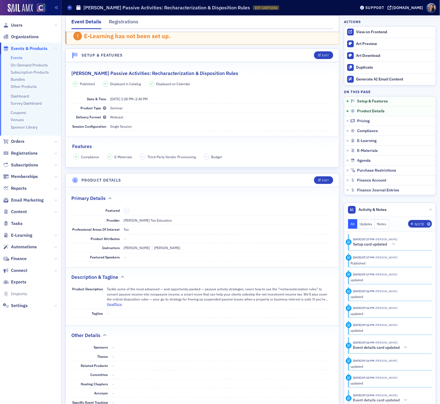
scroll to position [16, 0]
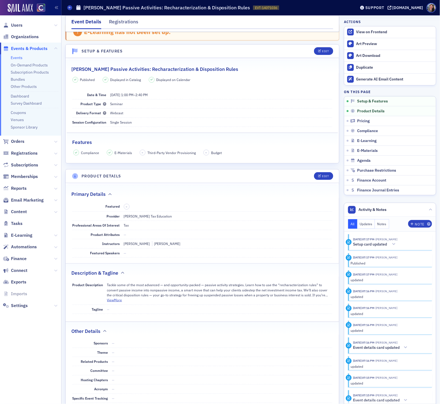
click at [28, 361] on nav "Users Organizations Events & Products Events On-Demand Products Subscription Pr…" at bounding box center [31, 209] width 62 height 389
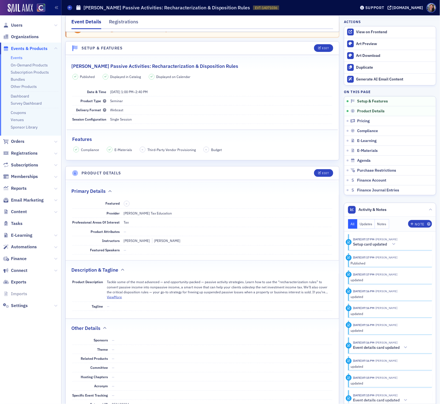
scroll to position [21, 0]
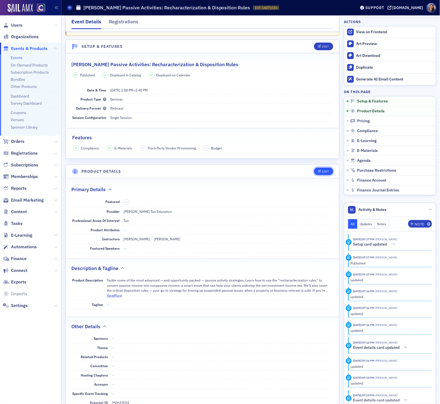
click at [321, 173] on span "Edit" at bounding box center [323, 171] width 11 height 3
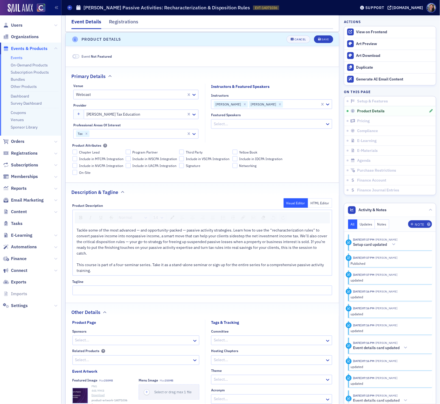
scroll to position [155, 0]
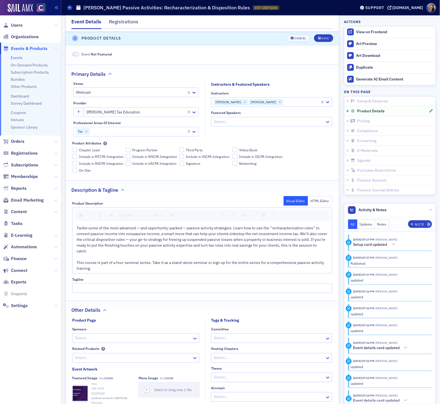
click at [130, 134] on div at bounding box center [138, 131] width 96 height 7
type input "enrolled"
click at [131, 143] on span "Enrolled Agent - IRS Credit Eligible" at bounding box center [107, 146] width 60 height 6
click at [322, 36] on button "Save" at bounding box center [323, 39] width 19 height 8
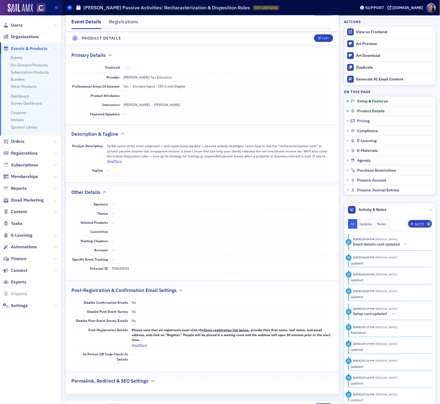
click at [71, 7] on icon at bounding box center [70, 7] width 2 height 2
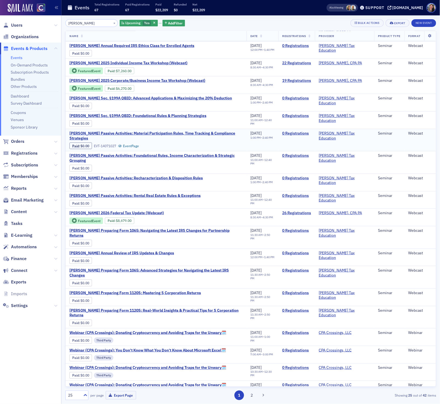
scroll to position [116, 0]
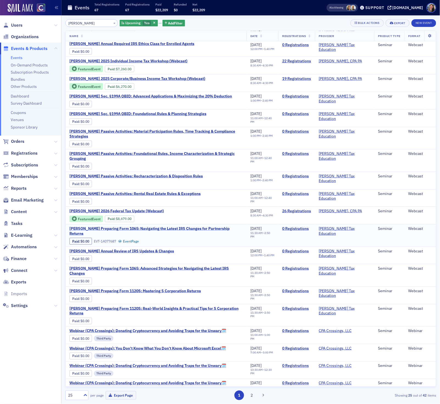
click at [89, 226] on span "Don Farmer's Preparing Form 1065: Navigating the Latest IRS Changes for Partner…" at bounding box center [156, 231] width 173 height 10
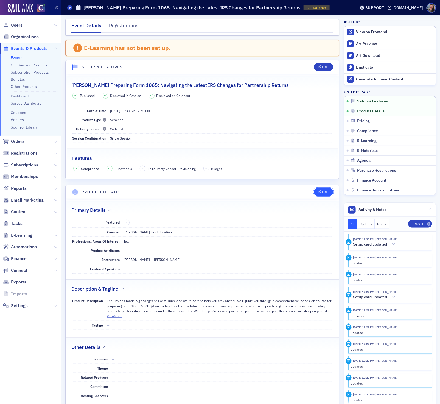
click at [319, 193] on icon "button" at bounding box center [319, 192] width 3 height 3
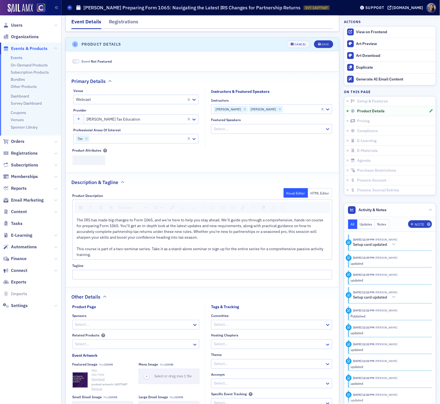
scroll to position [155, 0]
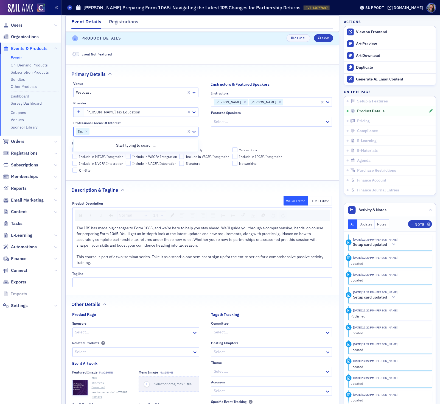
click at [132, 133] on div at bounding box center [138, 131] width 96 height 7
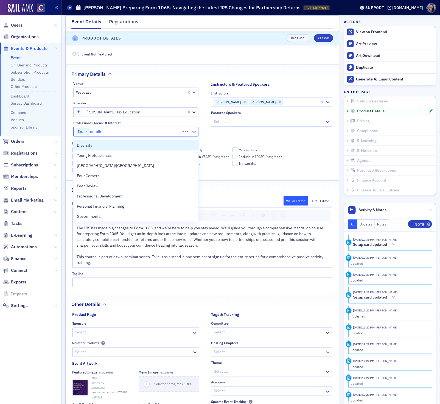
type input "enrolled"
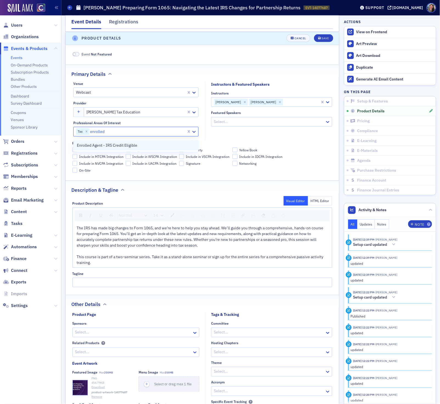
click at [113, 144] on span "Enrolled Agent - IRS Credit Eligible" at bounding box center [107, 146] width 60 height 6
click at [329, 37] on button "Save" at bounding box center [323, 39] width 19 height 8
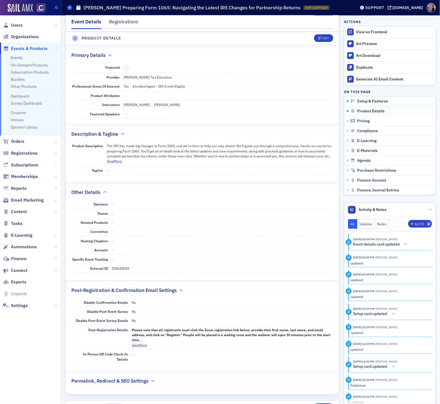
click at [70, 7] on icon at bounding box center [70, 7] width 2 height 2
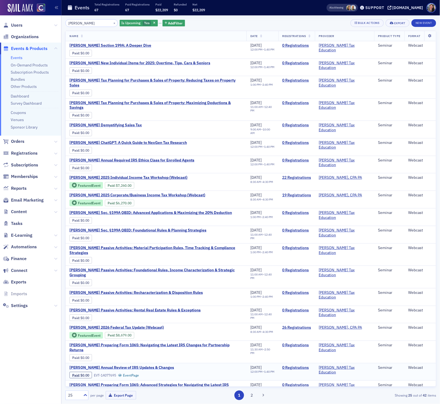
click at [124, 365] on span "Don Farmer's Annual Review of IRS Updates & Changes" at bounding box center [122, 367] width 105 height 5
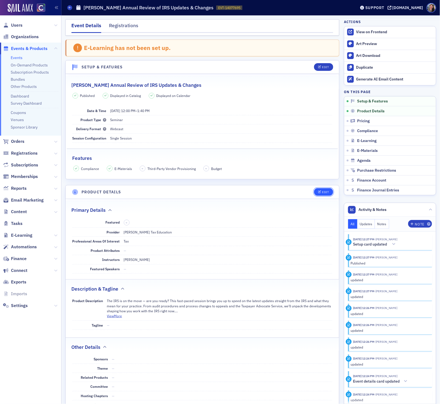
click at [323, 193] on div "Edit" at bounding box center [325, 192] width 7 height 3
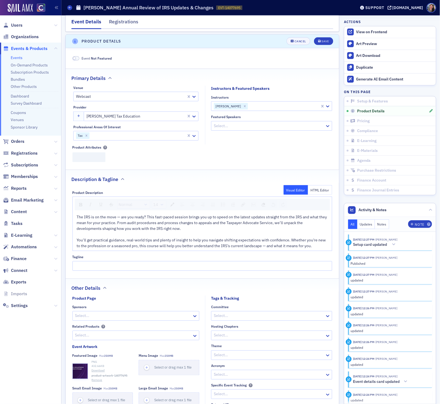
scroll to position [155, 0]
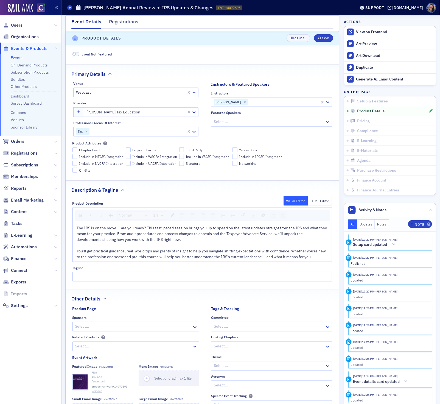
click at [131, 135] on div at bounding box center [138, 131] width 96 height 7
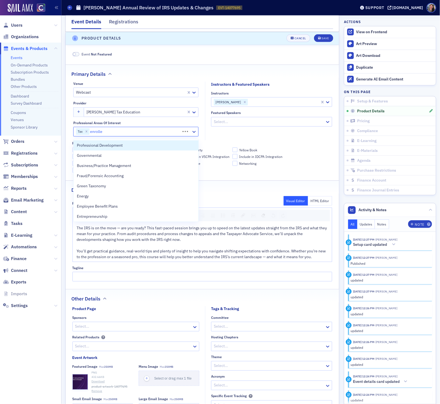
type input "enrolled"
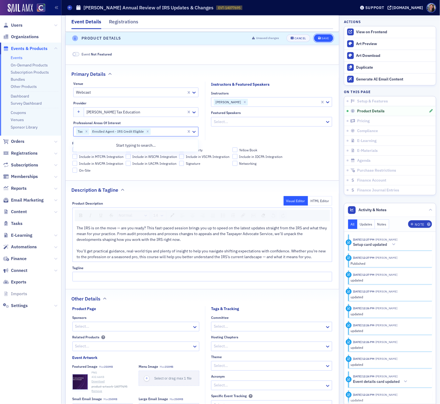
click at [324, 39] on div "Save" at bounding box center [325, 38] width 7 height 3
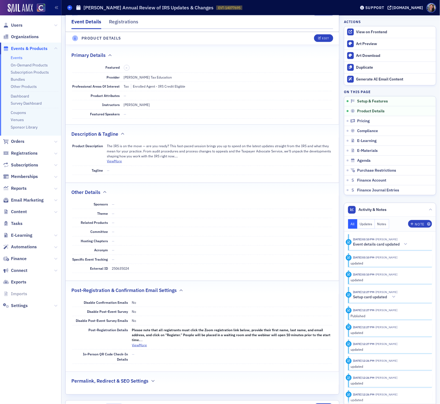
click at [71, 7] on span at bounding box center [69, 7] width 5 height 5
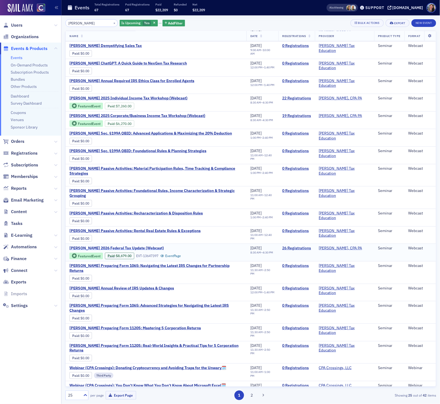
scroll to position [79, 0]
click at [137, 303] on span "Don Farmer's Preparing Form 1065: Advanced Strategies for Navigating the Latest…" at bounding box center [156, 308] width 173 height 10
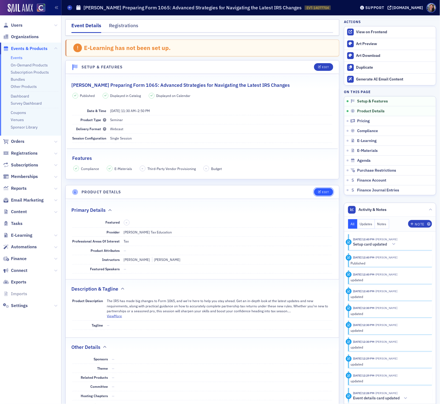
click at [324, 194] on div "Edit" at bounding box center [325, 192] width 7 height 3
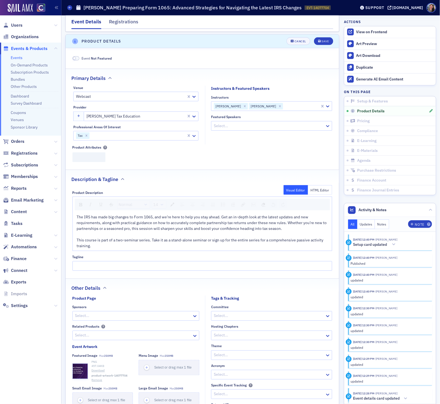
scroll to position [155, 0]
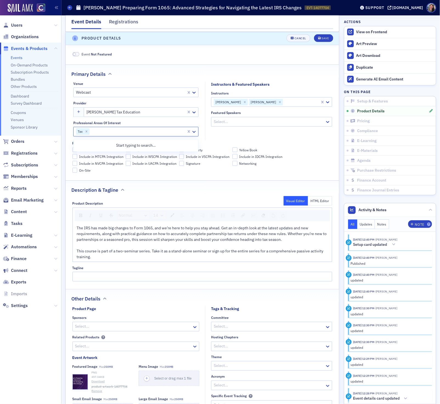
click at [137, 135] on div at bounding box center [138, 131] width 96 height 7
type input "enrolled agent"
click at [139, 143] on div "Enrolled Agent - IRS Credit Eligible" at bounding box center [136, 146] width 118 height 6
click at [326, 37] on div "Save" at bounding box center [325, 38] width 7 height 3
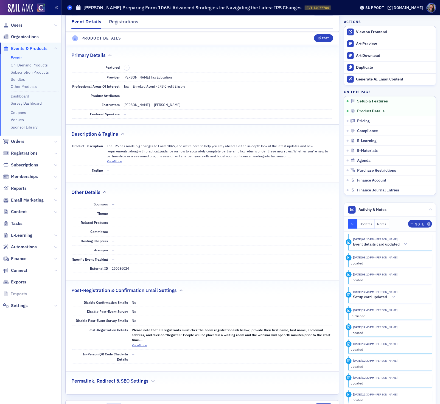
click at [69, 6] on icon at bounding box center [70, 7] width 2 height 2
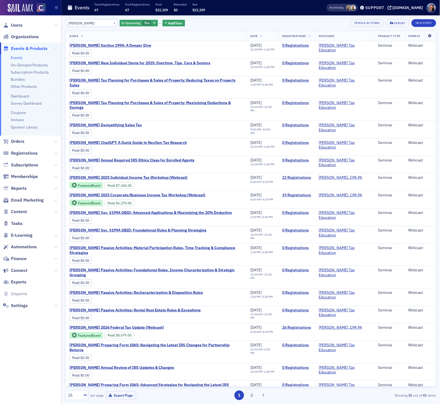
click at [431, 37] on icon at bounding box center [430, 35] width 11 height 3
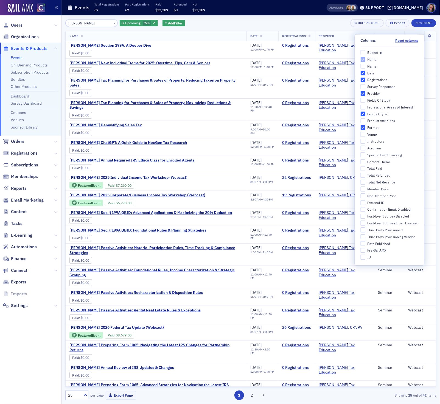
click at [388, 107] on div "Professional Areas of Interest" at bounding box center [391, 107] width 46 height 5
click at [366, 107] on input "Professional Areas of Interest" at bounding box center [363, 107] width 5 height 5
checkbox input "true"
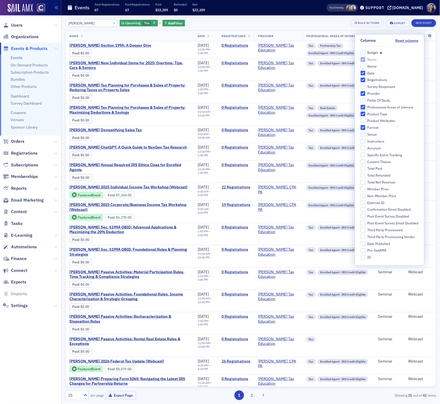
click at [279, 21] on div "don farmer × Is Upcoming Yes Add Filter Bulk Actions Export New Event" at bounding box center [250, 23] width 371 height 8
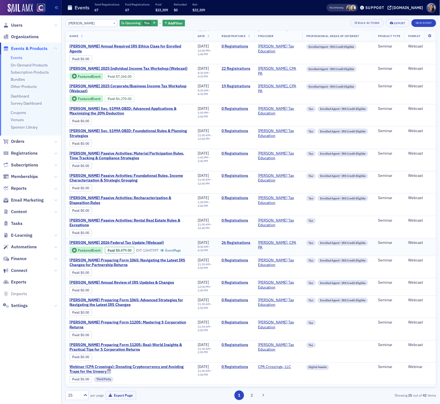
scroll to position [121, 0]
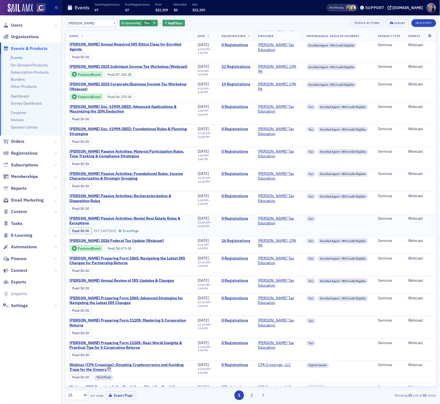
click at [143, 222] on span "Don Farmer’s Passive Activities: Rental Real Estate Rules & Exceptions" at bounding box center [130, 221] width 121 height 10
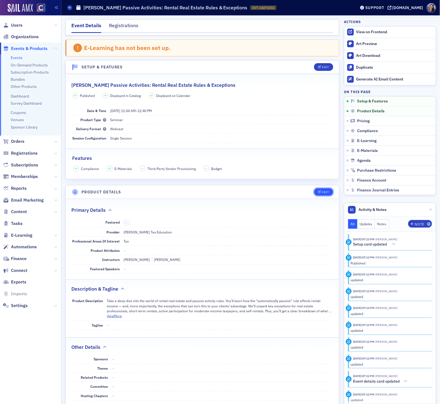
click at [325, 193] on div "Edit" at bounding box center [325, 192] width 7 height 3
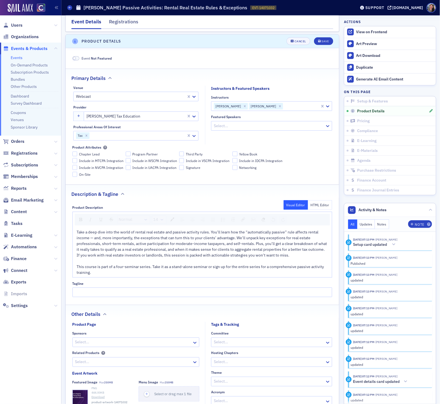
scroll to position [155, 0]
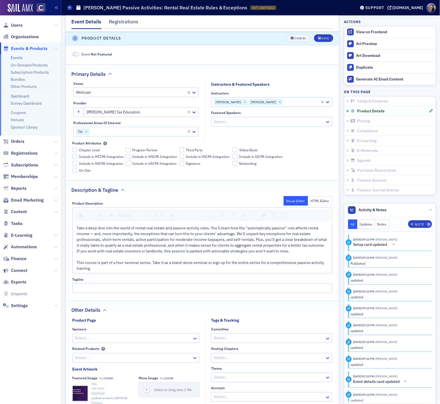
click at [130, 132] on div at bounding box center [138, 131] width 96 height 7
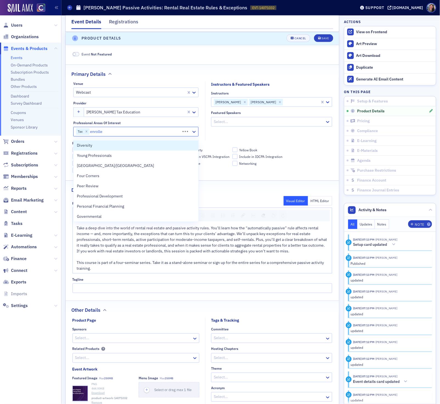
type input "enrolled"
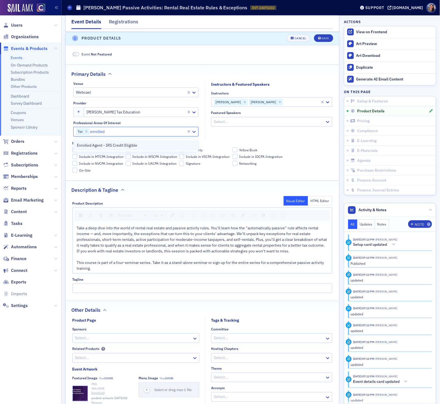
click at [123, 143] on span "Enrolled Agent - IRS Credit Eligible" at bounding box center [107, 146] width 60 height 6
click at [321, 41] on button "Save" at bounding box center [323, 39] width 19 height 8
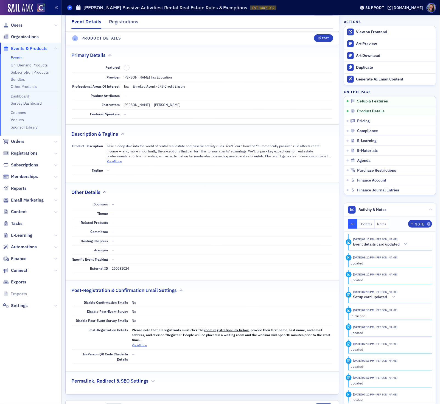
click at [71, 7] on icon at bounding box center [70, 7] width 2 height 2
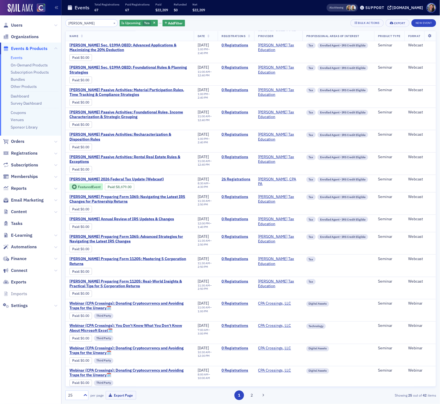
scroll to position [194, 0]
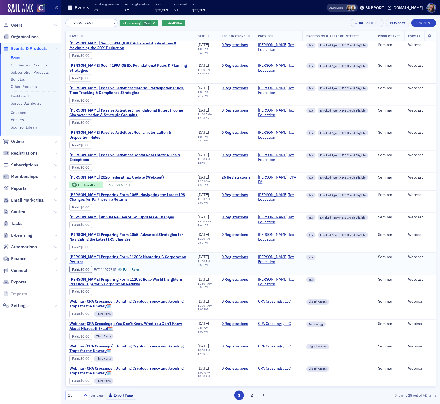
click at [145, 255] on span "Don Farmer's Preparing Form 1120S: Mastering S Corporation Returns" at bounding box center [130, 260] width 121 height 10
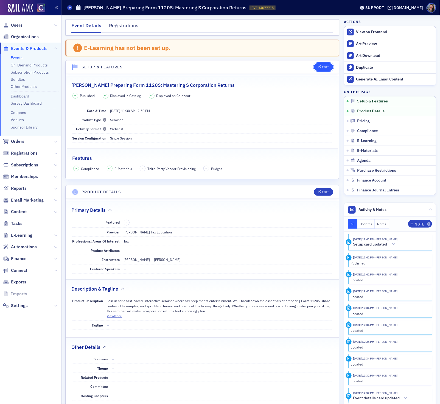
click at [324, 67] on div "Edit" at bounding box center [325, 67] width 7 height 3
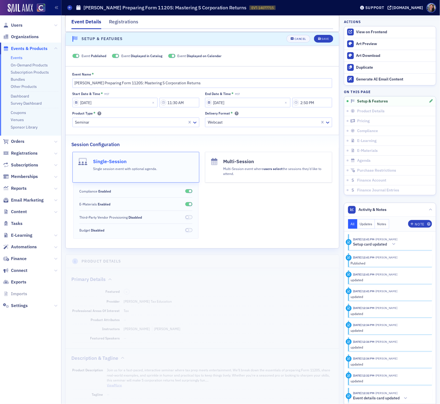
scroll to position [29, 0]
click at [295, 35] on button "Cancel" at bounding box center [299, 39] width 24 height 8
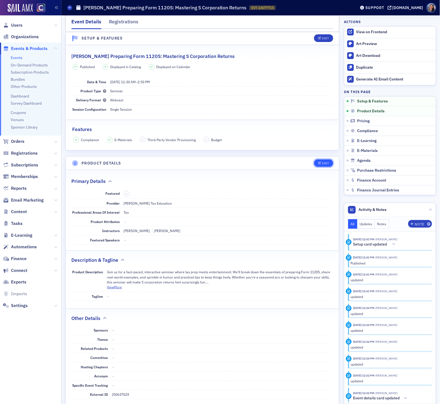
click at [327, 163] on div "Edit" at bounding box center [325, 163] width 7 height 3
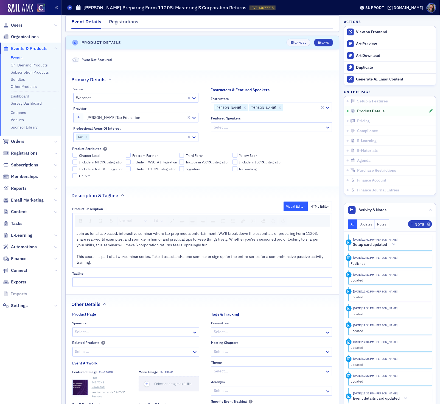
scroll to position [155, 0]
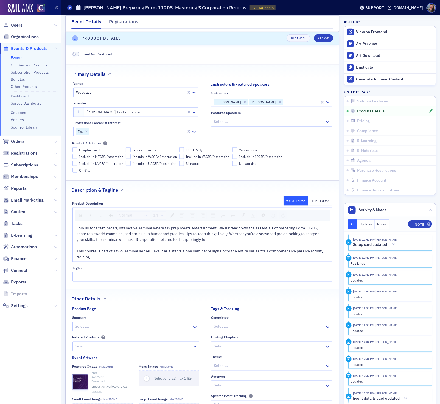
click at [134, 133] on div at bounding box center [138, 131] width 96 height 7
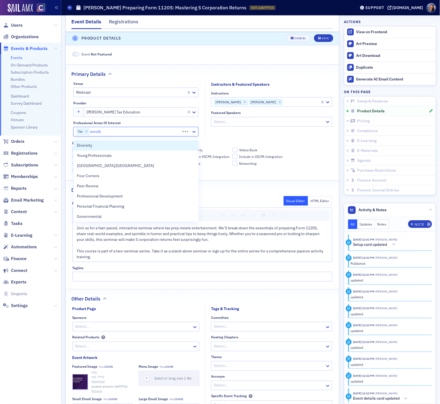
type input "enrolled"
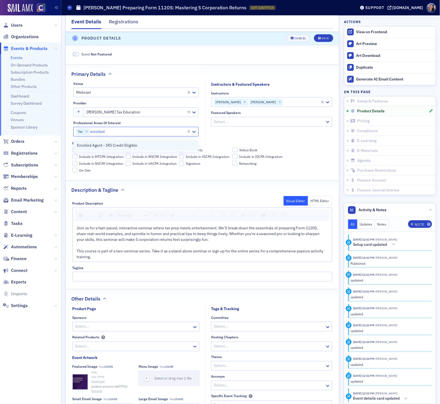
click at [125, 143] on span "Enrolled Agent - IRS Credit Eligible" at bounding box center [107, 146] width 60 height 6
click at [321, 41] on button "Save" at bounding box center [323, 39] width 19 height 8
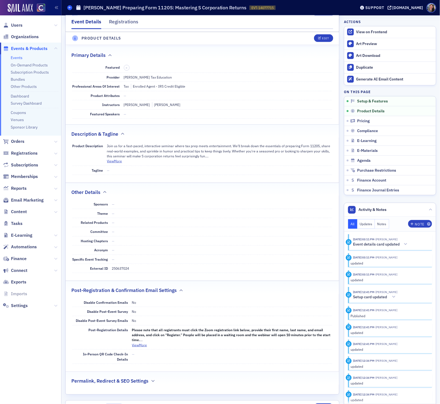
click at [70, 7] on icon at bounding box center [70, 7] width 2 height 2
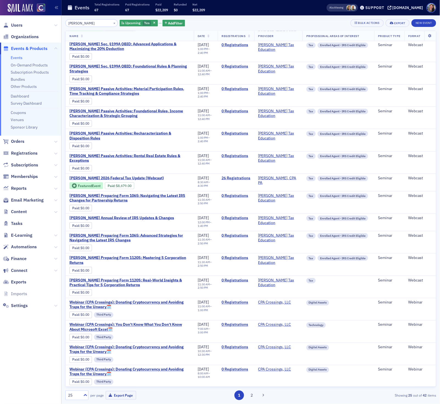
scroll to position [194, 0]
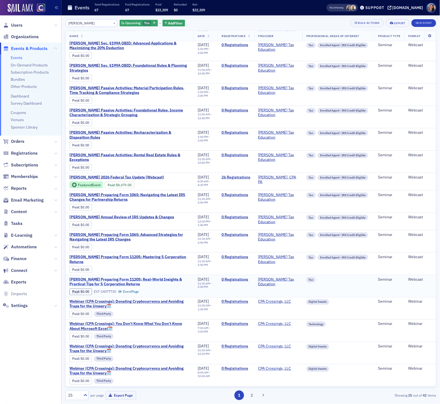
click at [135, 281] on span "Don Farmer's Preparing Form 1120S: Real-World Insights & Practical Tips for S C…" at bounding box center [130, 282] width 121 height 10
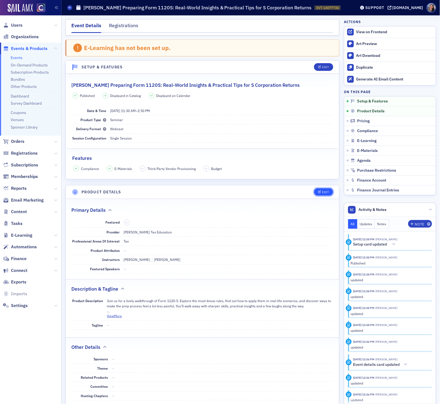
click at [323, 193] on div "Edit" at bounding box center [325, 192] width 7 height 3
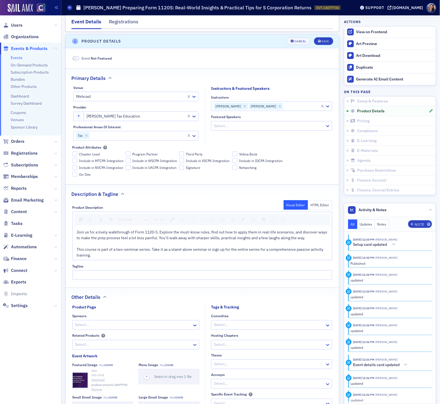
scroll to position [155, 0]
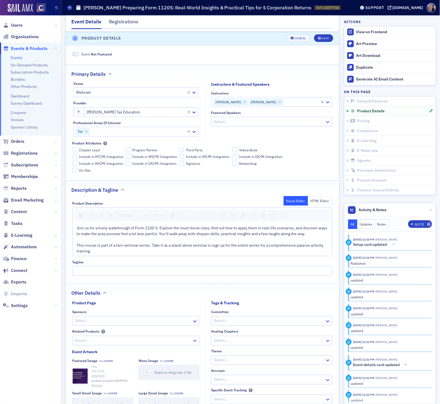
click at [125, 132] on div at bounding box center [138, 131] width 96 height 7
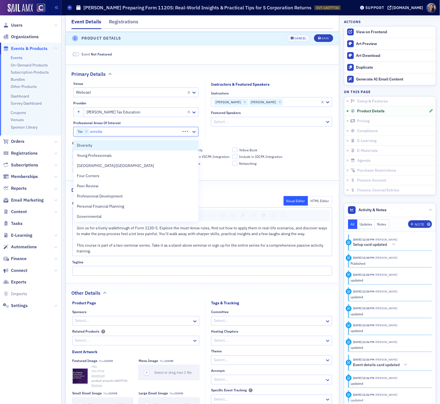
type input "enrolled"
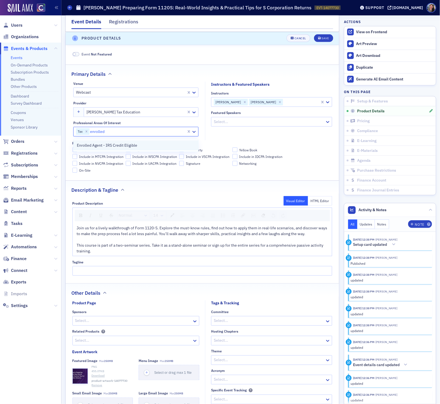
click at [122, 144] on span "Enrolled Agent - IRS Credit Eligible" at bounding box center [107, 146] width 60 height 6
click at [325, 40] on div "Save" at bounding box center [325, 38] width 7 height 3
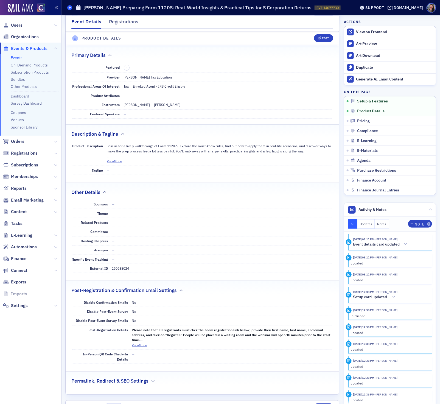
click at [69, 9] on icon at bounding box center [70, 7] width 2 height 2
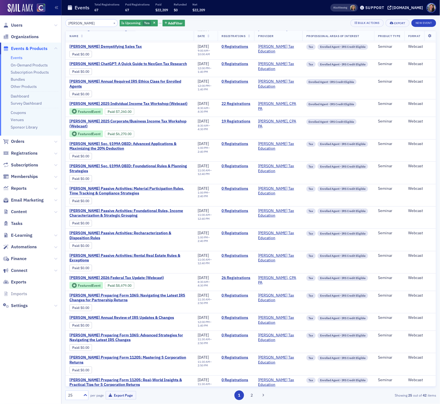
scroll to position [86, 0]
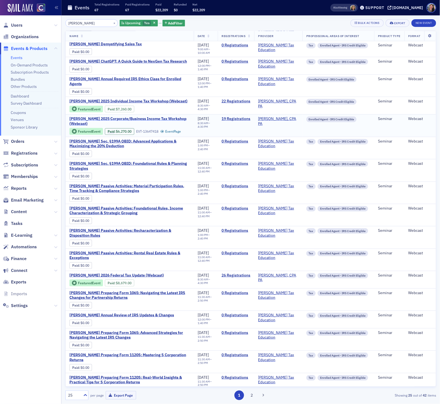
click at [154, 121] on span "Don Farmer’s 2025 Corporate/Business Income Tax Workshop (Webcast)" at bounding box center [130, 121] width 121 height 10
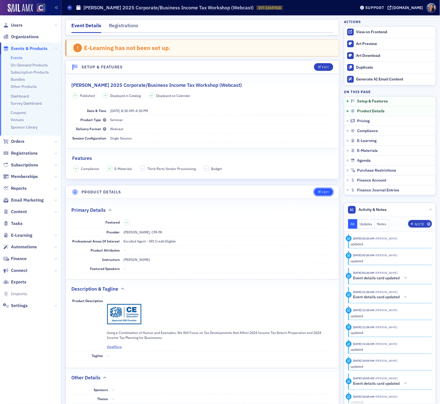
click at [318, 192] on button "Edit" at bounding box center [323, 192] width 19 height 8
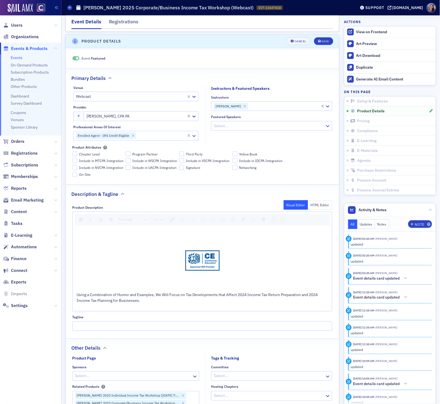
scroll to position [155, 0]
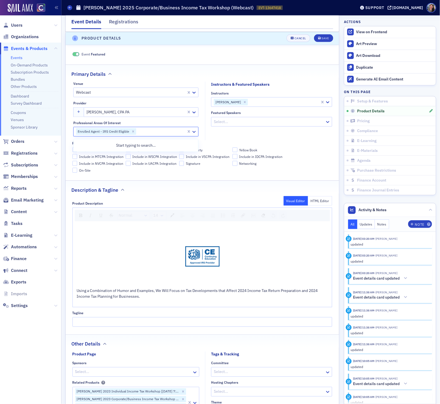
click at [153, 133] on div at bounding box center [161, 131] width 49 height 7
type input "tax"
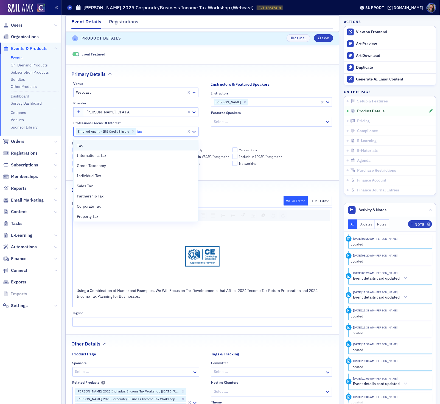
click at [138, 143] on div "Tax" at bounding box center [136, 146] width 118 height 6
type input "t"
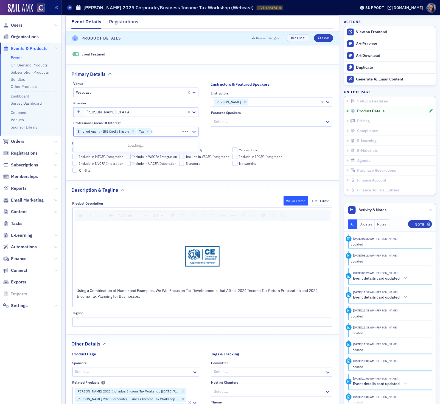
type input "ind"
click at [324, 40] on div "Save" at bounding box center [325, 38] width 7 height 3
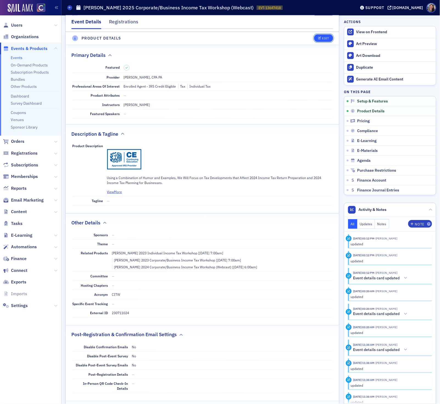
click at [328, 39] on div "Edit" at bounding box center [325, 38] width 7 height 3
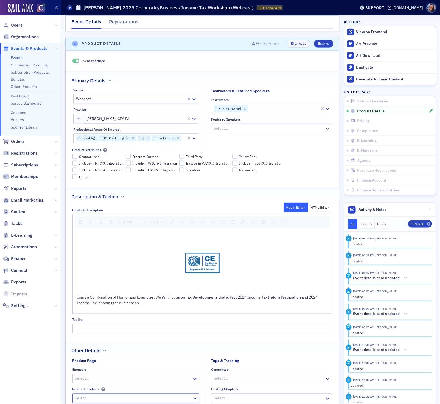
scroll to position [145, 0]
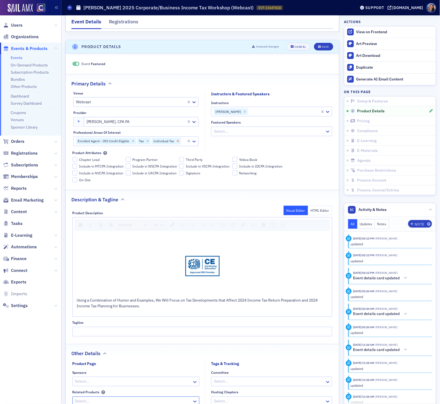
click at [177, 142] on icon "Remove Individual Tax" at bounding box center [178, 141] width 2 height 2
type input "business"
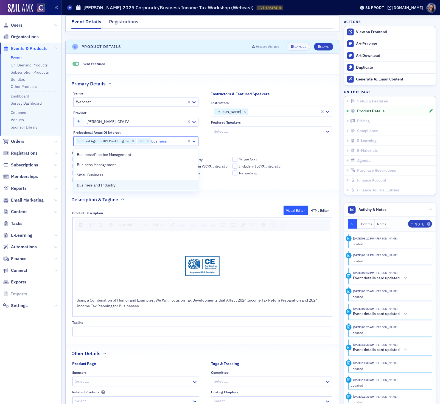
click at [142, 190] on div "Business and Industry" at bounding box center [136, 185] width 125 height 10
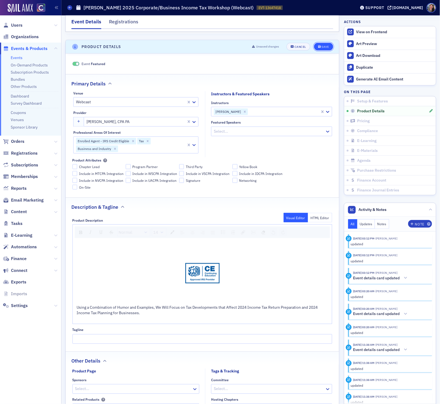
click at [329, 48] on button "Save" at bounding box center [323, 47] width 19 height 8
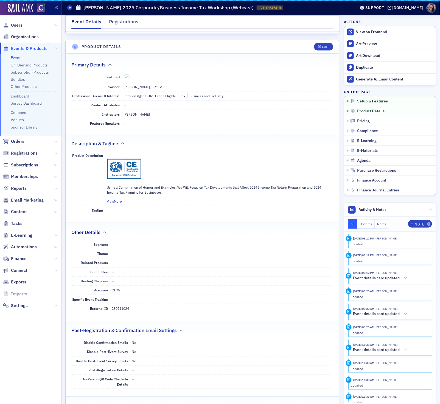
scroll to position [155, 0]
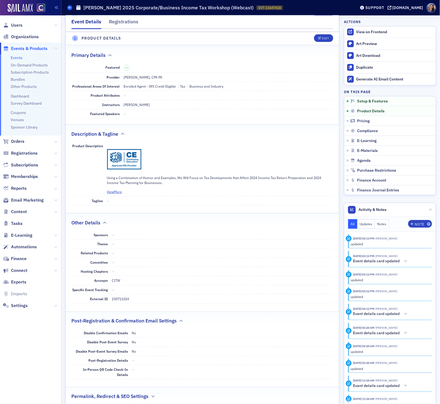
click at [71, 9] on icon at bounding box center [70, 7] width 2 height 2
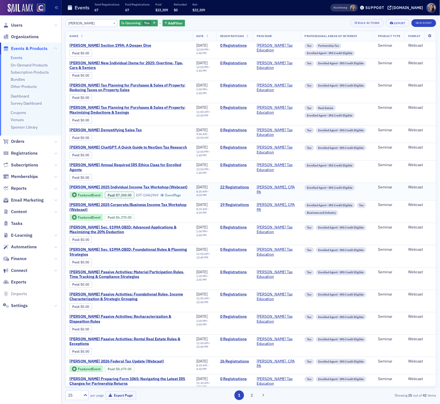
click at [165, 188] on span "Don Farmer’s 2025 Individual Income Tax Workshop (Webcast)" at bounding box center [129, 187] width 118 height 5
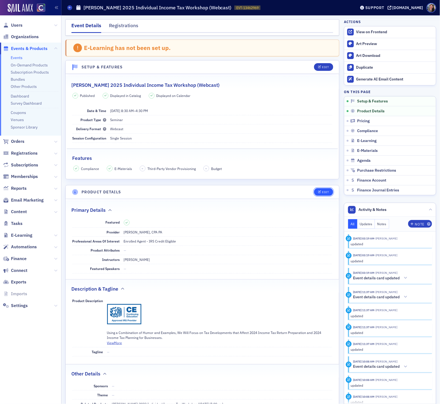
click at [327, 192] on div "Edit" at bounding box center [325, 192] width 7 height 3
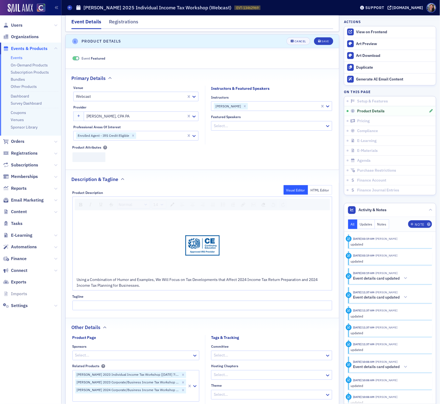
scroll to position [155, 0]
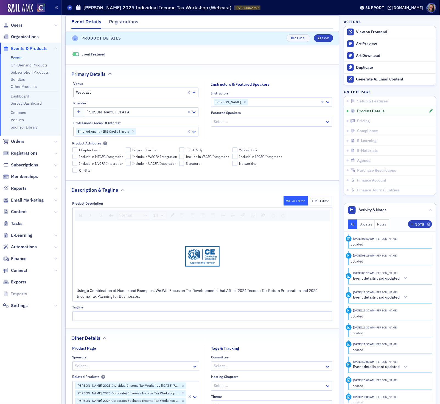
click at [145, 134] on div at bounding box center [161, 131] width 49 height 7
type input "tax"
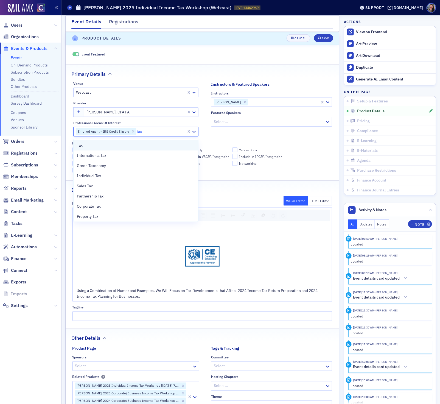
click at [137, 147] on div "Tax" at bounding box center [136, 146] width 118 height 6
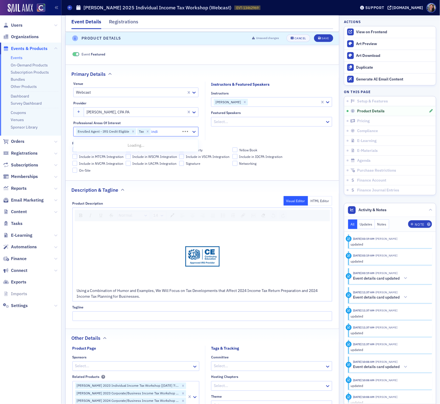
type input "indiv"
click at [163, 147] on div "Individual Tax" at bounding box center [136, 146] width 118 height 6
click at [328, 37] on div "Save" at bounding box center [325, 38] width 7 height 3
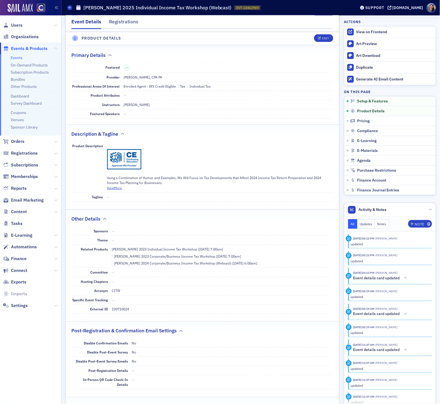
click at [14, 58] on link "Events" at bounding box center [17, 57] width 12 height 5
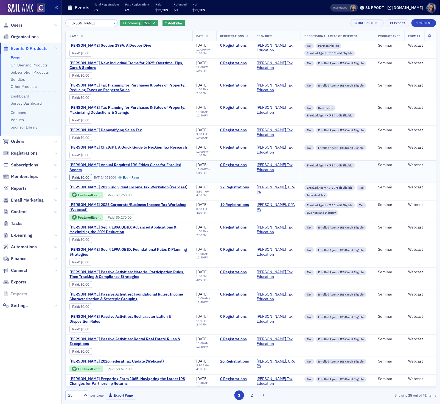
click at [149, 168] on span "Don Farmer's Annual Required IRS Ethics Class for Enrolled Agents" at bounding box center [129, 168] width 119 height 10
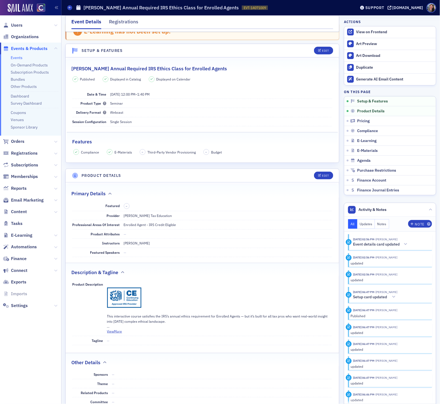
scroll to position [17, 0]
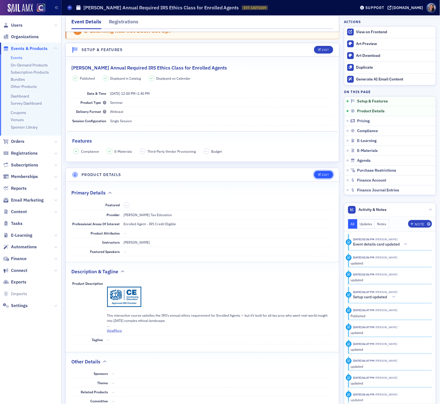
click at [323, 175] on div "Edit" at bounding box center [325, 174] width 7 height 3
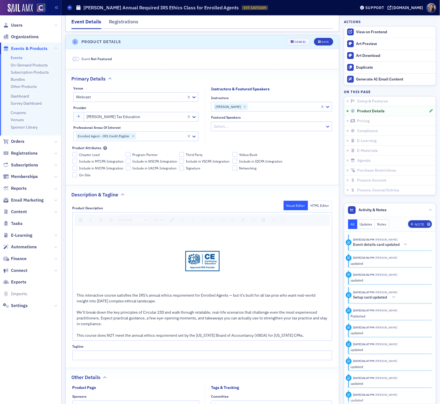
scroll to position [155, 0]
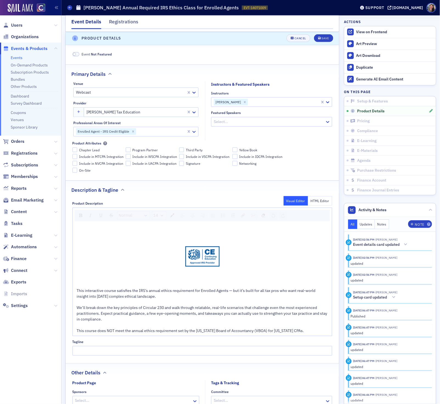
click at [149, 134] on div at bounding box center [161, 131] width 49 height 7
type input "et"
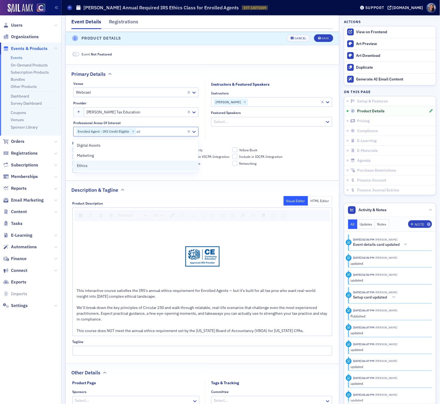
click at [96, 166] on div "Ethics" at bounding box center [136, 166] width 118 height 6
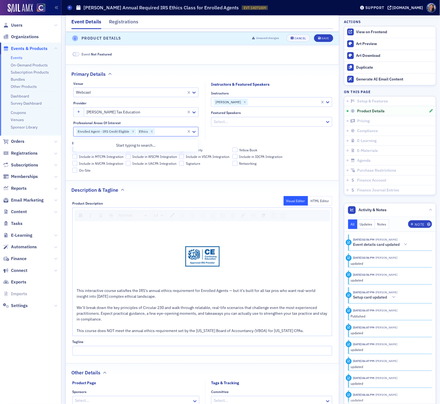
click at [318, 43] on header "Product Details Unsaved changes Cancel Save" at bounding box center [203, 38] width 274 height 13
click at [319, 40] on button "Save" at bounding box center [323, 39] width 19 height 8
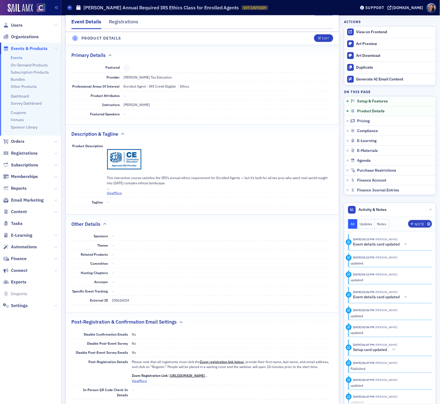
scroll to position [0, 0]
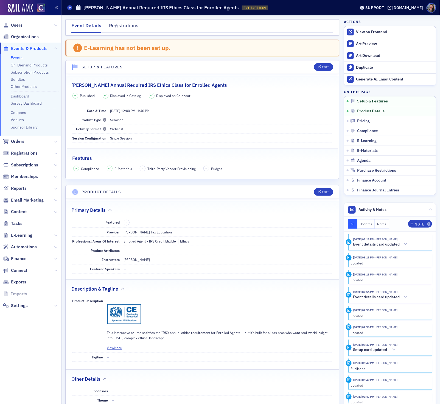
click at [17, 57] on link "Events" at bounding box center [17, 57] width 12 height 5
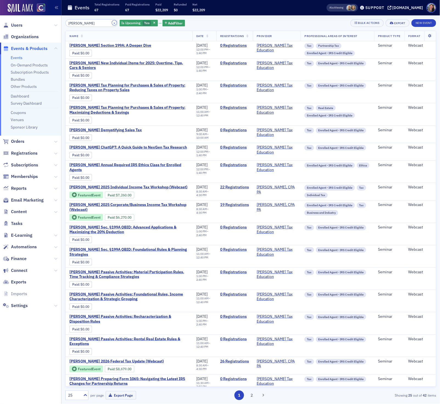
click at [112, 24] on button "×" at bounding box center [114, 22] width 5 height 5
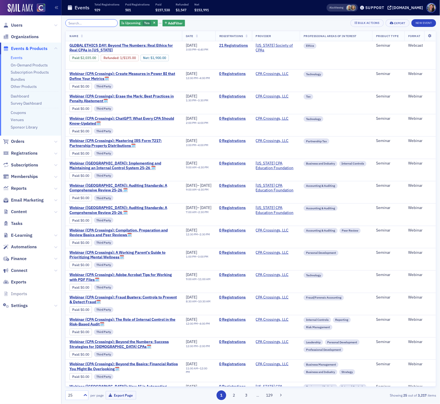
click at [95, 23] on input "search" at bounding box center [91, 23] width 52 height 8
paste input "https://docs.google.com/spreadsheets/d/1ph0SIMoczqZgNSMDz4B1QDwyrsYhOH4d/edit?u…"
type input "https://docs.google.com/spreadsheets/d/1ph0SIMoczqZgNSMDz4B1QDwyrsYhOH4d/edit?u…"
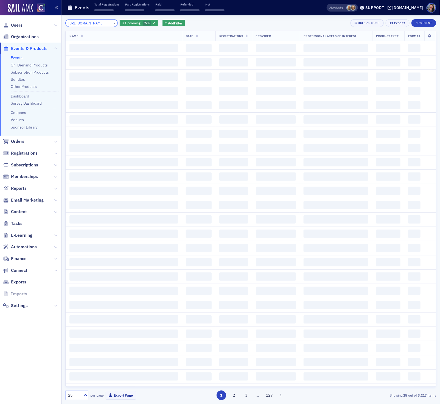
scroll to position [0, 205]
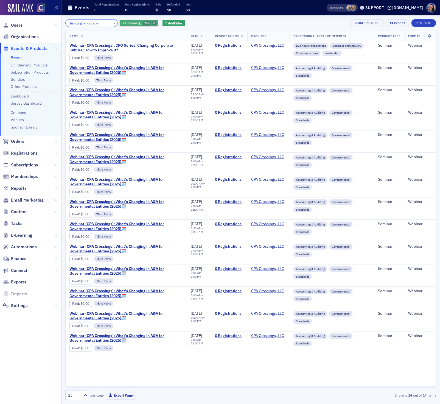
type input "changing landscape"
click at [153, 22] on icon "button" at bounding box center [154, 23] width 2 height 3
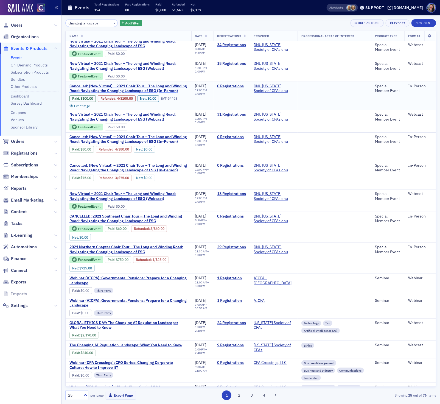
scroll to position [5, 0]
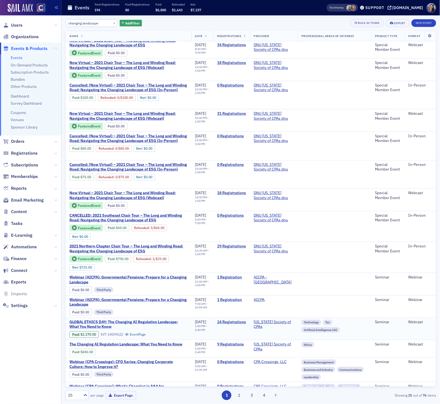
click at [141, 329] on span "GLOBAL ETHICS DAY: The Changing AI Regulation Landscape: What You Need to Know" at bounding box center [129, 325] width 118 height 10
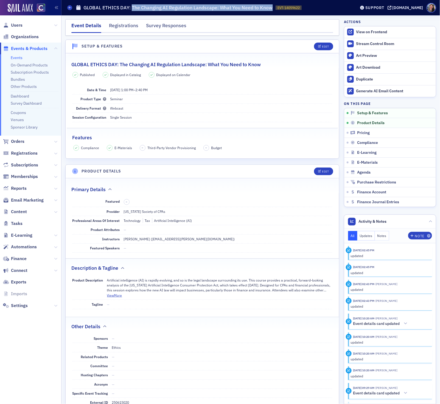
drag, startPoint x: 132, startPoint y: 8, endPoint x: 243, endPoint y: 14, distance: 111.7
click at [243, 14] on header "Events GLOBAL ETHICS DAY: The Changing AI Regulation Landscape: What You Need t…" at bounding box center [251, 7] width 379 height 15
copy h1 "The Changing AI Regulation Landscape: What You Need to Know"
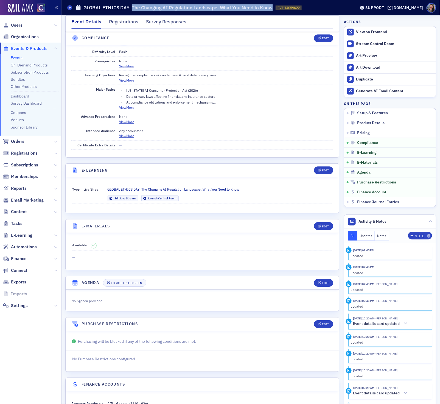
scroll to position [660, 0]
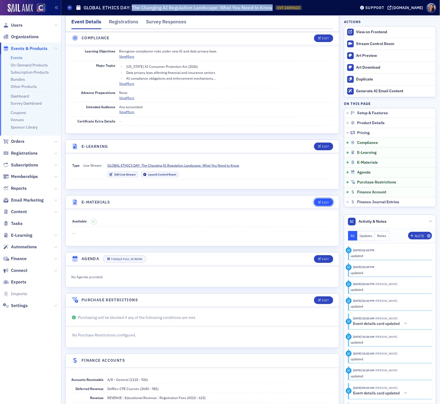
click at [323, 204] on div "Edit" at bounding box center [325, 202] width 7 height 3
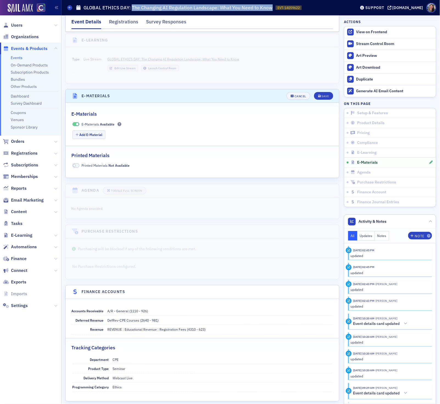
scroll to position [767, 0]
click at [95, 138] on button "Add E-Material" at bounding box center [89, 134] width 33 height 9
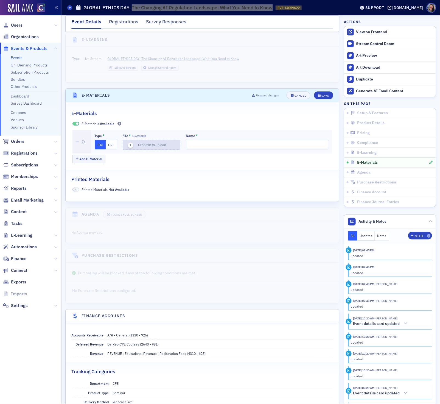
type input "COCPA the changing AI regulation landscape.pptx"
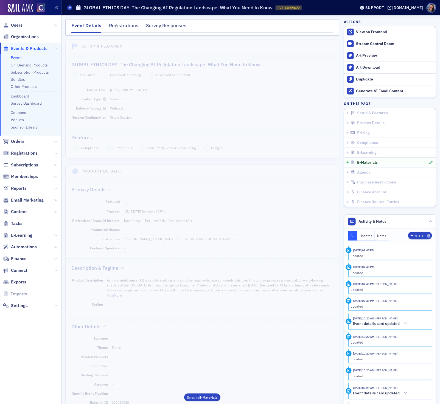
scroll to position [767, 0]
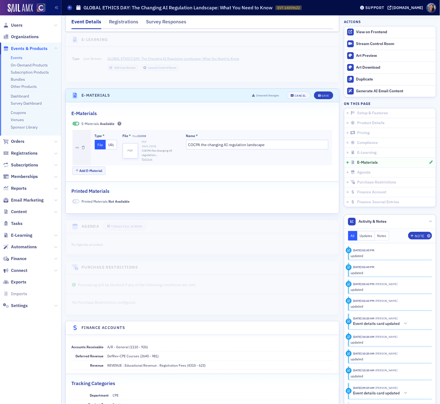
click at [140, 142] on div "Type * File URL File * Max 250MB pdf PDF 4541.01 KB COCPA the changing AI regul…" at bounding box center [212, 148] width 234 height 28
type input "The changing AI regulation landscape materials"
click at [328, 97] on div "Save" at bounding box center [325, 95] width 7 height 3
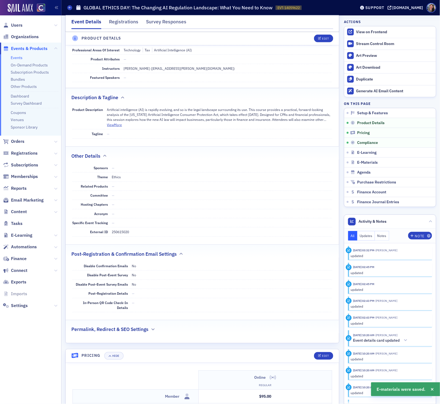
scroll to position [0, 0]
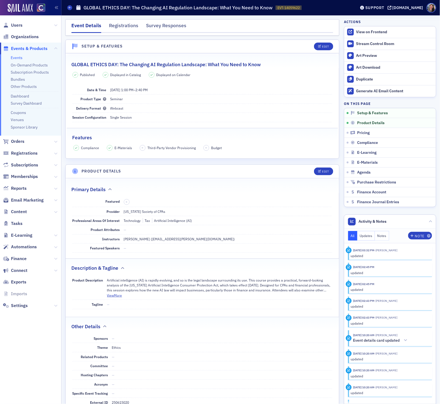
click at [18, 57] on link "Events" at bounding box center [17, 57] width 12 height 5
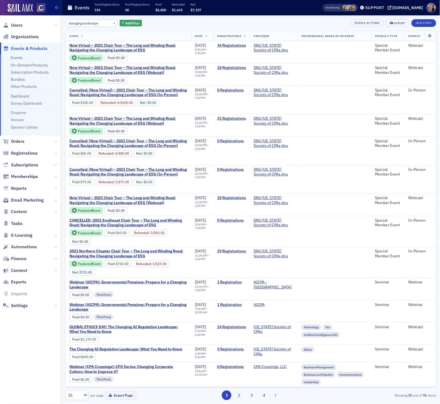
click at [86, 21] on input "changing landscape" at bounding box center [91, 23] width 52 height 8
type input "e"
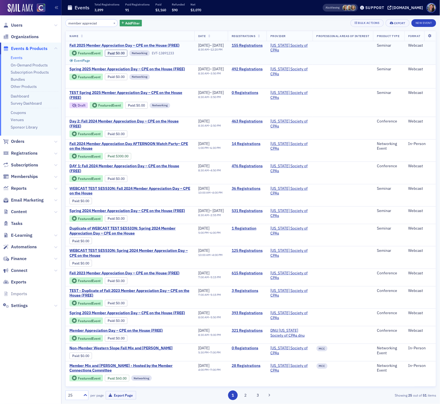
type input "member appreciat"
click at [140, 43] on span "Fall 2025 Member Appreciation Day – CPE on the House (FREE)" at bounding box center [125, 45] width 110 height 5
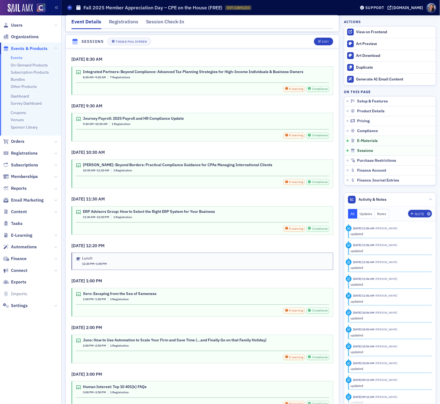
scroll to position [803, 0]
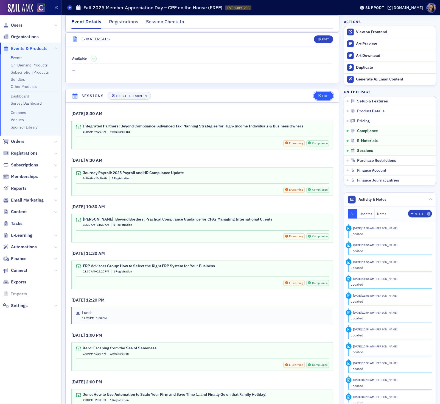
click at [320, 98] on icon "button" at bounding box center [319, 96] width 3 height 3
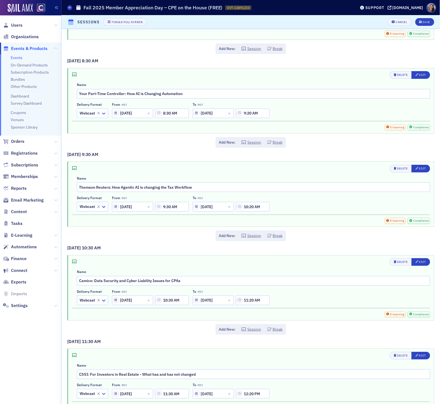
scroll to position [888, 0]
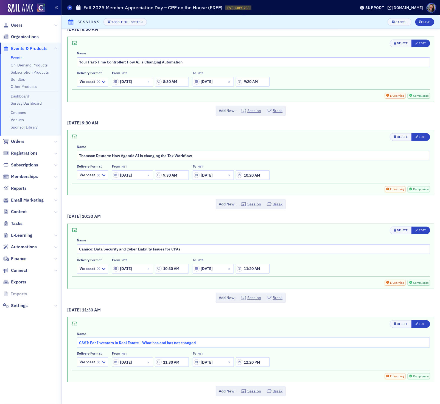
drag, startPoint x: 207, startPoint y: 344, endPoint x: -4, endPoint y: 312, distance: 214.0
click at [0, 312] on html "Users Organizations Events & Products Events On-Demand Products Subscription Pr…" at bounding box center [220, 202] width 440 height 404
type input "Session TBD"
click at [420, 324] on div "Edit" at bounding box center [423, 324] width 7 height 3
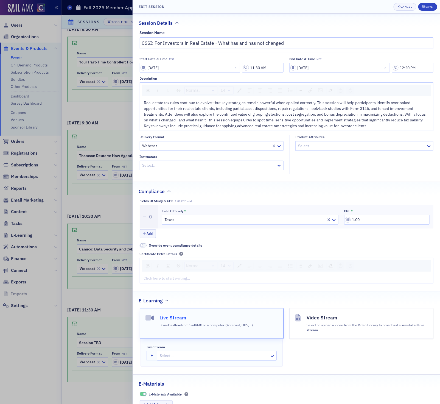
type input "Session TBD"
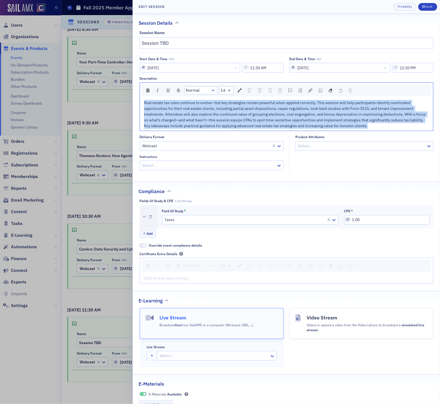
drag, startPoint x: 371, startPoint y: 128, endPoint x: 65, endPoint y: 63, distance: 312.7
click at [65, 63] on div "Edit Session Cancel Save Session Details Session Name Session TBD Start Date & …" at bounding box center [220, 202] width 440 height 404
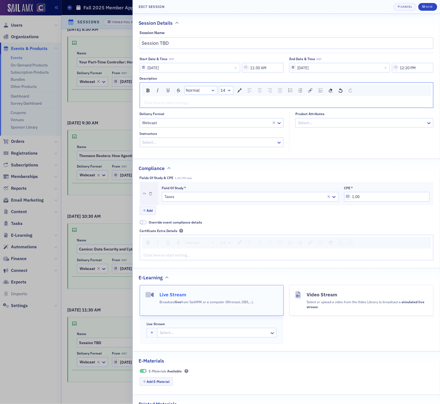
click at [190, 143] on div at bounding box center [209, 142] width 134 height 7
click at [271, 143] on div at bounding box center [209, 142] width 134 height 7
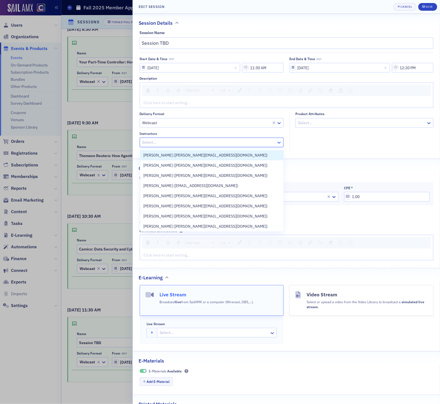
click at [280, 143] on icon at bounding box center [279, 143] width 3 height 2
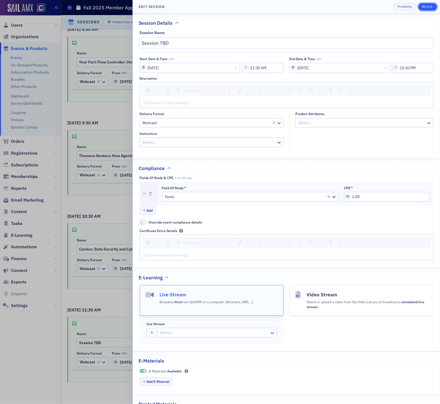
click at [430, 6] on div "Save" at bounding box center [429, 6] width 7 height 3
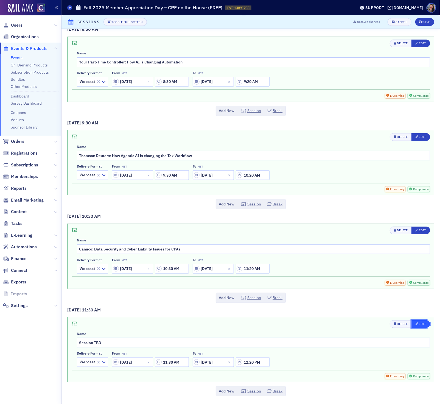
click at [424, 323] on div "Edit" at bounding box center [423, 324] width 7 height 3
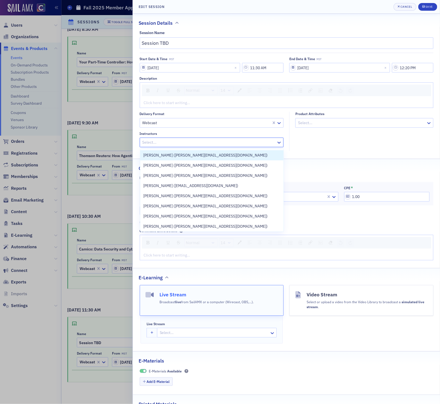
click at [264, 143] on div at bounding box center [209, 142] width 134 height 7
click at [426, 7] on div "Save" at bounding box center [429, 6] width 7 height 3
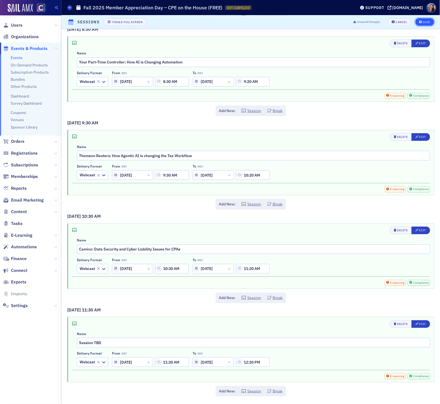
click at [424, 21] on div "Save" at bounding box center [426, 22] width 7 height 3
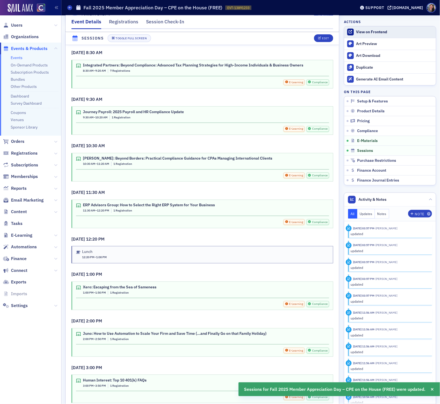
scroll to position [868, 0]
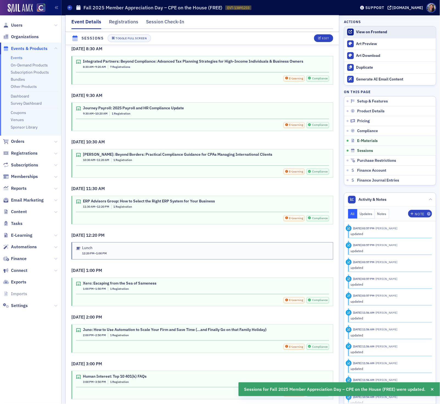
click at [400, 33] on div "View on Frontend" at bounding box center [395, 32] width 77 height 5
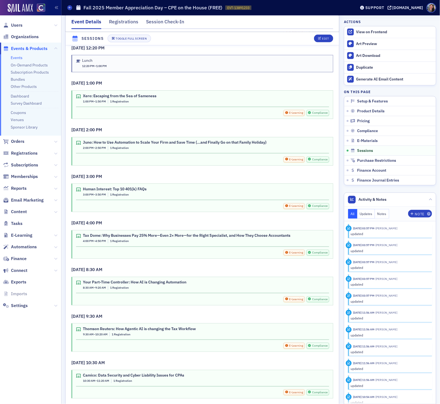
scroll to position [1006, 0]
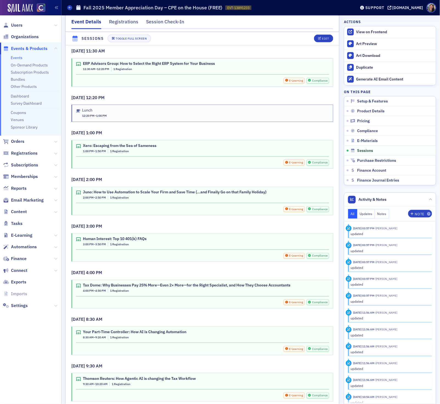
click at [315, 41] on div "Edit" at bounding box center [321, 39] width 23 height 8
click at [326, 38] on div "Edit" at bounding box center [325, 38] width 7 height 3
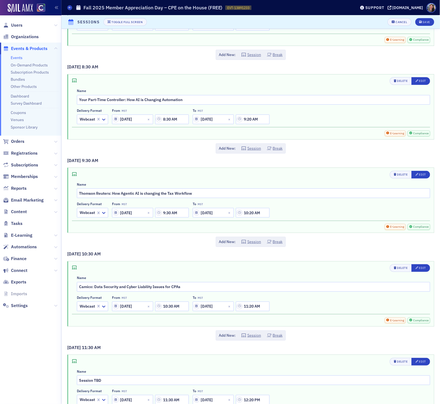
scroll to position [888, 0]
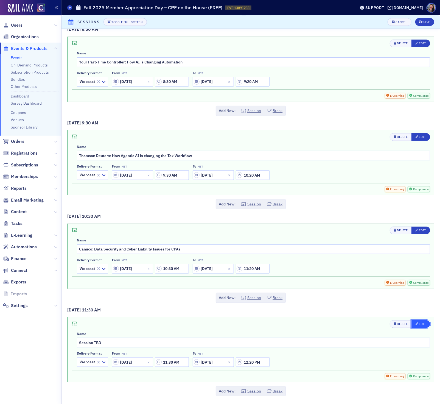
click at [423, 326] on span "Edit" at bounding box center [421, 324] width 10 height 4
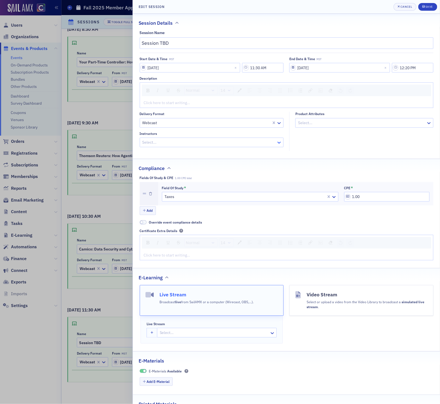
click at [279, 143] on icon at bounding box center [279, 142] width 5 height 5
type input "tbd"
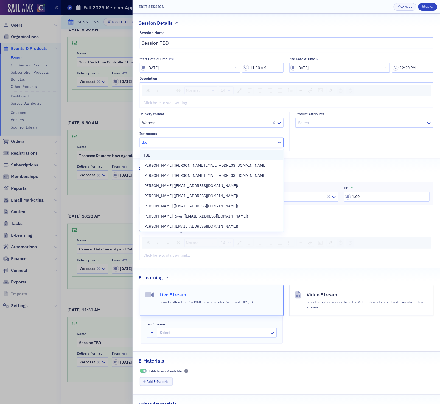
click at [256, 151] on div "TBD" at bounding box center [211, 155] width 143 height 10
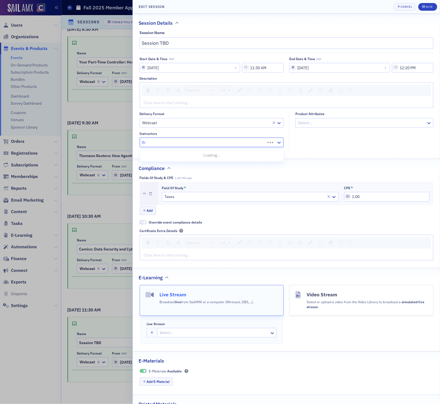
type input "tbd"
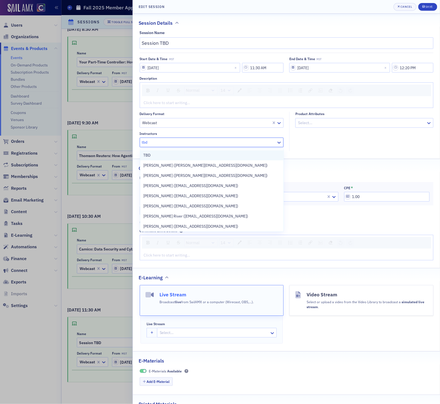
click at [247, 152] on div "TBD" at bounding box center [211, 155] width 143 height 10
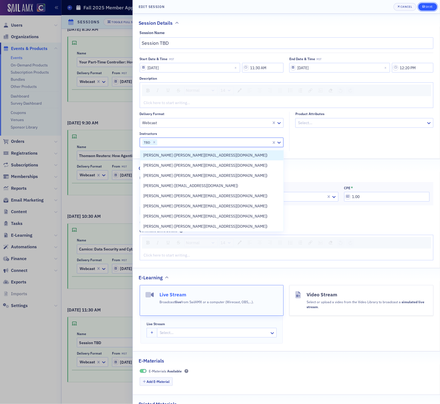
click at [426, 3] on button "Save" at bounding box center [428, 7] width 19 height 8
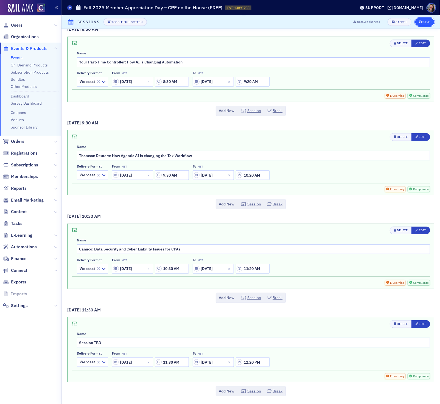
click at [420, 22] on icon "submit" at bounding box center [421, 22] width 3 height 3
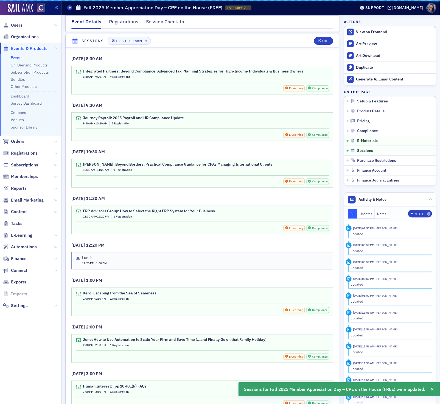
scroll to position [868, 0]
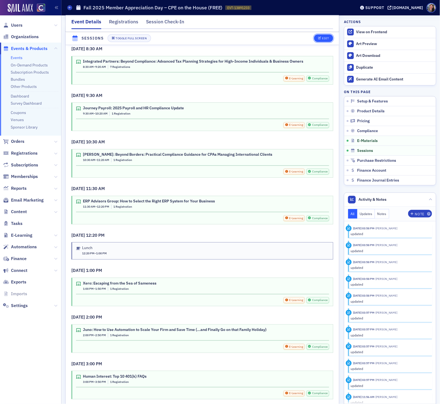
click at [325, 39] on div "Edit" at bounding box center [325, 38] width 7 height 3
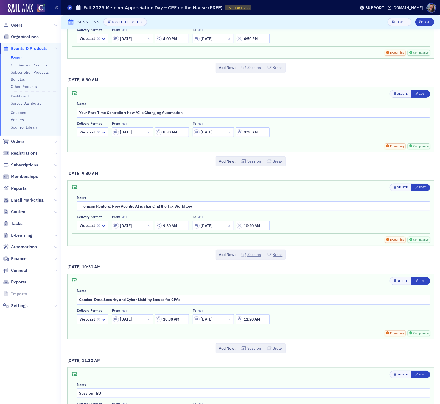
scroll to position [888, 0]
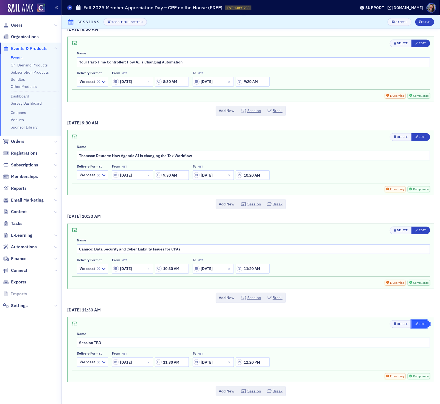
click at [420, 323] on div "Edit" at bounding box center [423, 324] width 7 height 3
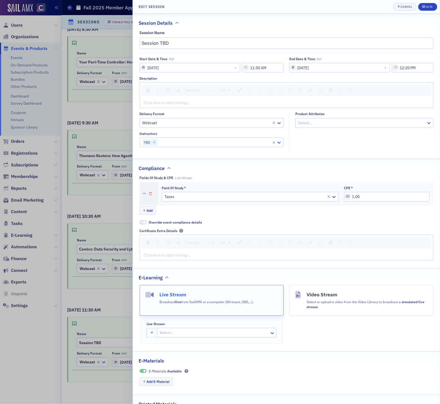
click at [151, 194] on icon "button" at bounding box center [150, 193] width 3 height 3
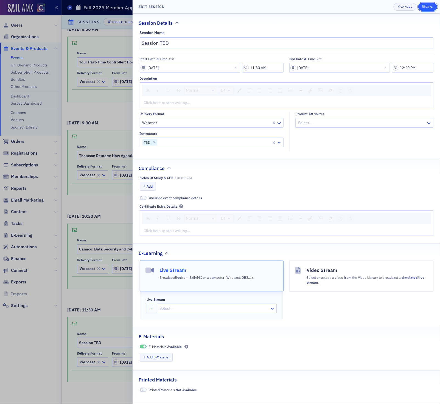
click at [430, 5] on div "Save" at bounding box center [429, 6] width 7 height 3
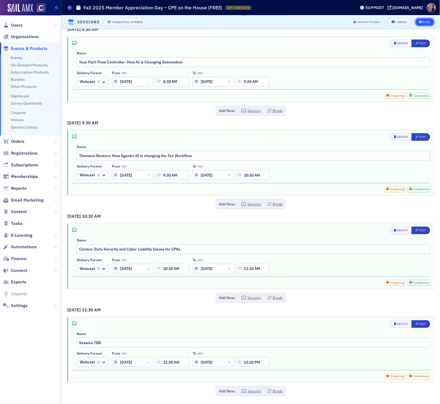
click at [423, 21] on div "Save" at bounding box center [426, 22] width 7 height 3
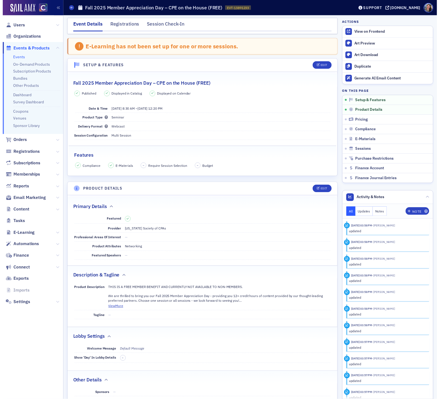
scroll to position [0, 0]
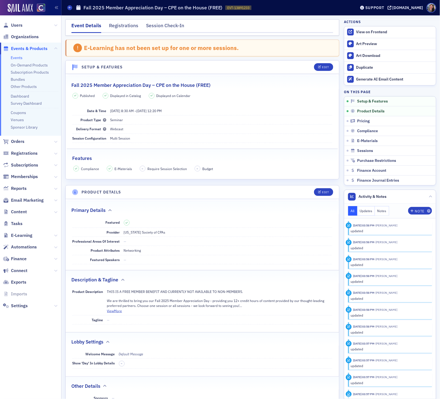
click at [20, 59] on link "Events" at bounding box center [17, 57] width 12 height 5
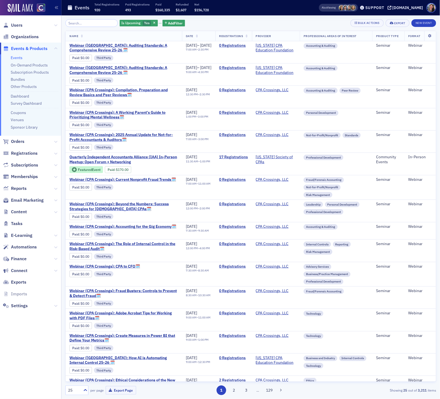
click at [93, 25] on input "search" at bounding box center [91, 23] width 52 height 8
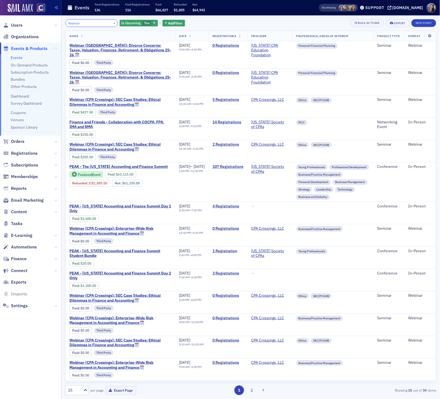
click at [92, 26] on input "finance" at bounding box center [91, 23] width 52 height 8
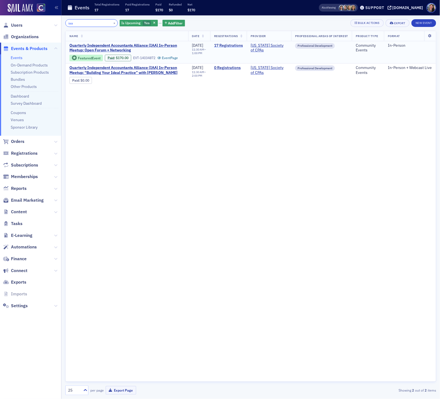
type input "iaa"
click at [226, 45] on link "17 Registrations" at bounding box center [228, 45] width 29 height 5
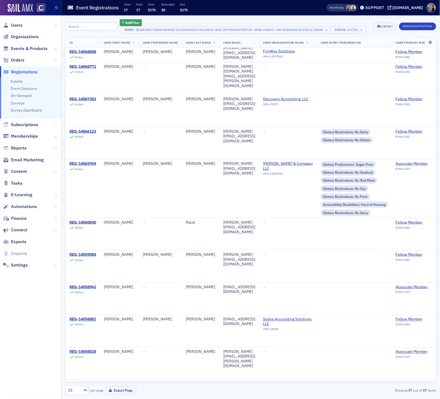
scroll to position [191, 0]
